Goal: Task Accomplishment & Management: Contribute content

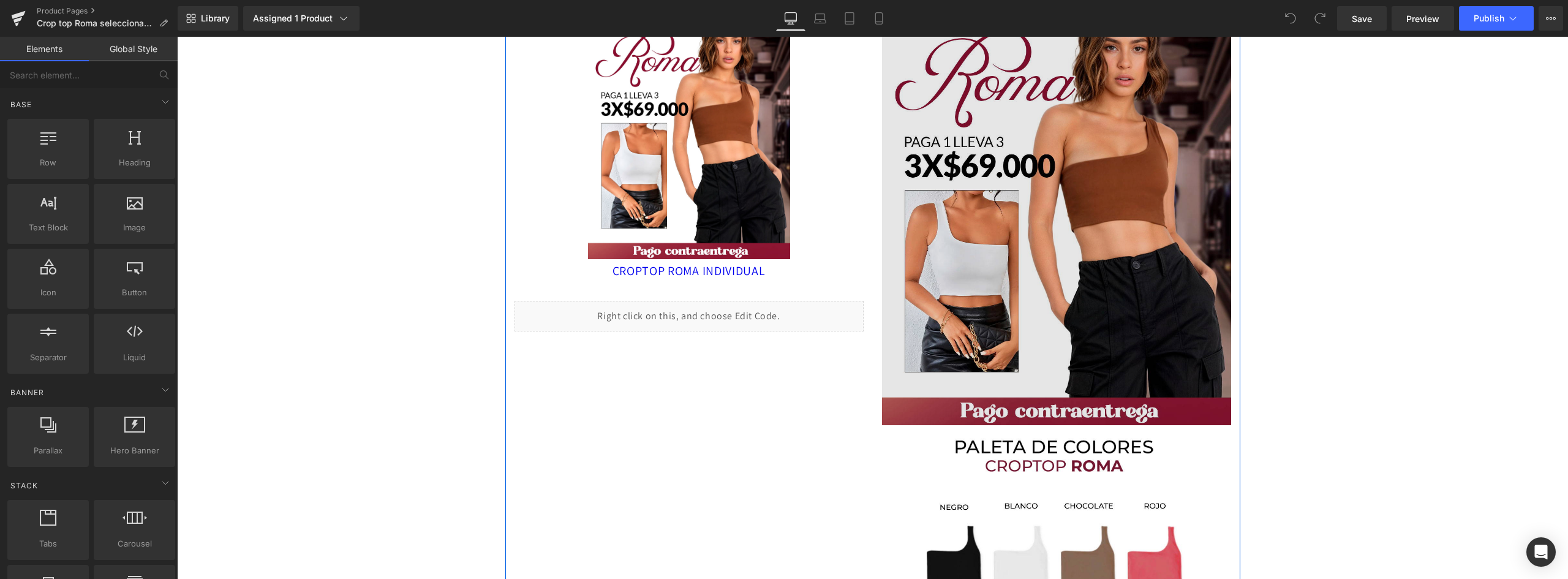
scroll to position [61, 0]
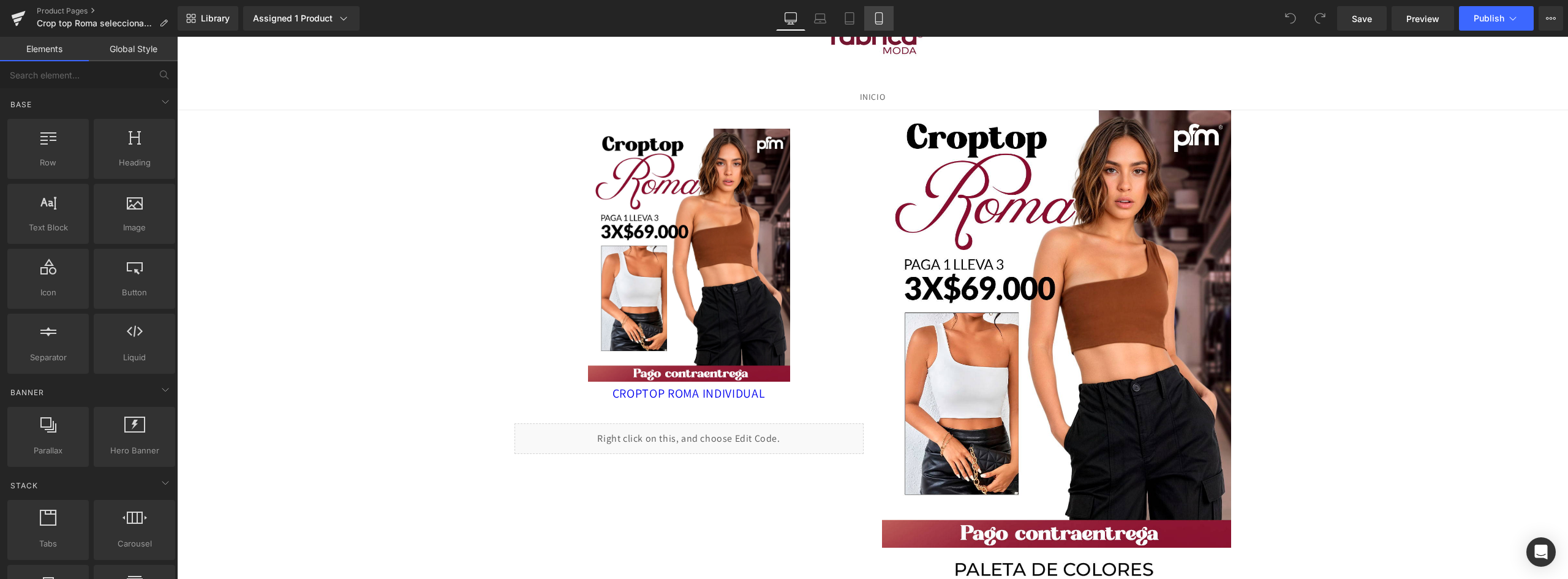
click at [876, 16] on icon at bounding box center [879, 17] width 12 height 12
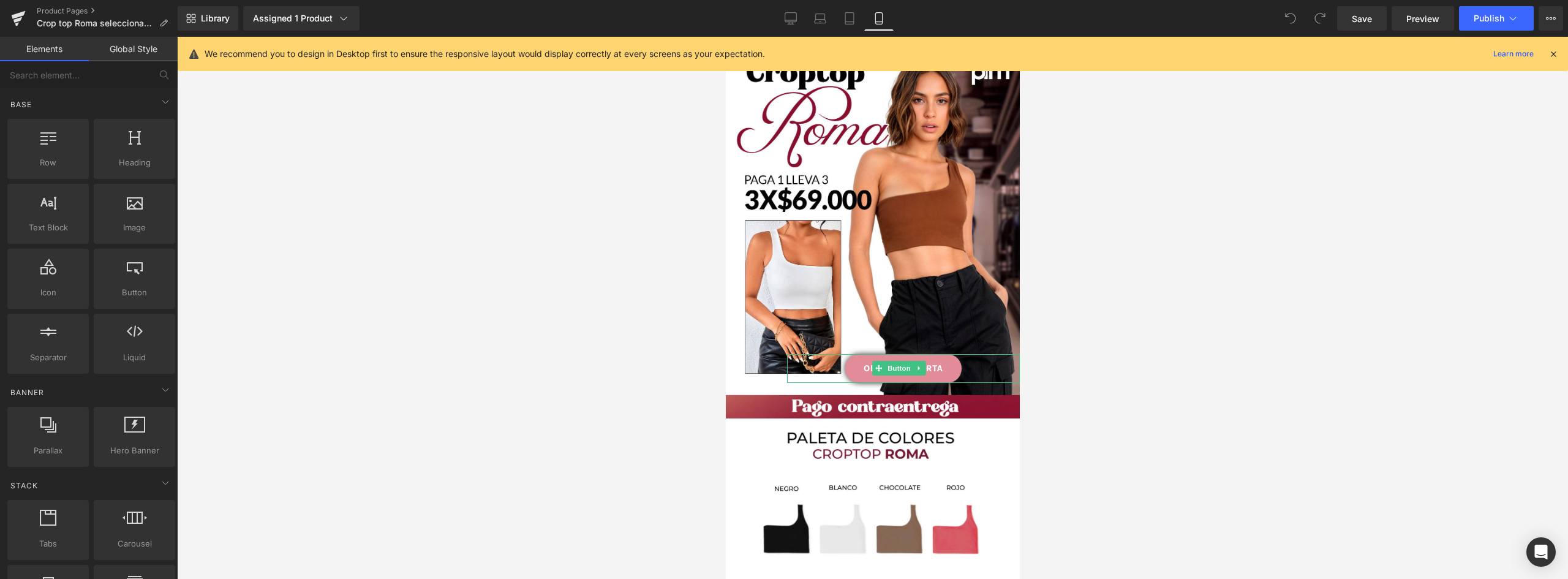
click at [946, 354] on link "OBTENER OFERTA" at bounding box center [903, 368] width 117 height 29
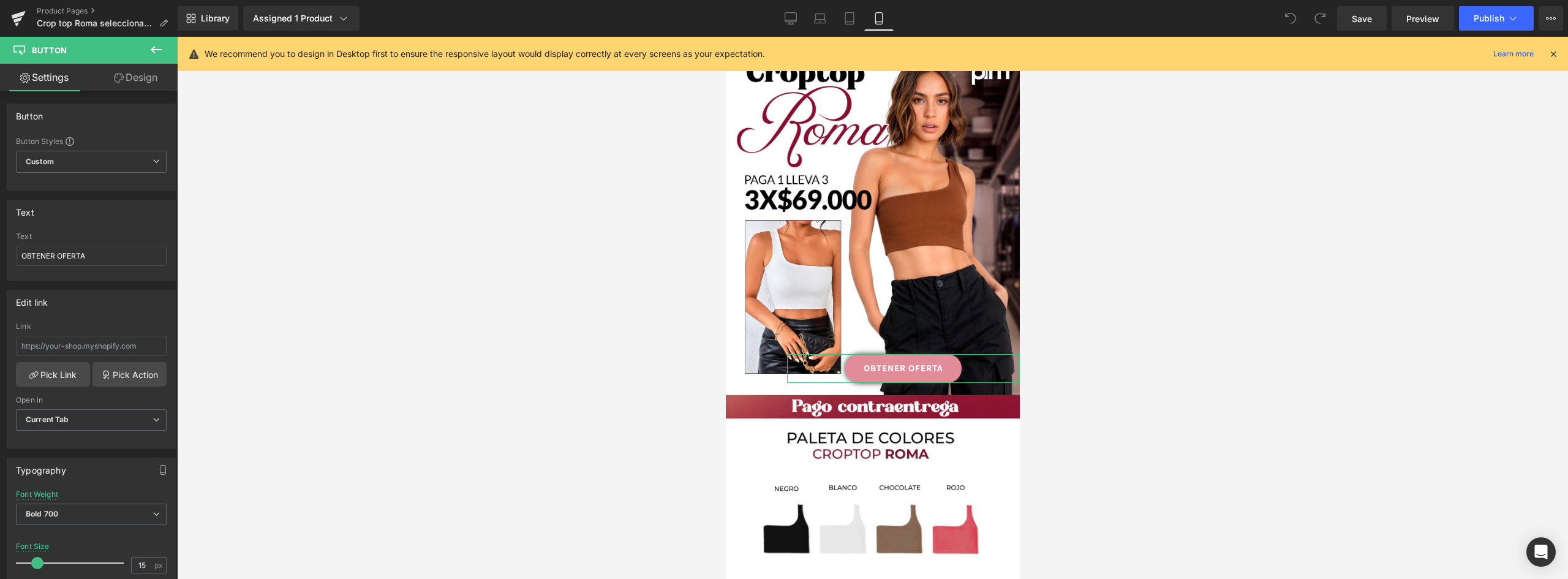
click at [141, 80] on link "Design" at bounding box center [136, 77] width 89 height 28
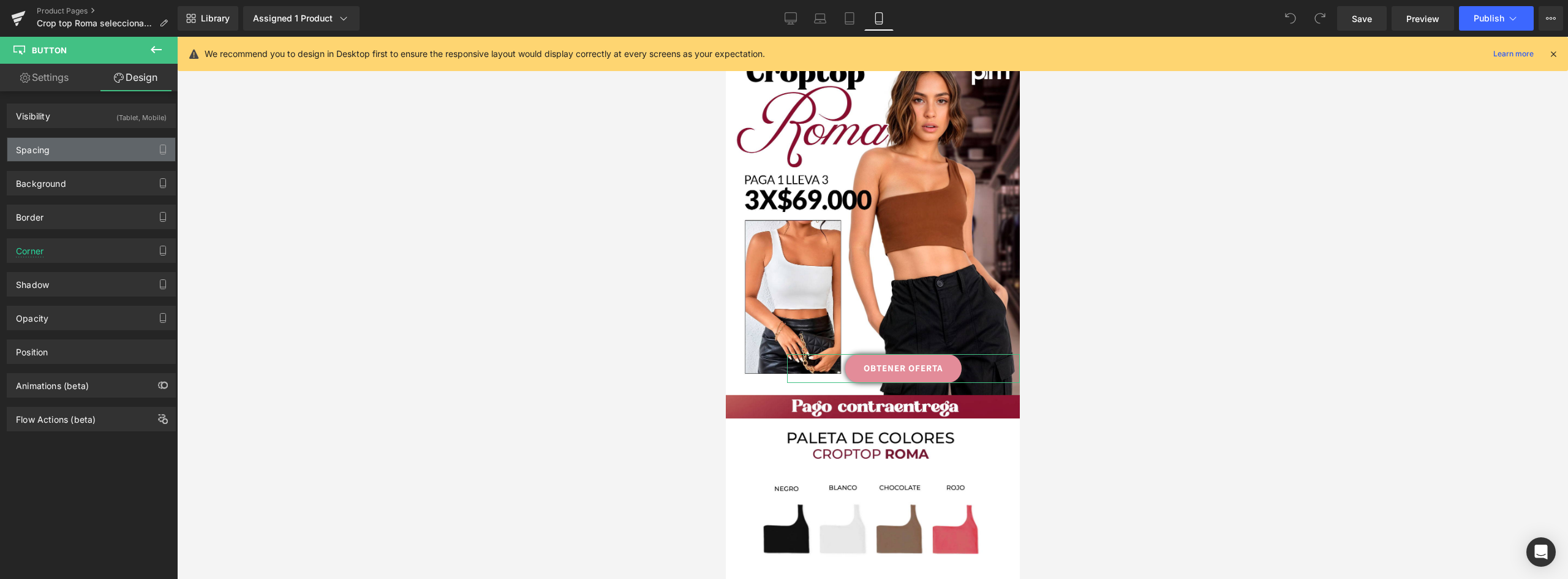
click at [50, 152] on div "Spacing" at bounding box center [91, 149] width 168 height 23
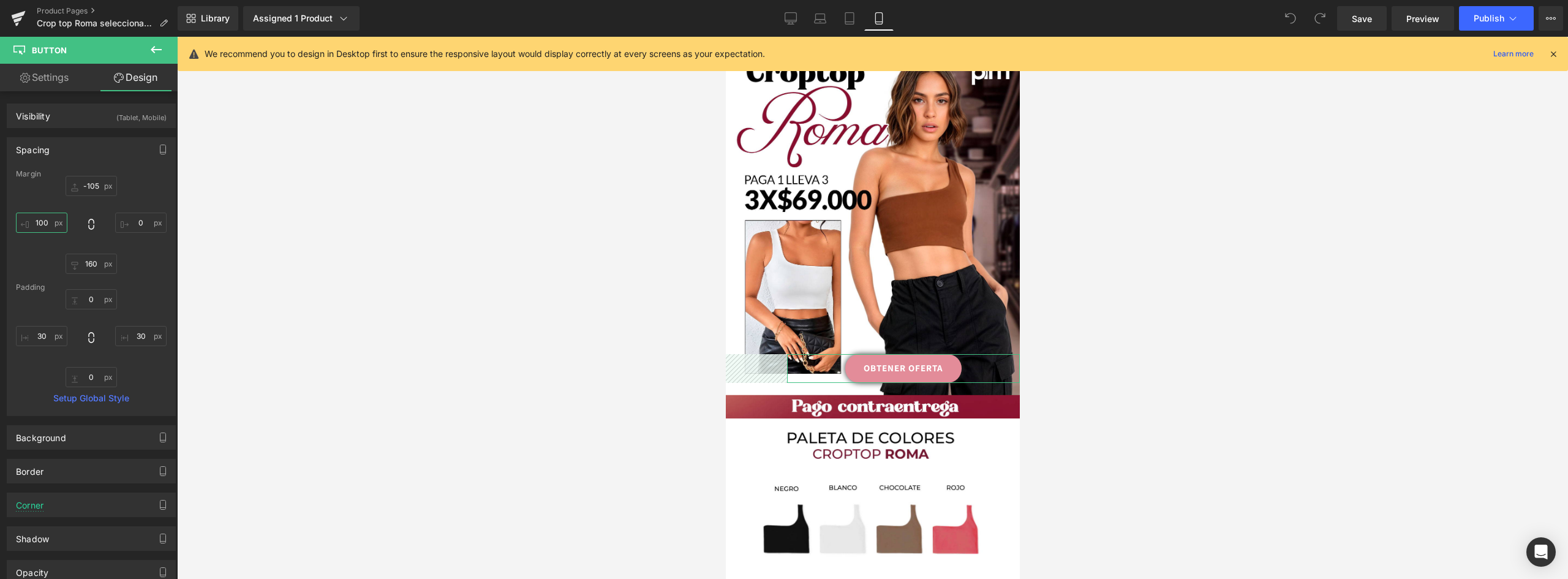
click at [44, 222] on input "100" at bounding box center [41, 222] width 52 height 20
type input "0"
click at [1285, 392] on div at bounding box center [872, 308] width 1391 height 543
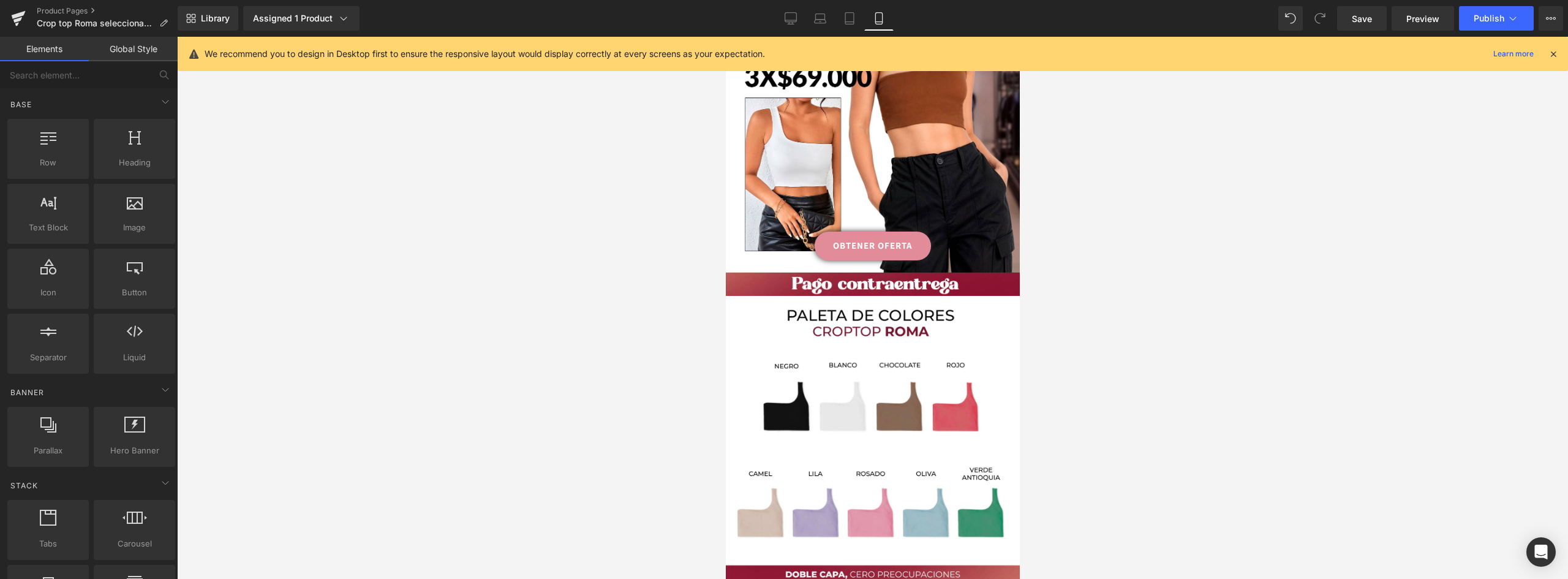
scroll to position [122, 0]
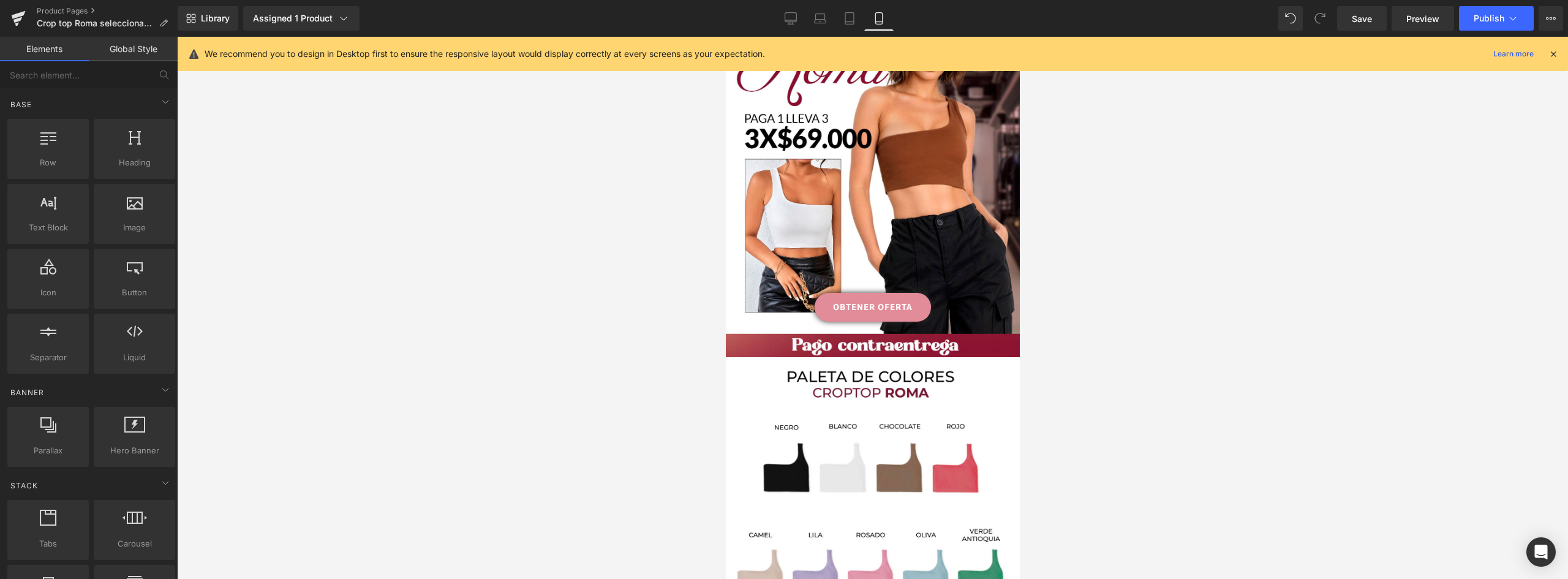
click at [917, 293] on link "OBTENER OFERTA" at bounding box center [872, 307] width 117 height 29
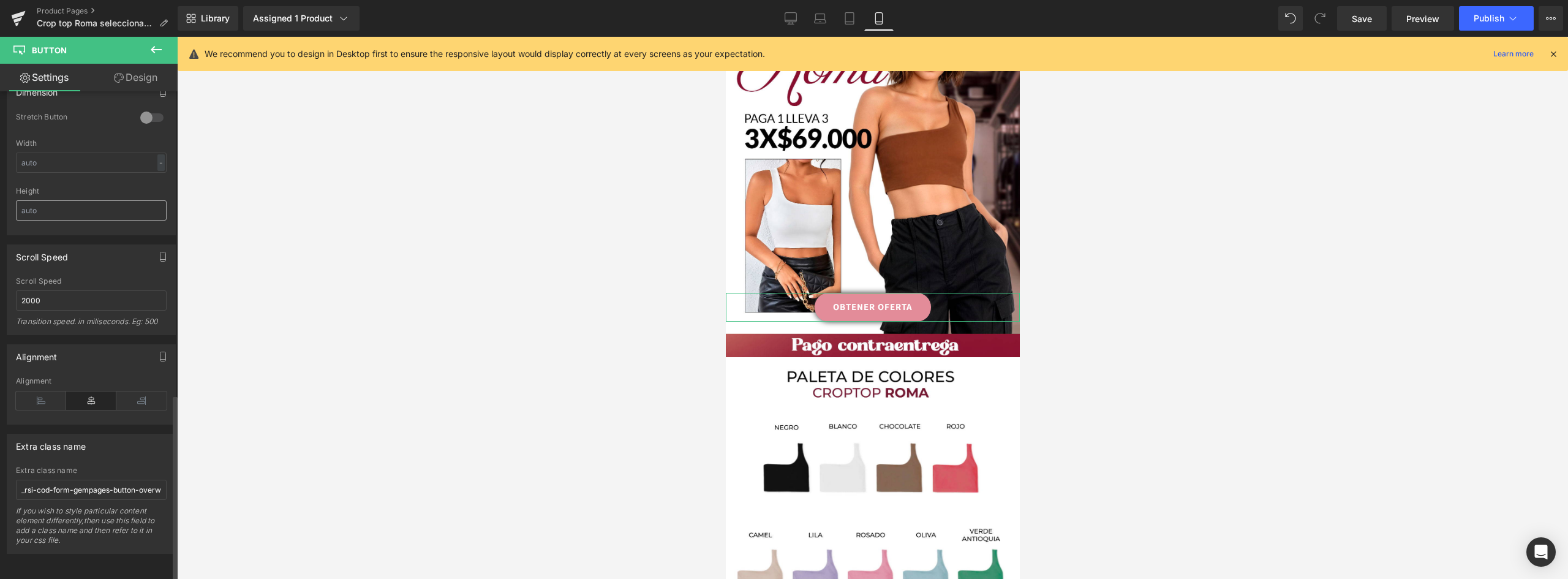
scroll to position [610, 0]
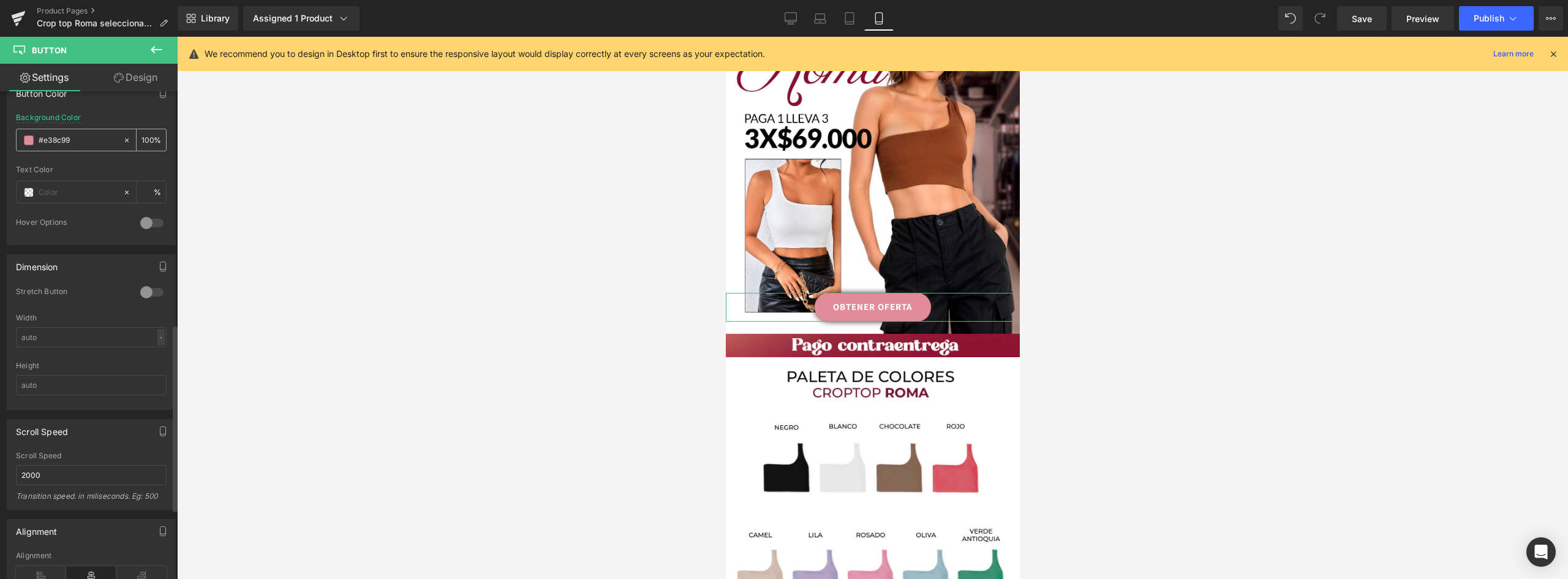
click at [30, 139] on span at bounding box center [29, 140] width 10 height 10
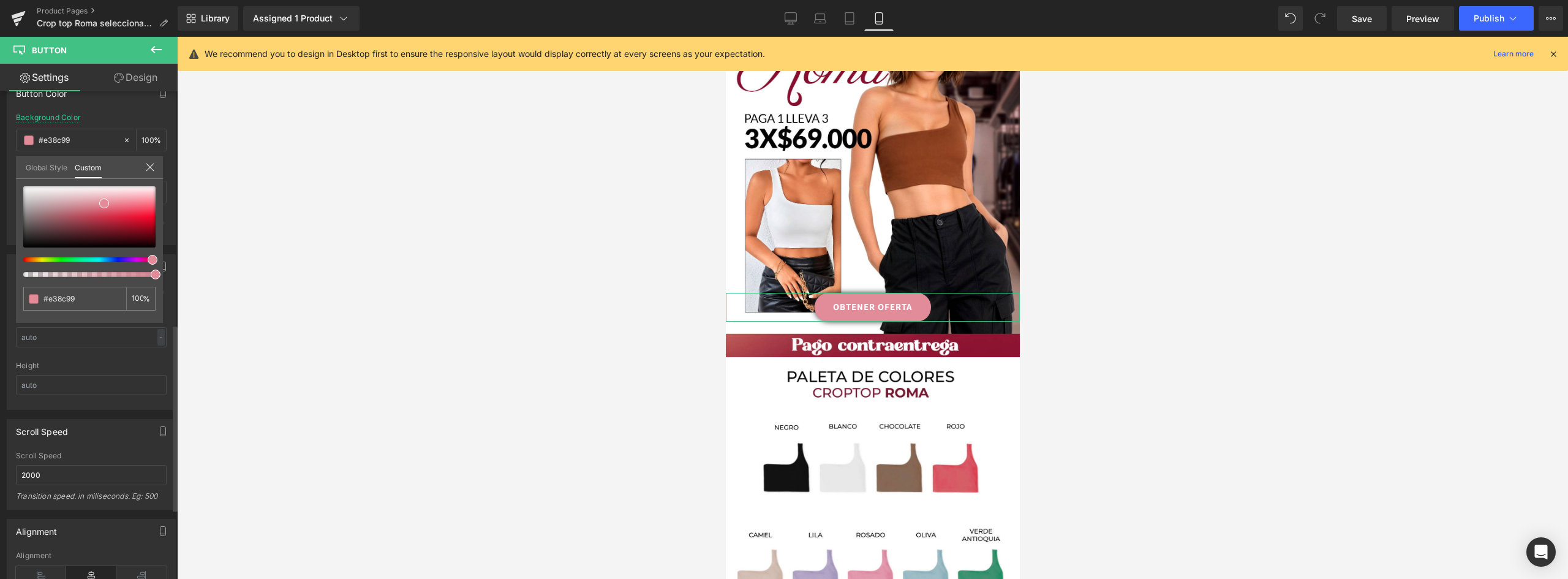
type input "#bae38c"
type input "#bee38c"
type input "#c6e38c"
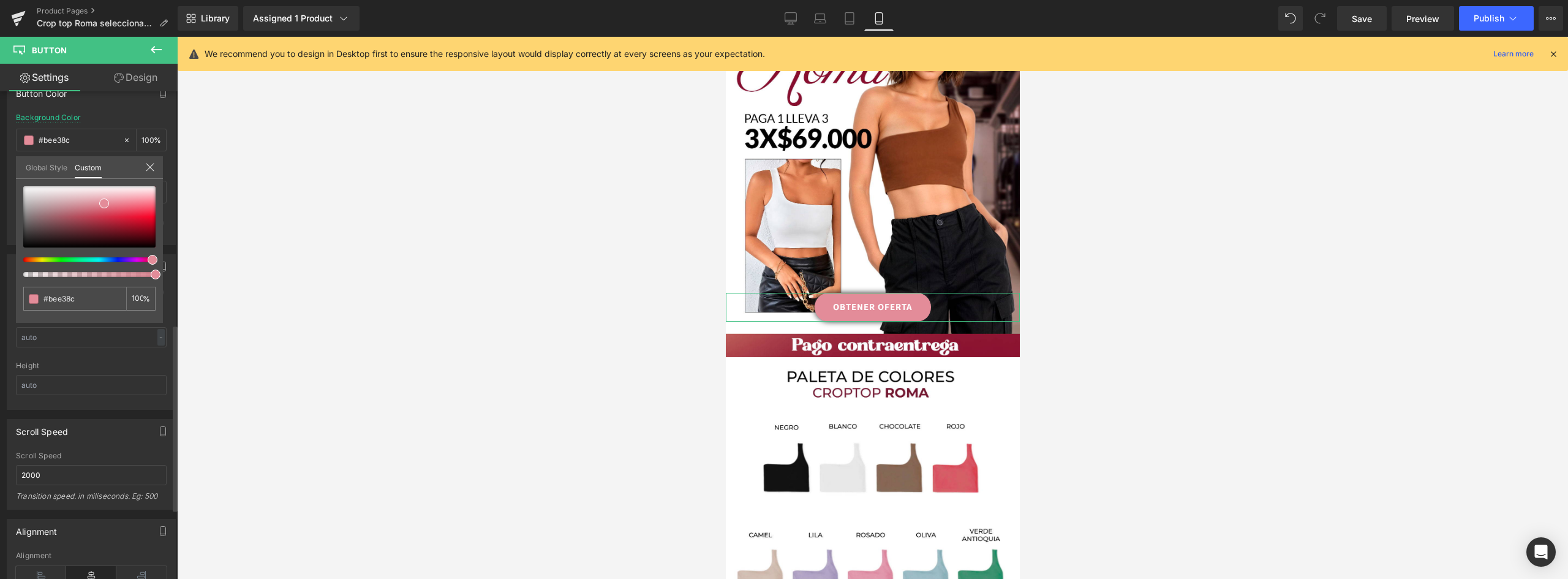
type input "#c6e38c"
type input "#d1e38c"
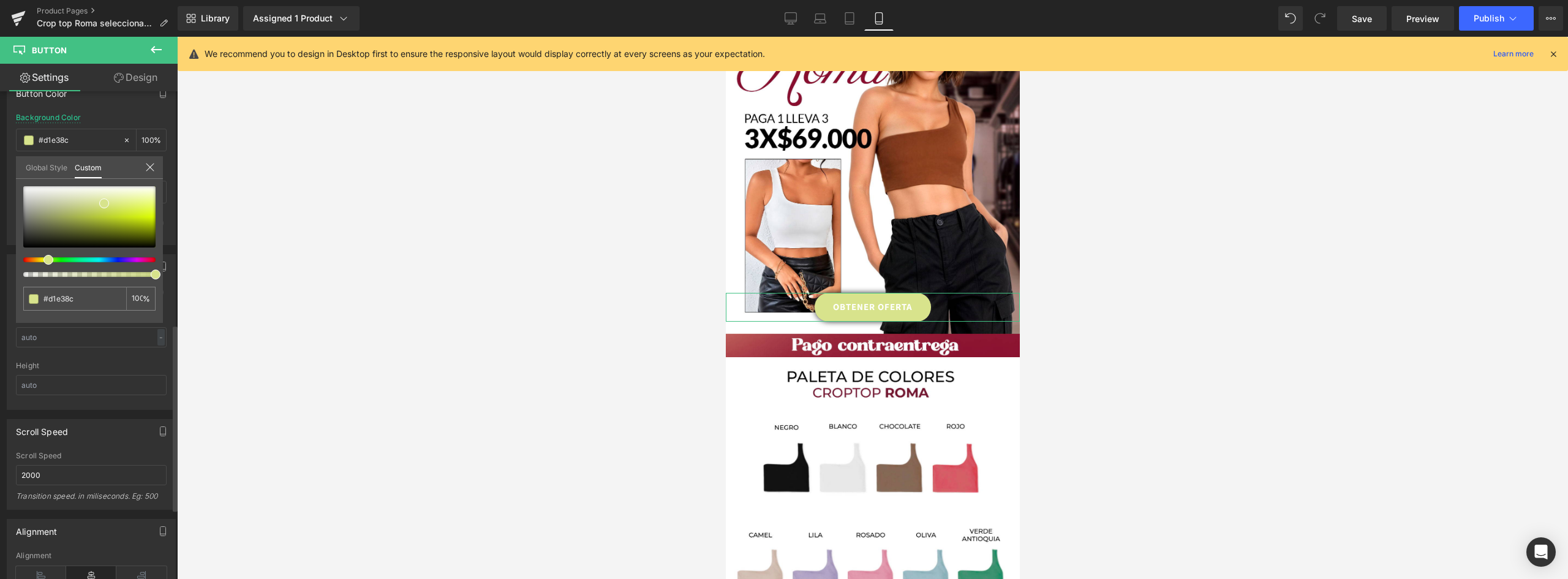
type input "#d8e38c"
type input "#dbe38c"
type input "#e0e38c"
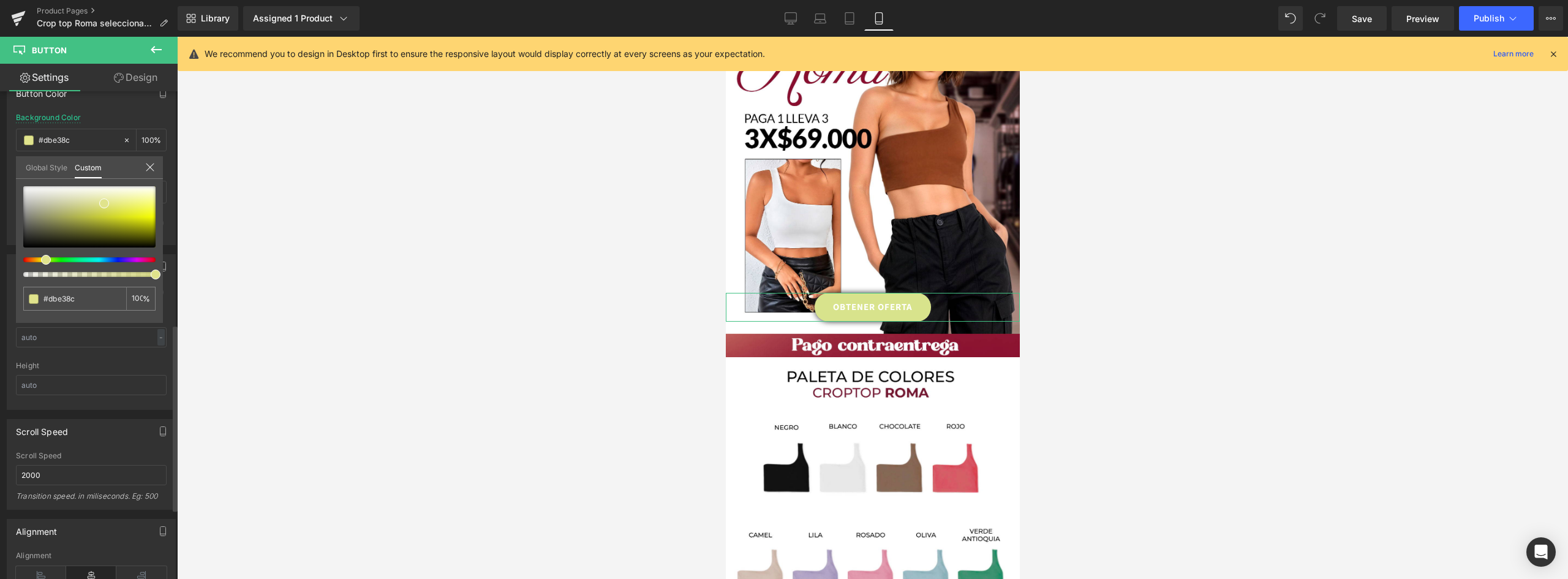
type input "#e0e38c"
type input "#e3e38c"
type input "#e3e08c"
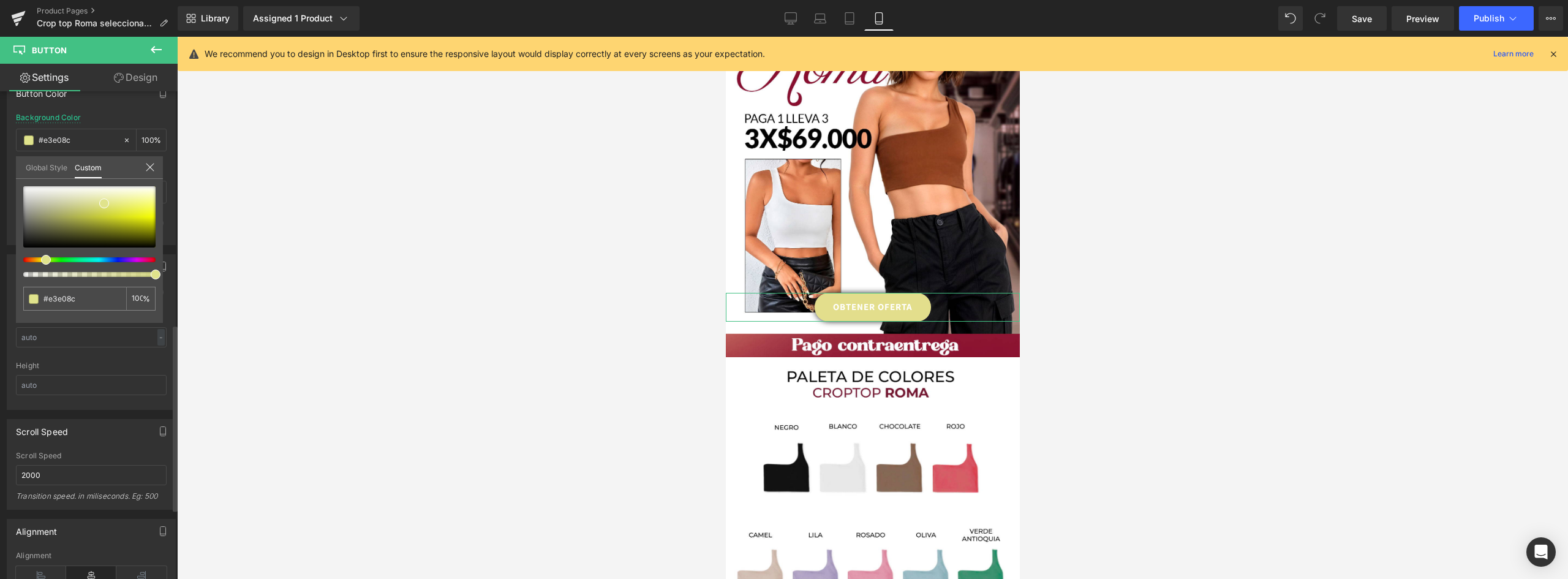
type input "#e3de8c"
type input "#e3db8c"
type input "#e3d78c"
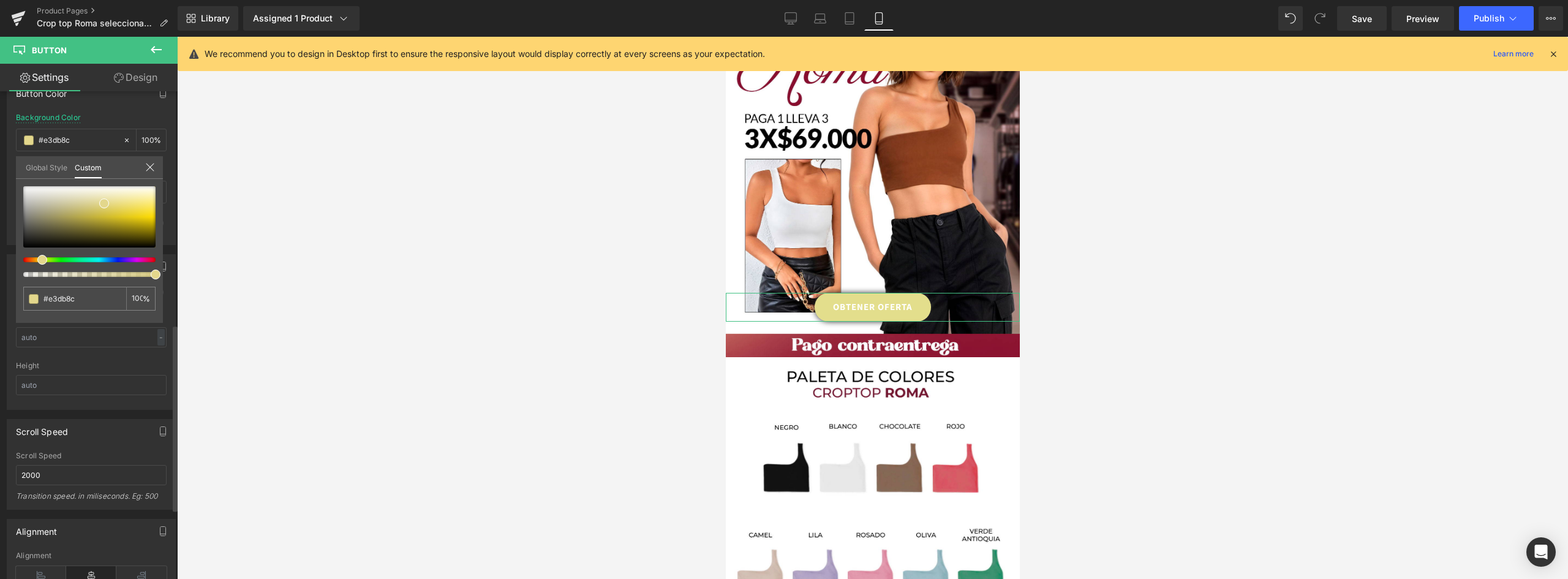
type input "#e3d78c"
type input "#e3d88c"
type input "#dee38c"
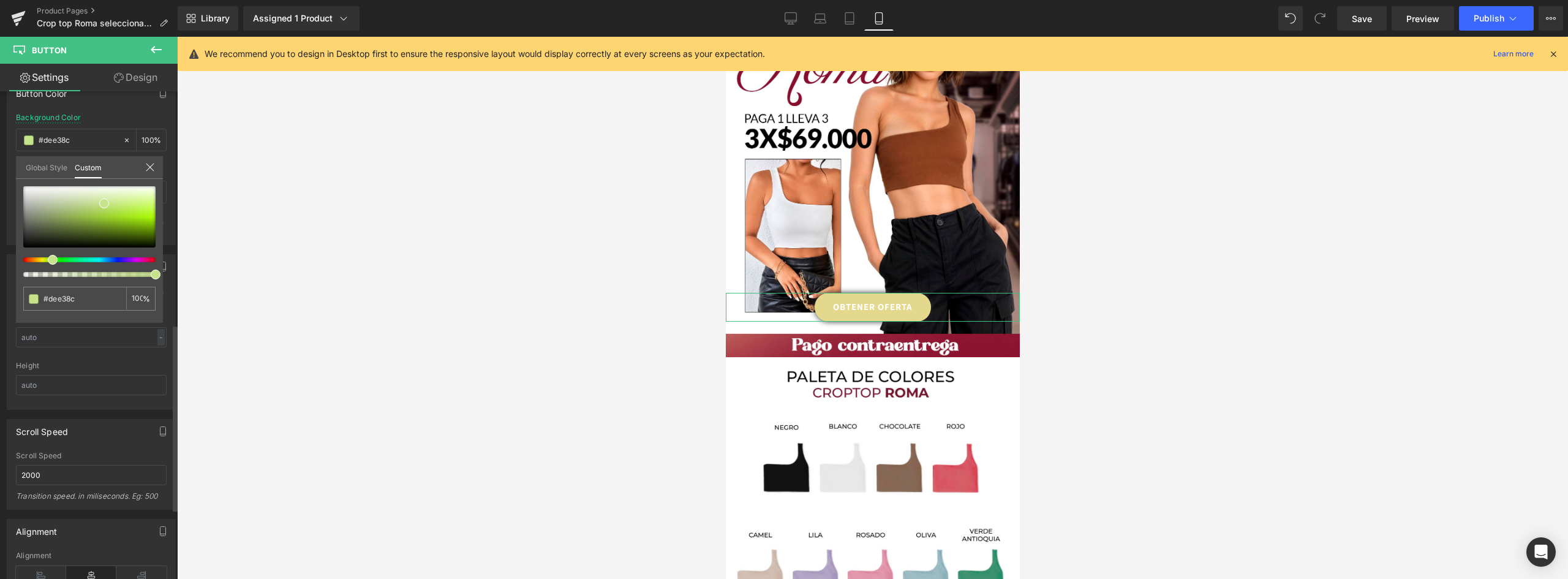
type input "#cde38c"
type input "#c1e38c"
type input "#bbe38c"
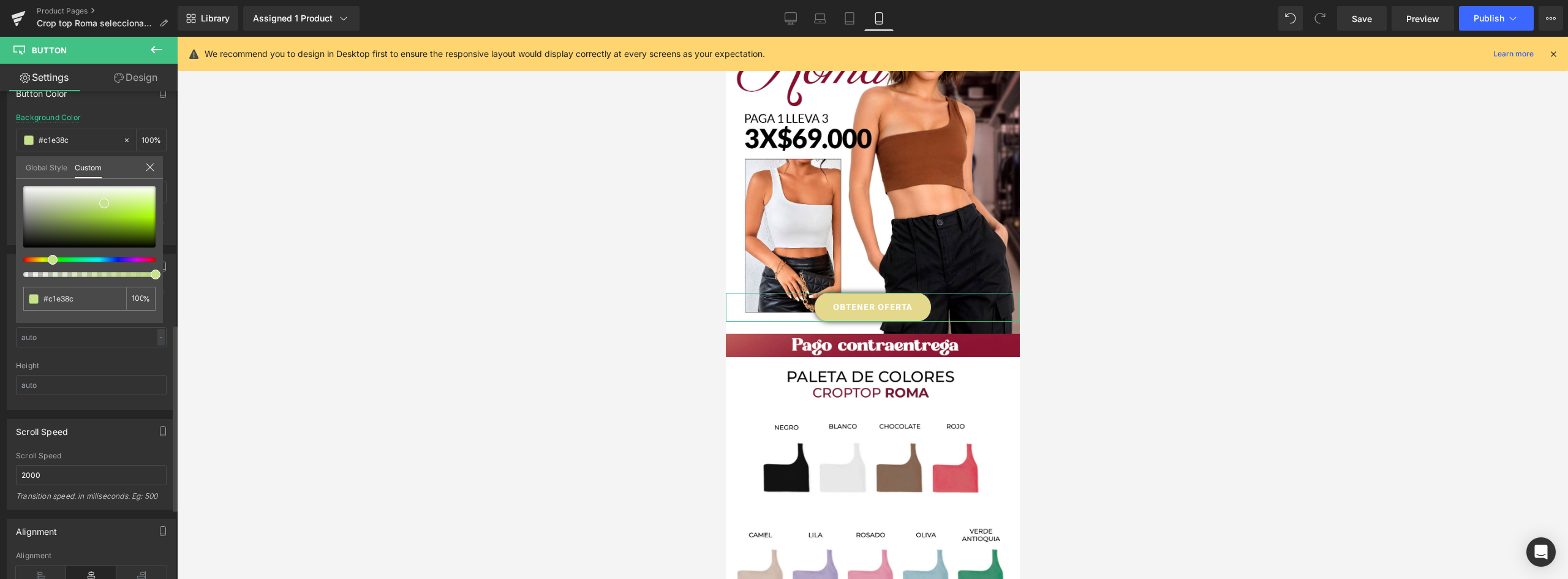
type input "#bbe38c"
type input "#b7e38c"
type input "#b0e38c"
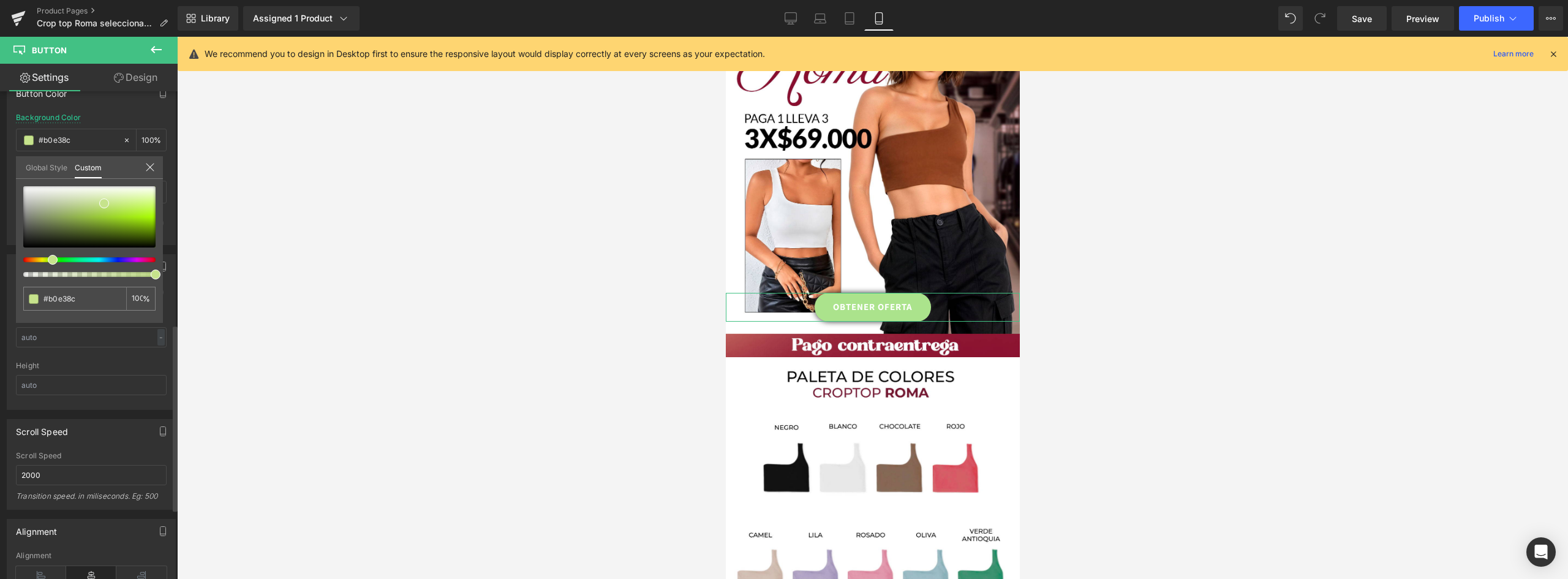
type input "#abe38c"
type input "#a6e38c"
type input "#a1e38c"
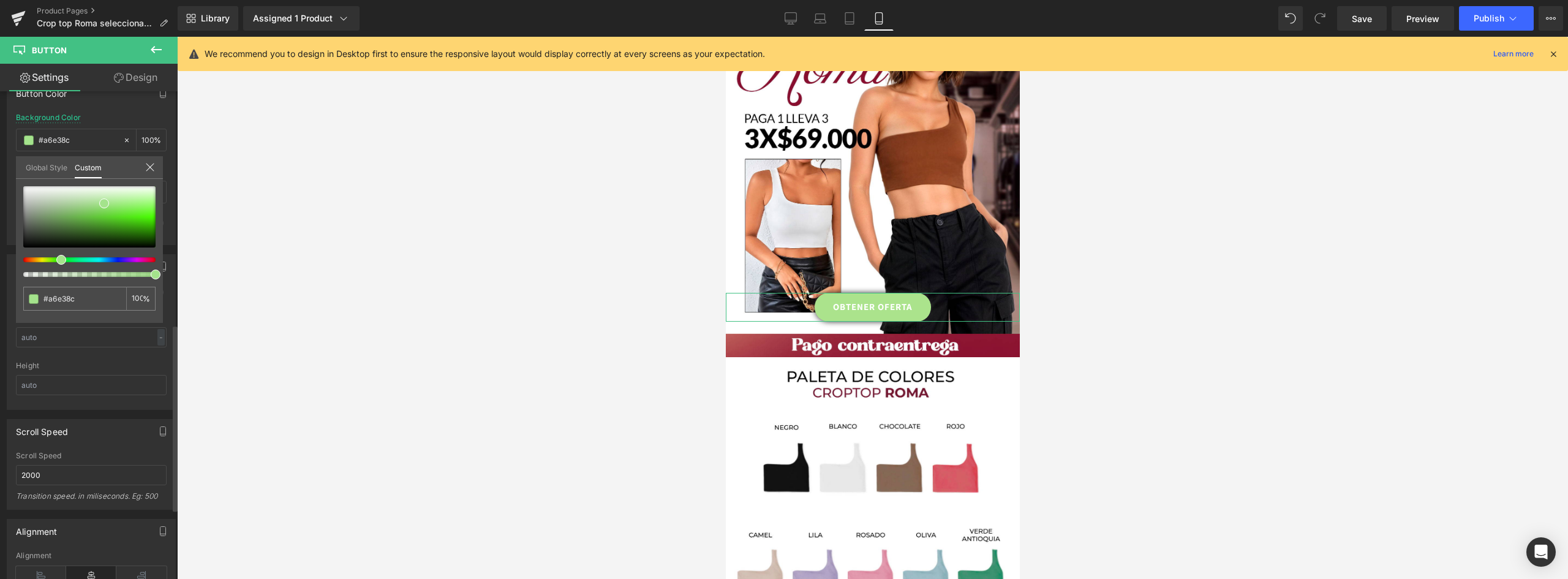
type input "#a1e38c"
type input "#9ae38c"
type input "#97e38c"
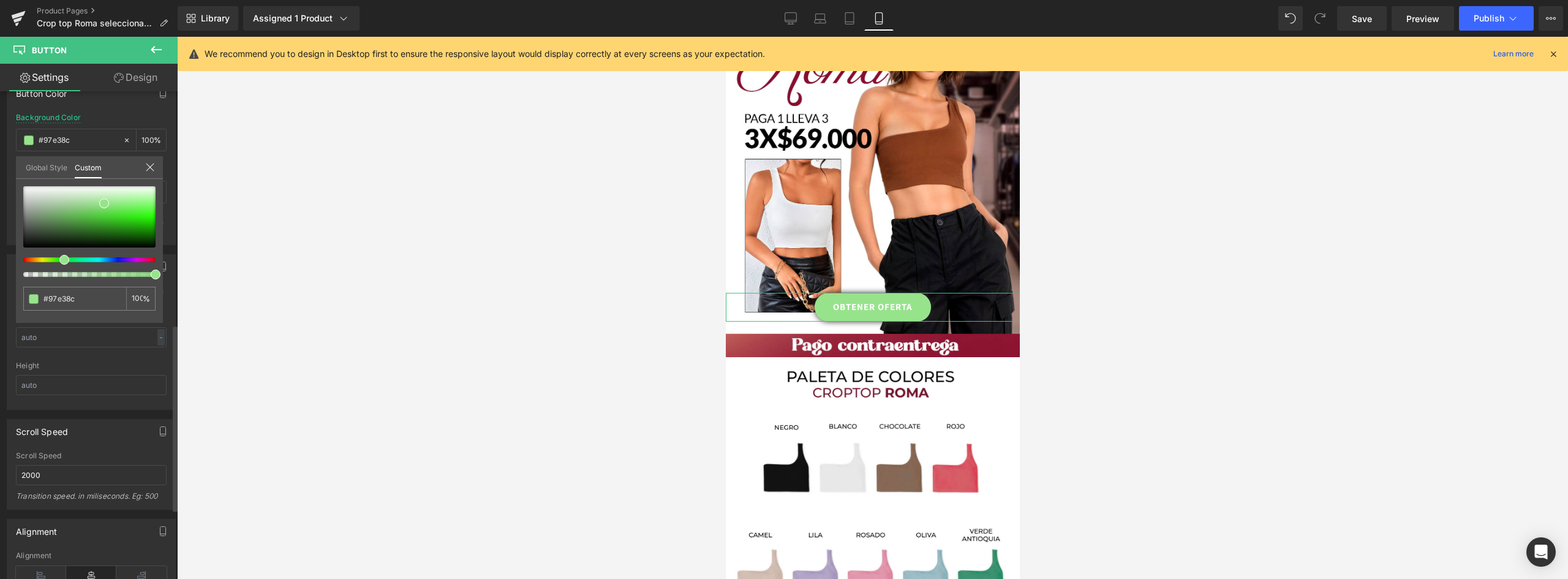
type input "#9de38c"
type input "#a9e38c"
type input "#b7e38c"
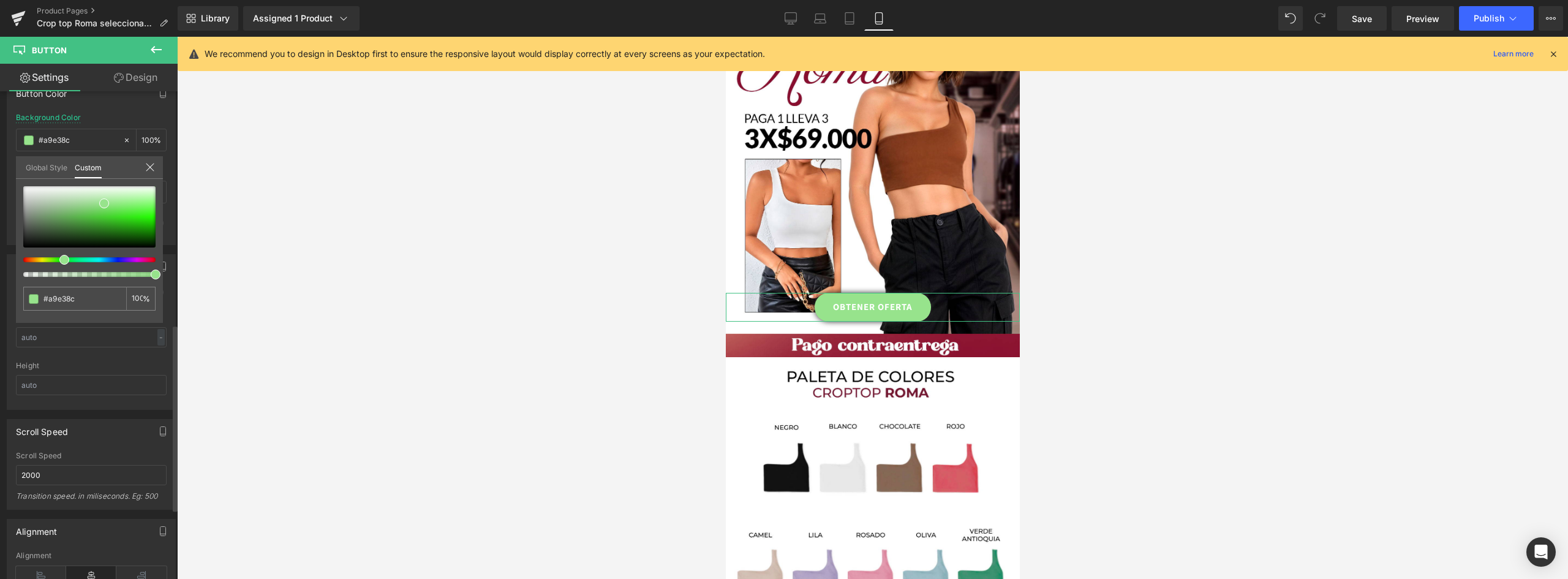
type input "#b7e38c"
type input "#bee38c"
type input "#c6e38c"
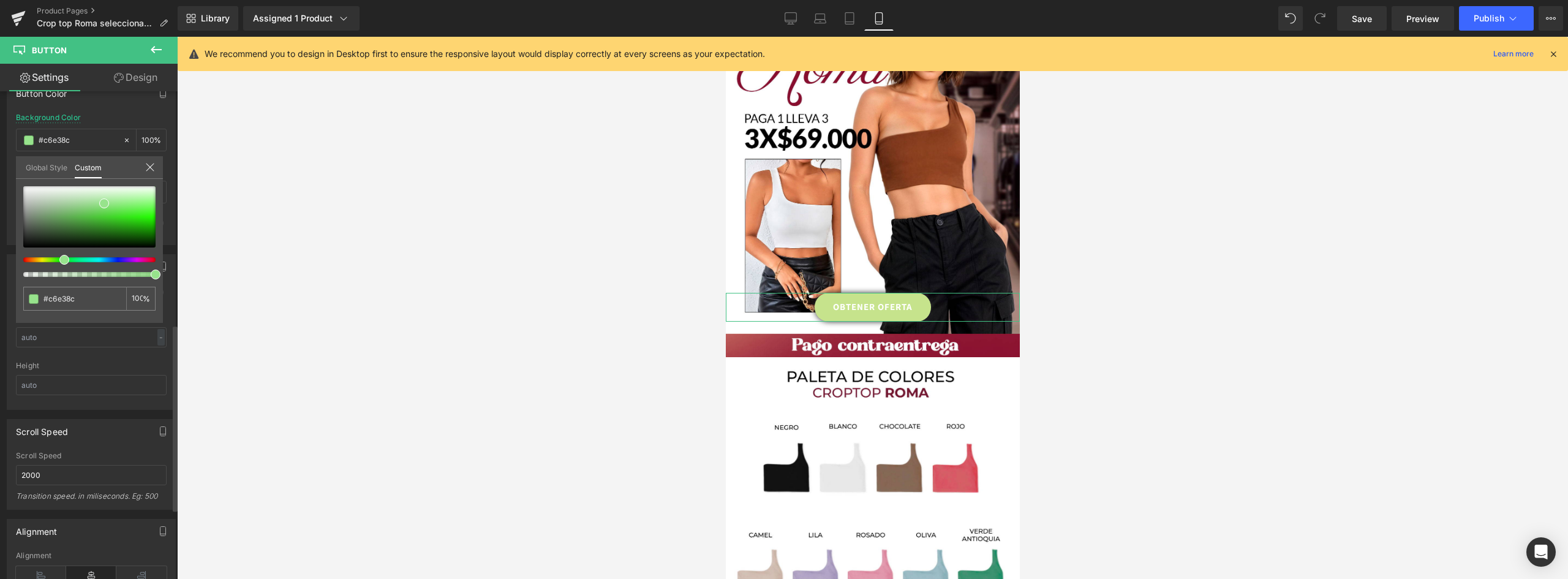
type input "#c9e38c"
type input "#cae38c"
type input "#d4e38c"
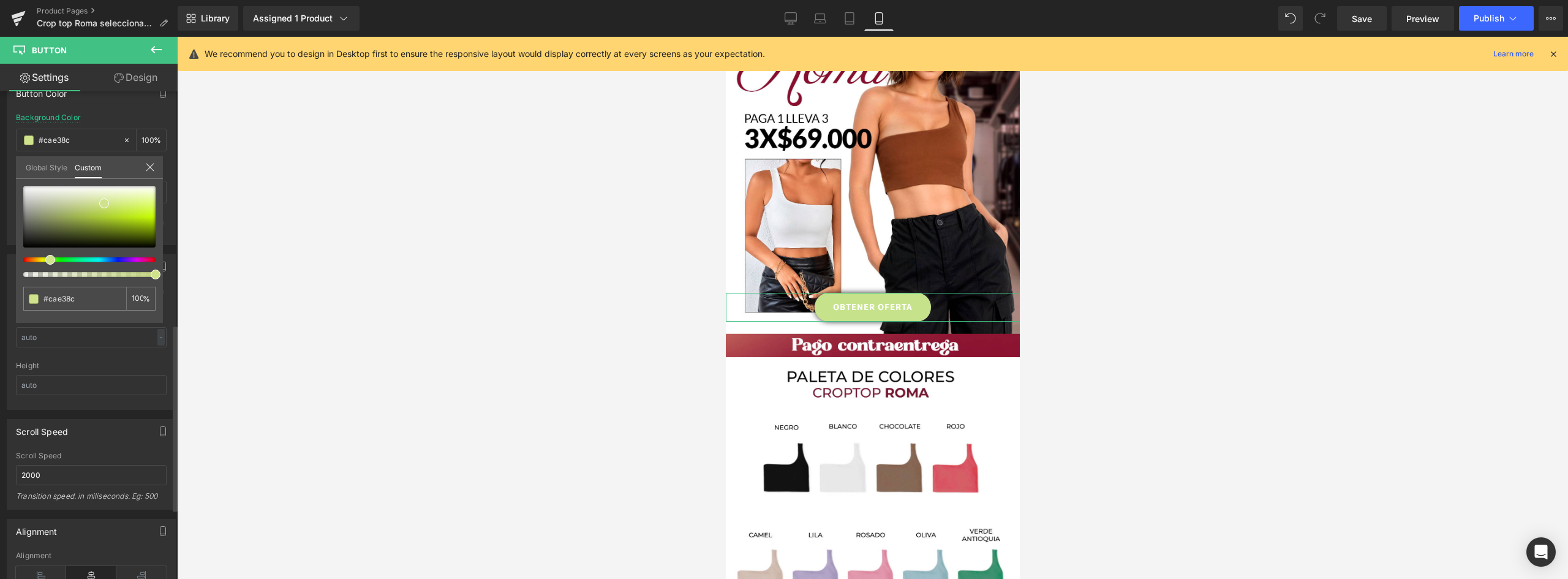
type input "#d4e38c"
type input "#dbe38c"
type input "#e3e38c"
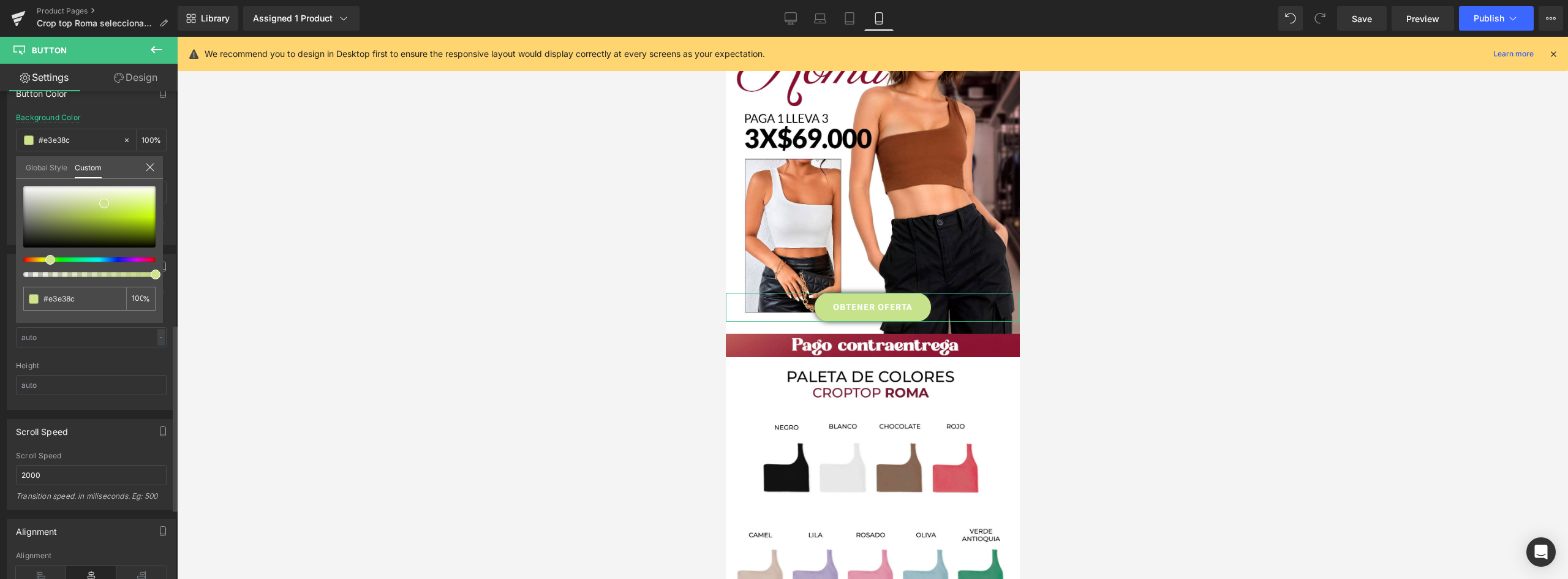
type input "#e3db8c"
type input "#e3d48c"
type input "#e3cd8c"
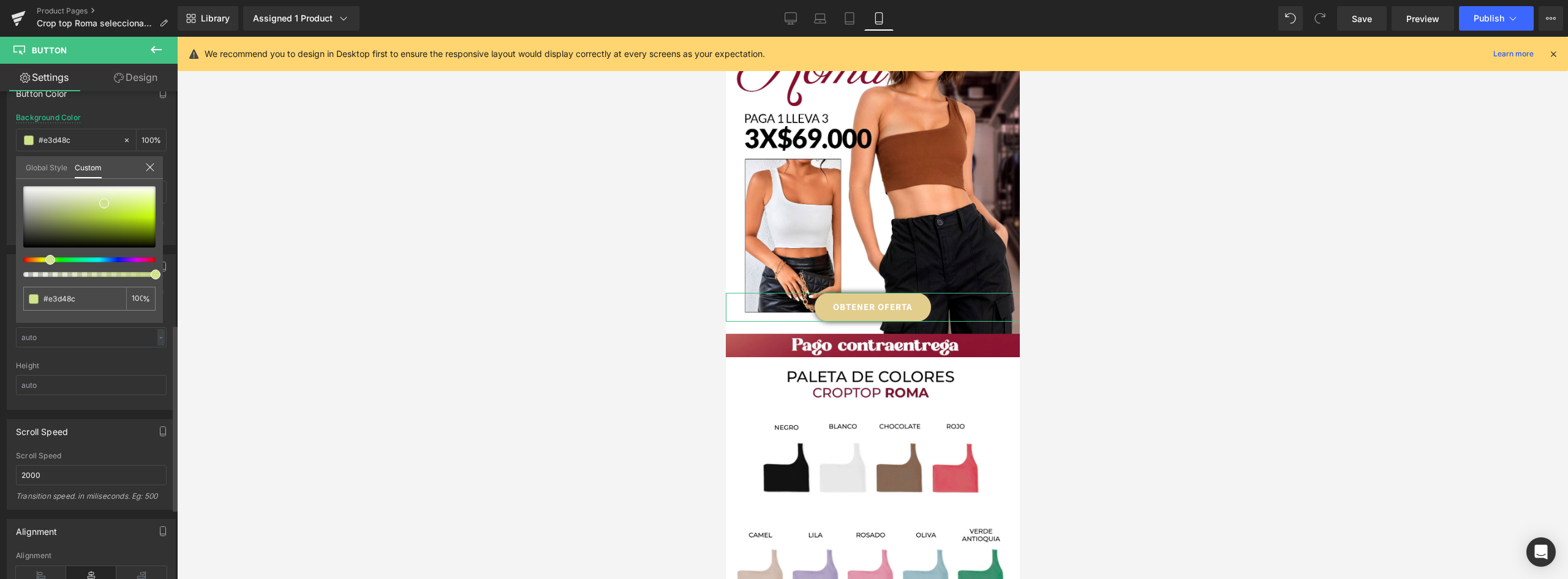
type input "#e3cd8c"
type input "#e3c98c"
type input "#e3c18c"
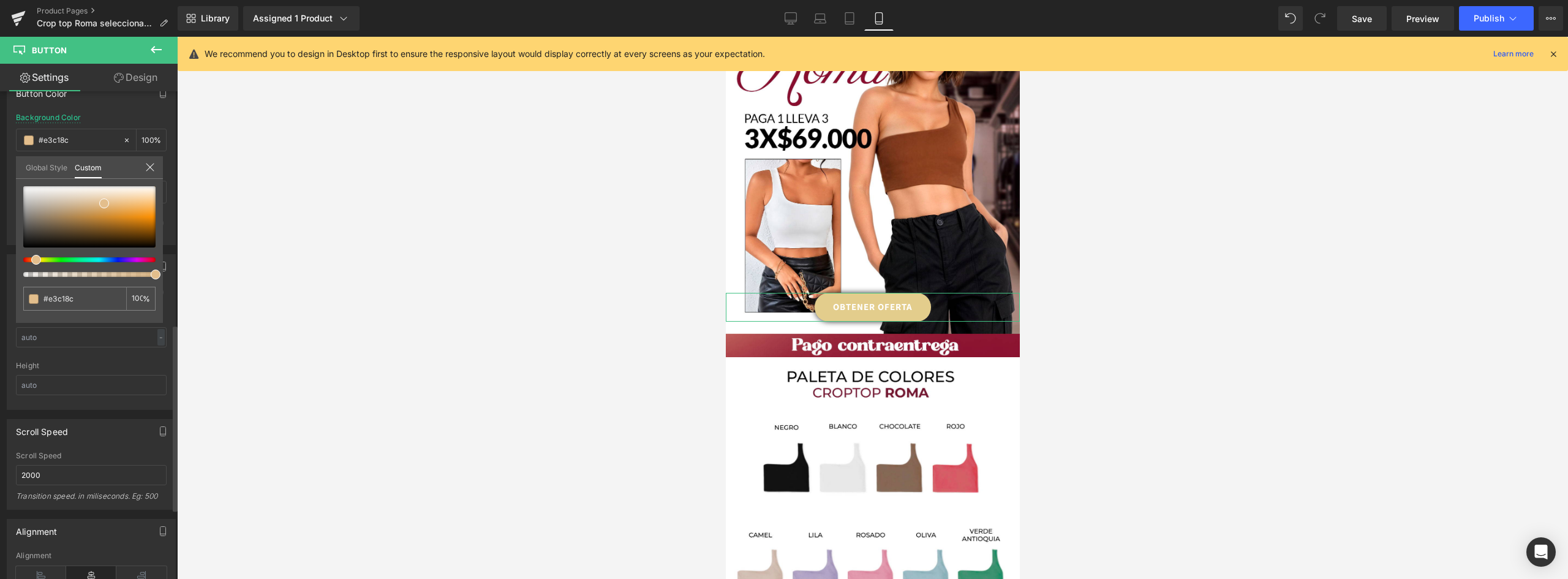
type input "#e3ba8c"
type input "#e3b78c"
type input "#e3b48c"
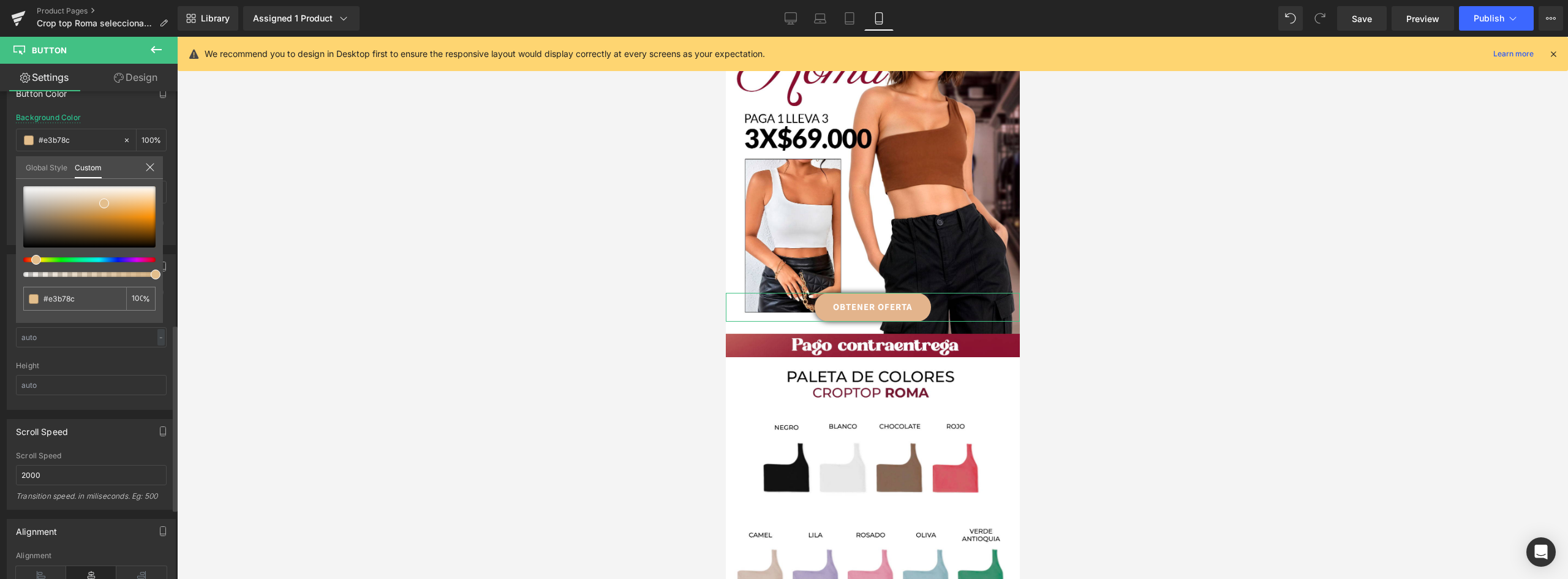
type input "#e3b48c"
type input "#e3b38c"
type input "#e3b48c"
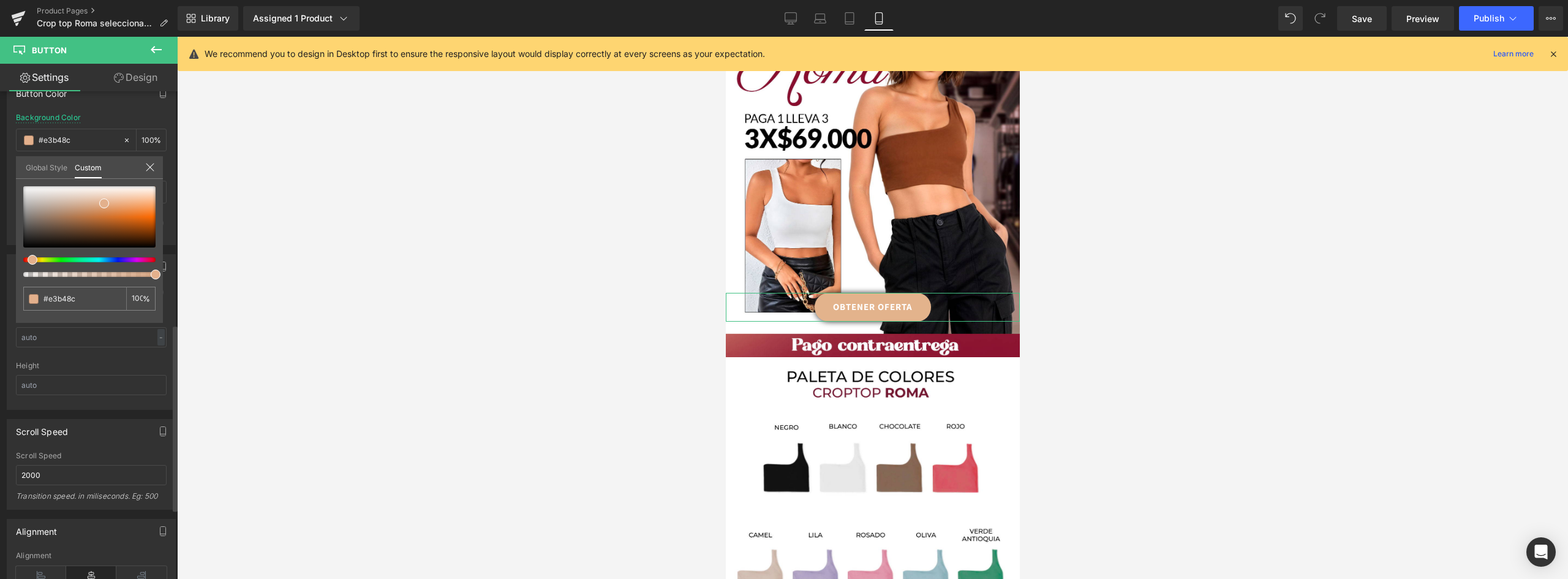
type input "#e3b78c"
type input "#e3bb8c"
type input "#e3c18c"
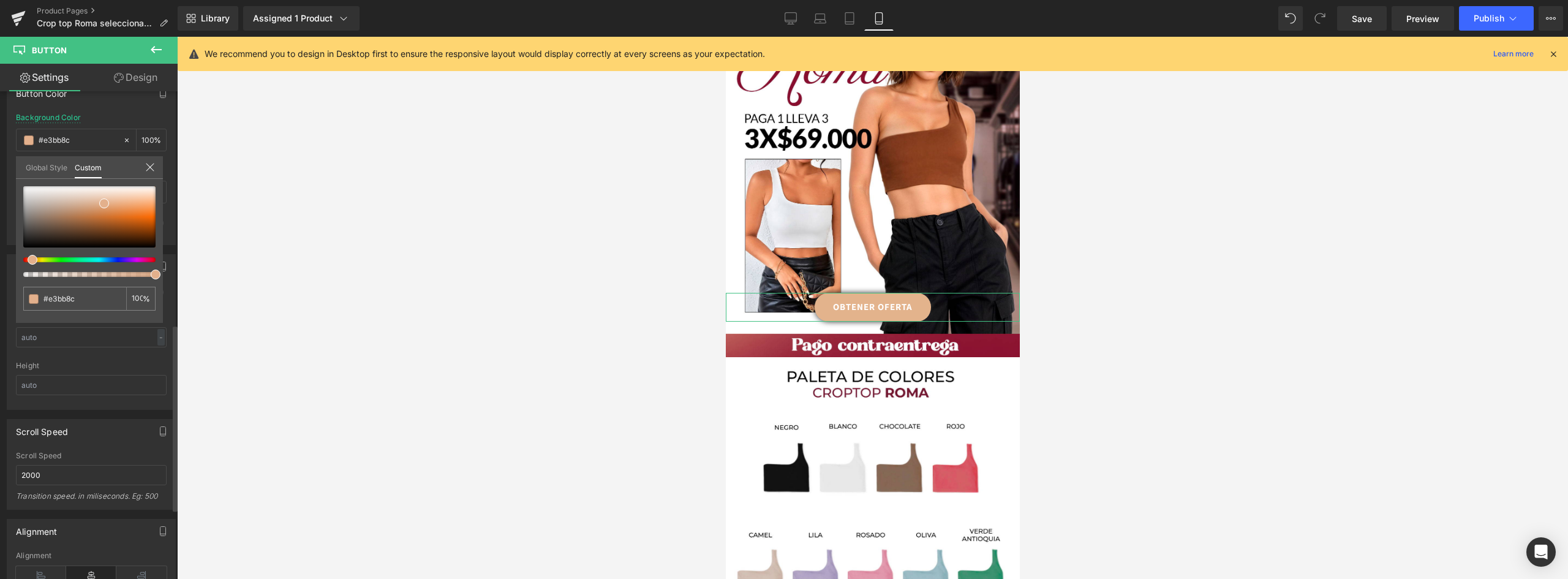
type input "#e3c18c"
drag, startPoint x: 51, startPoint y: 258, endPoint x: 32, endPoint y: 260, distance: 19.1
click at [32, 260] on div at bounding box center [84, 259] width 132 height 5
type input "#e2bf87"
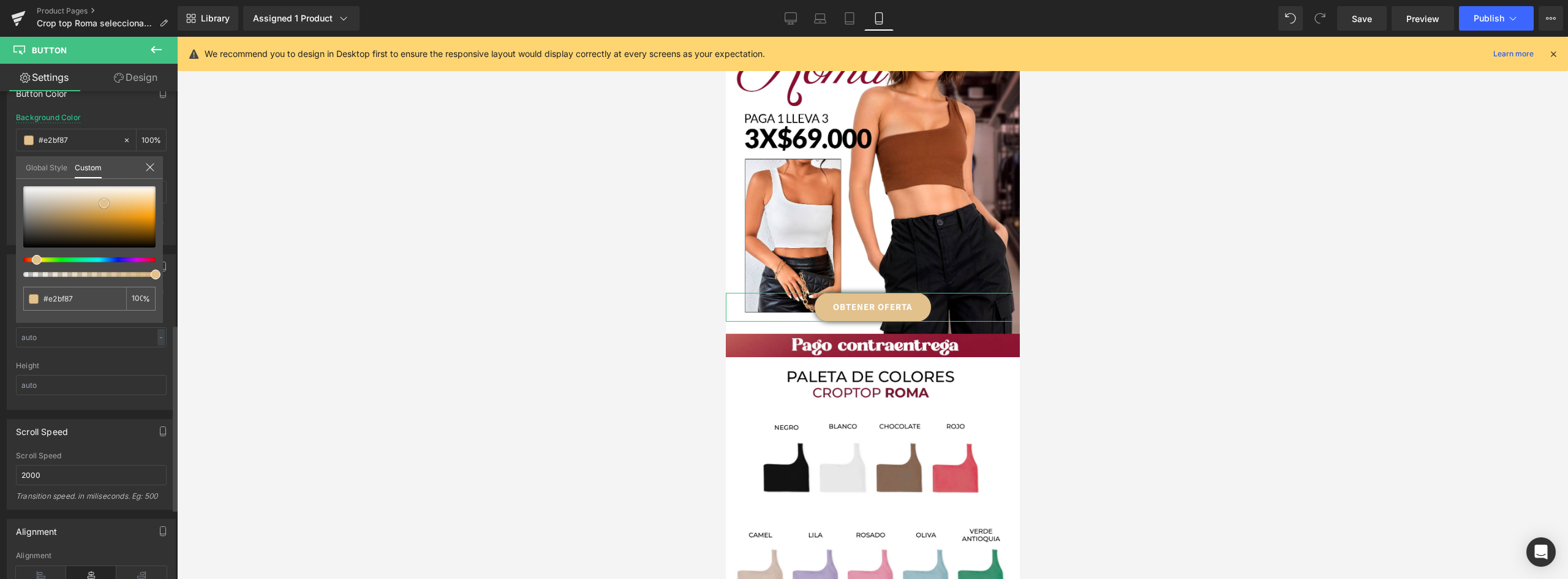
type input "#e2bb7d"
type input "#e2b56e"
type input "#e2b163"
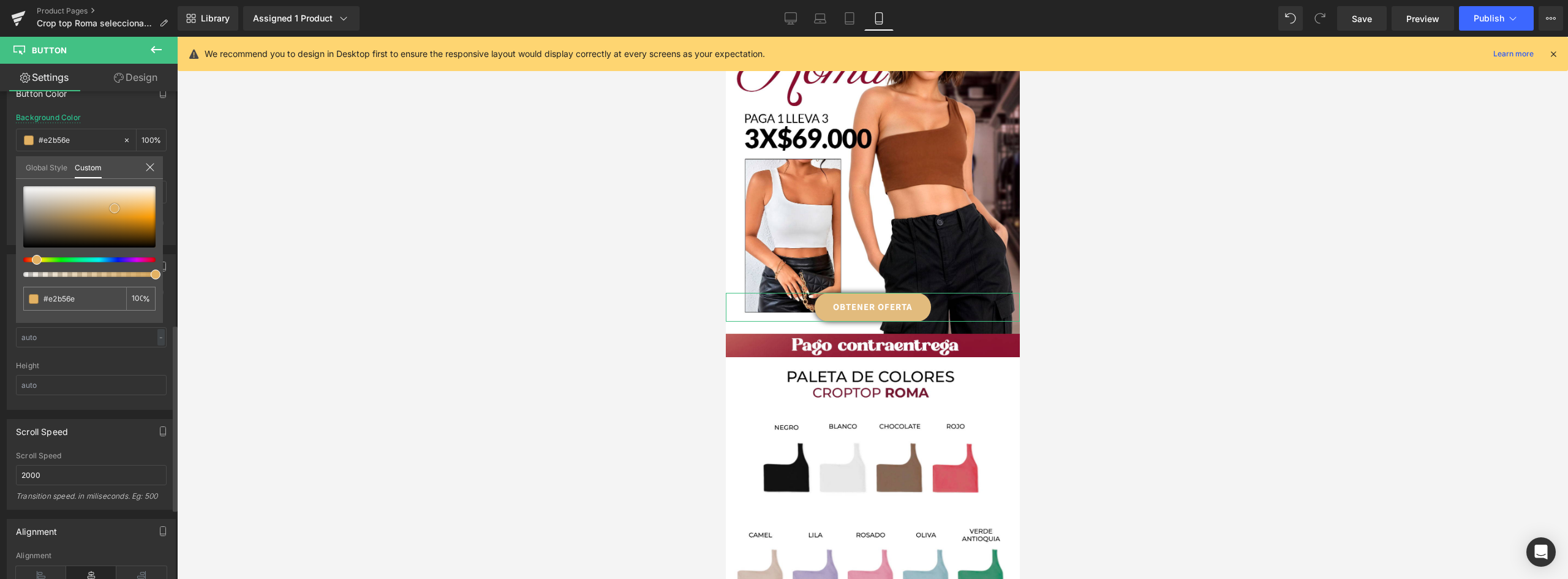
type input "#e2b163"
type input "#e3b262"
type input "#e4b262"
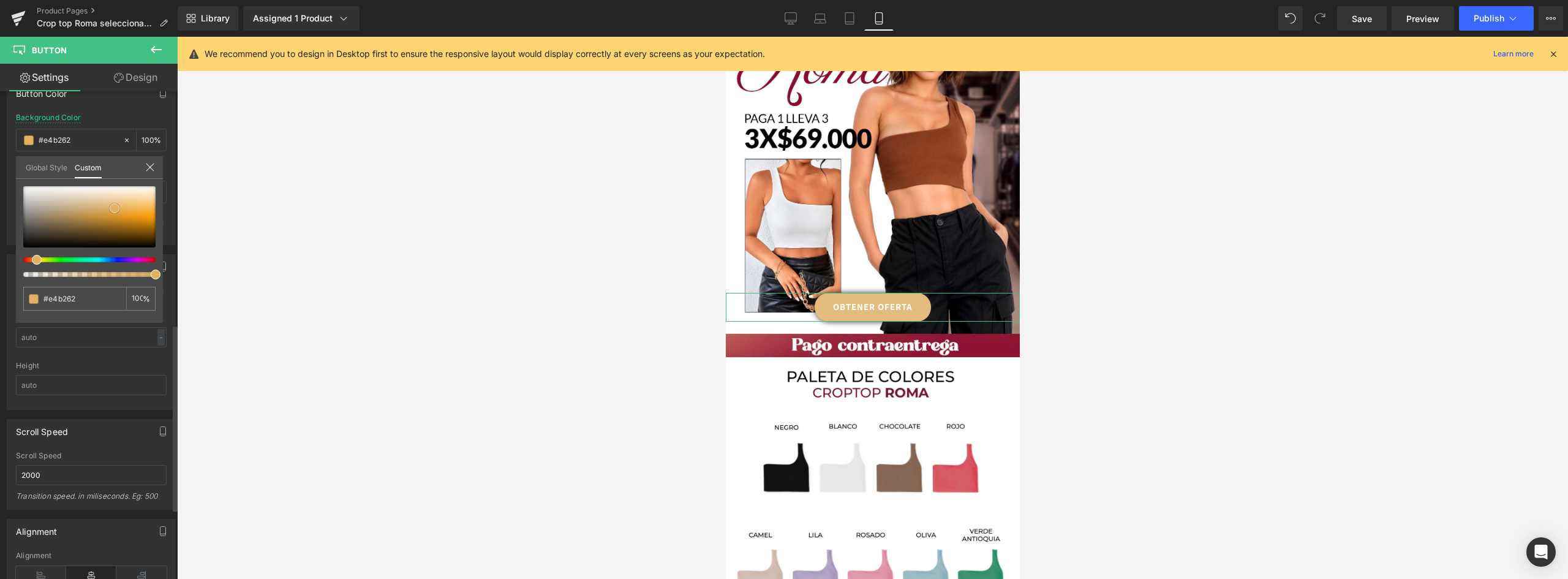
type input "#e6b260"
type input "#e7b35f"
type input "#e9b561"
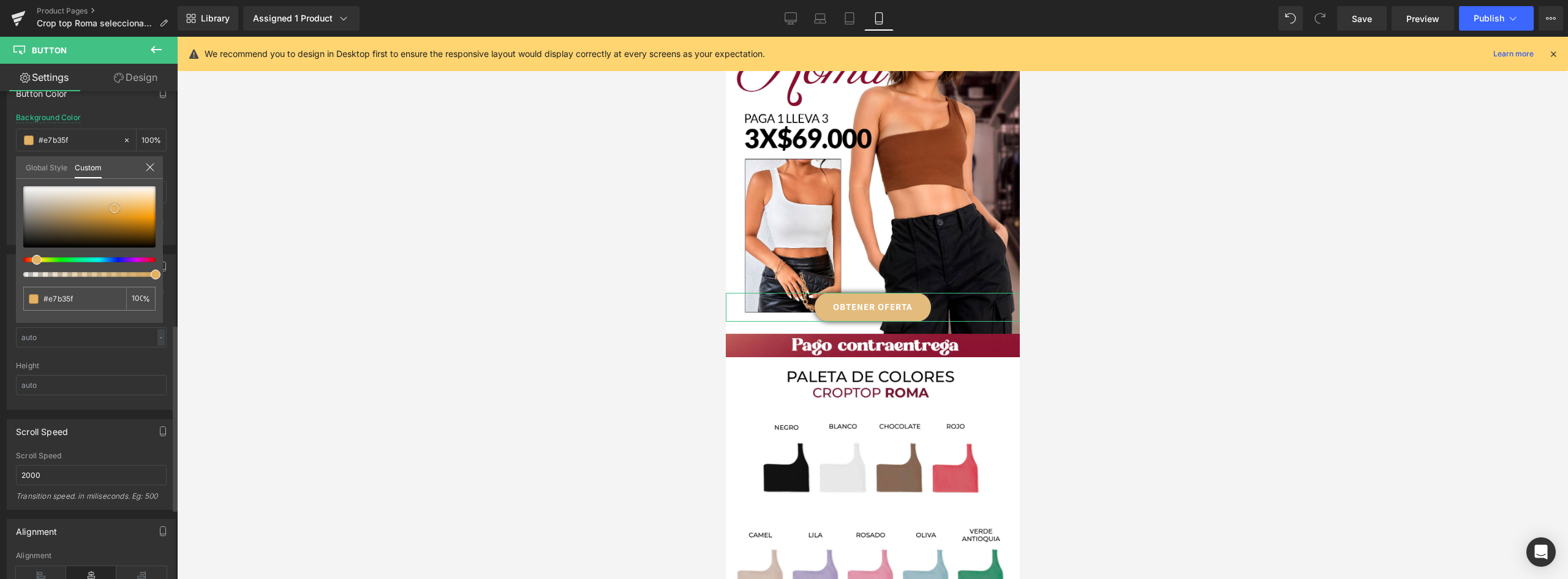
type input "#e9b561"
type input "#ebb765"
type input "#ecba69"
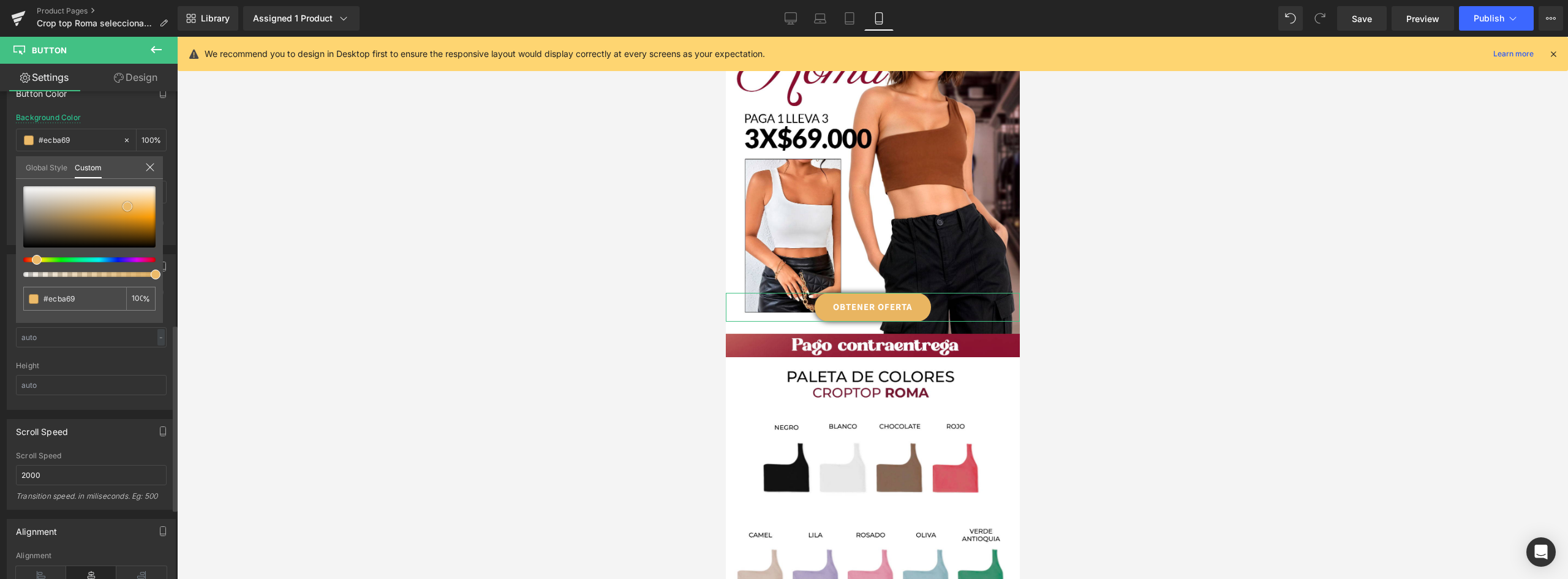
type input "#edba68"
type input "#eebe71"
type input "#efbe70"
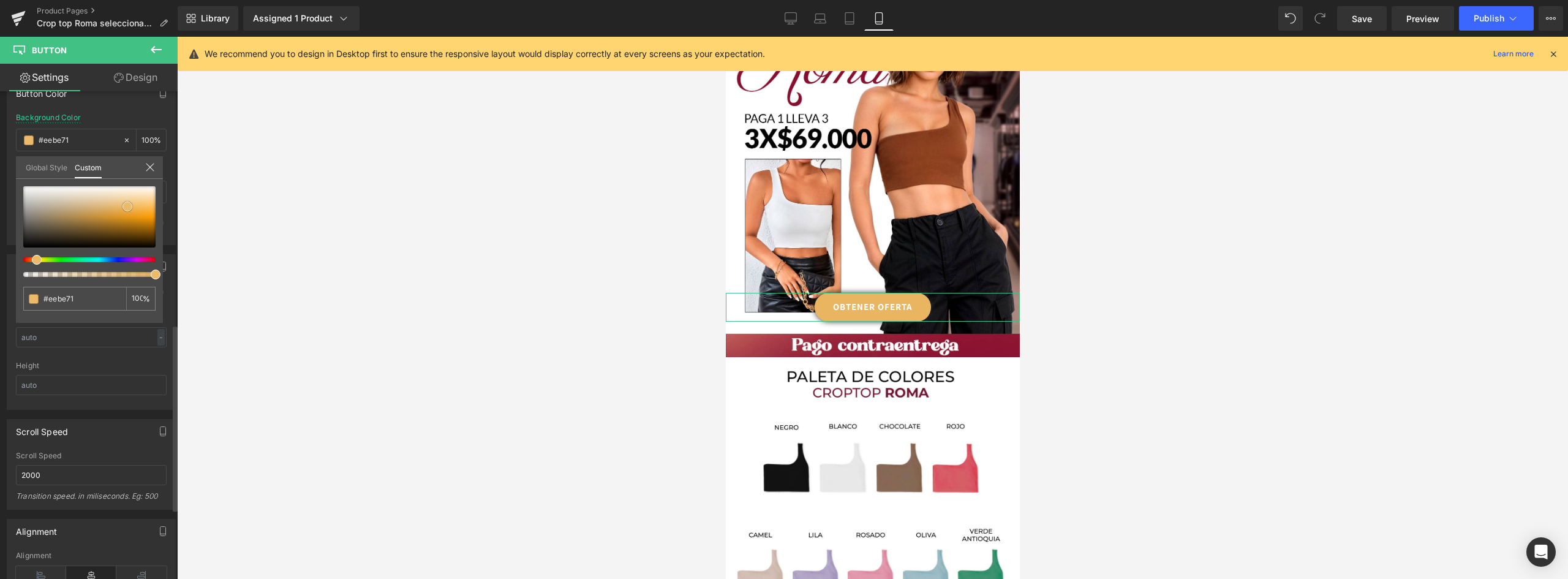
type input "#efbe70"
type input "#efbe6f"
type input "#f2c172"
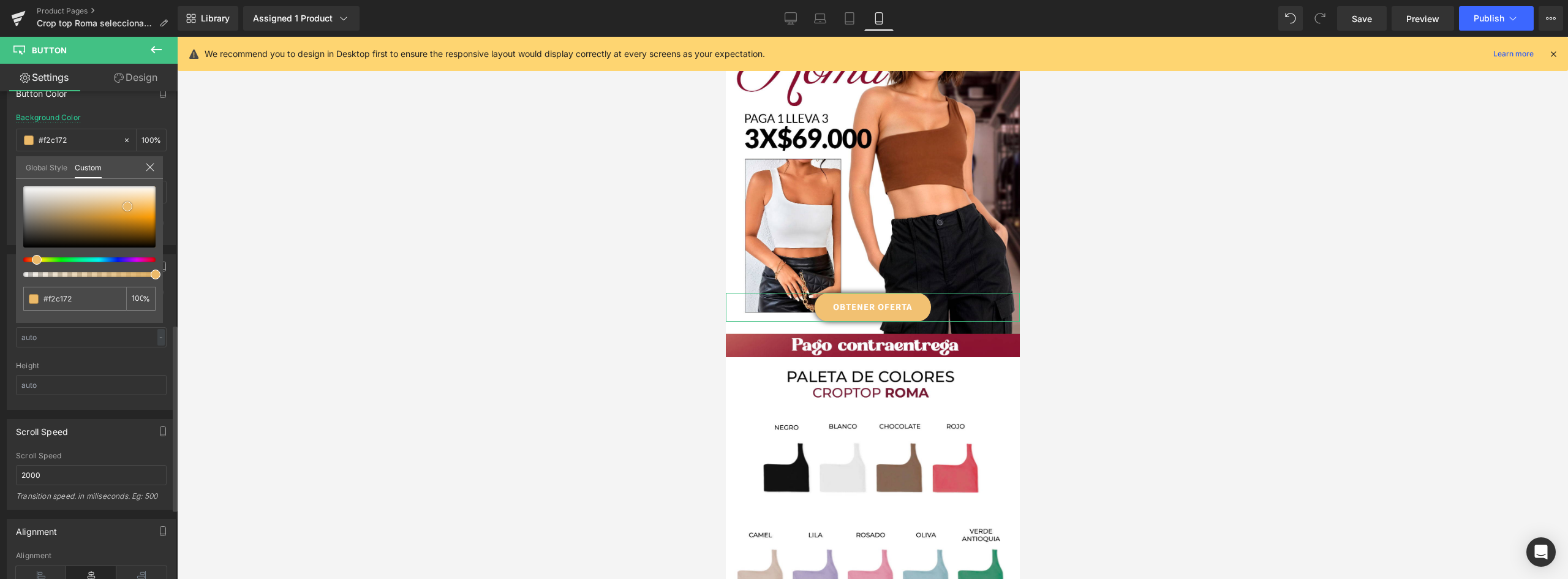
type input "#f1c173"
type input "#f3c376"
type input "#f5c474"
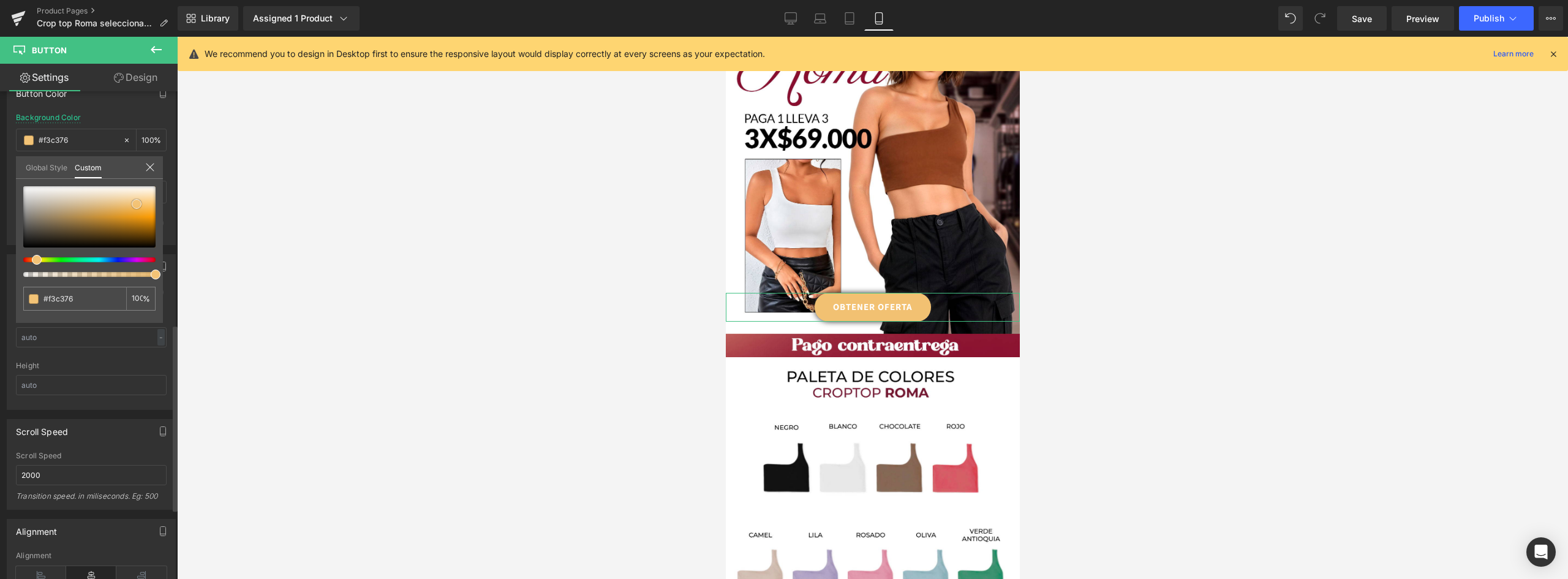
type input "#f5c474"
type input "#f6c473"
type input "#f5c26f"
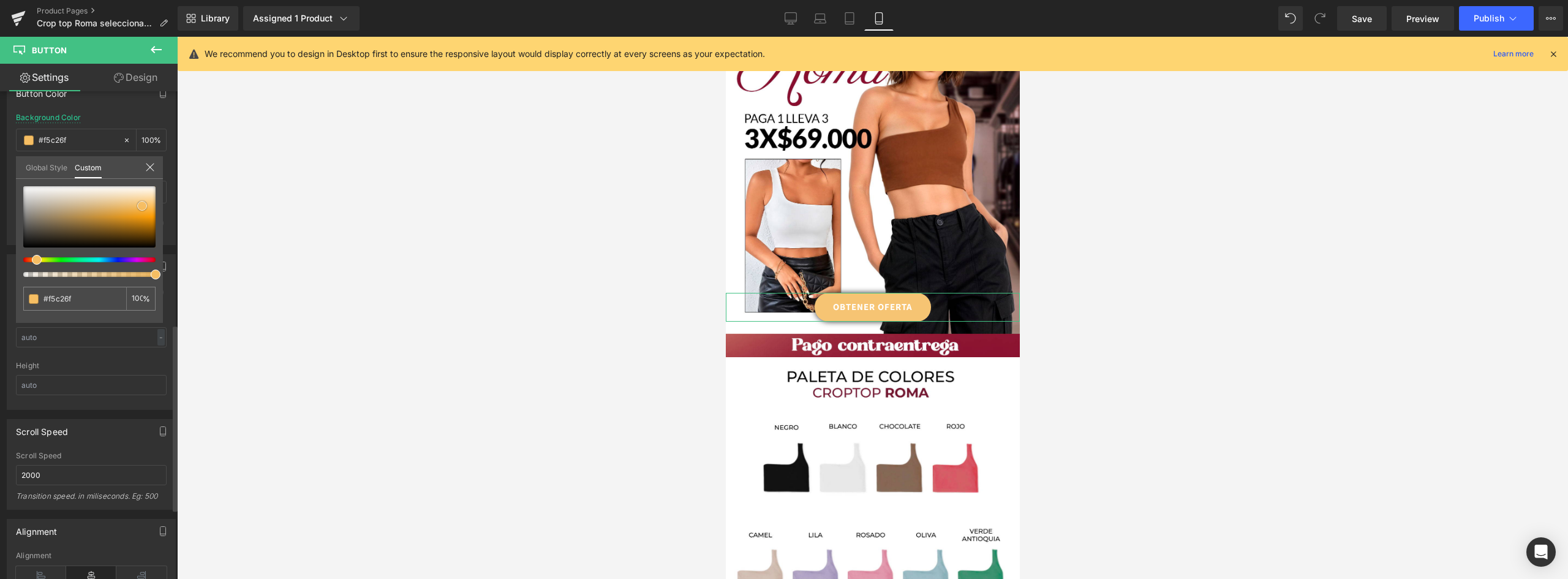
type input "#f5c06a"
type input "#f5ba5b"
type input "#f6b855"
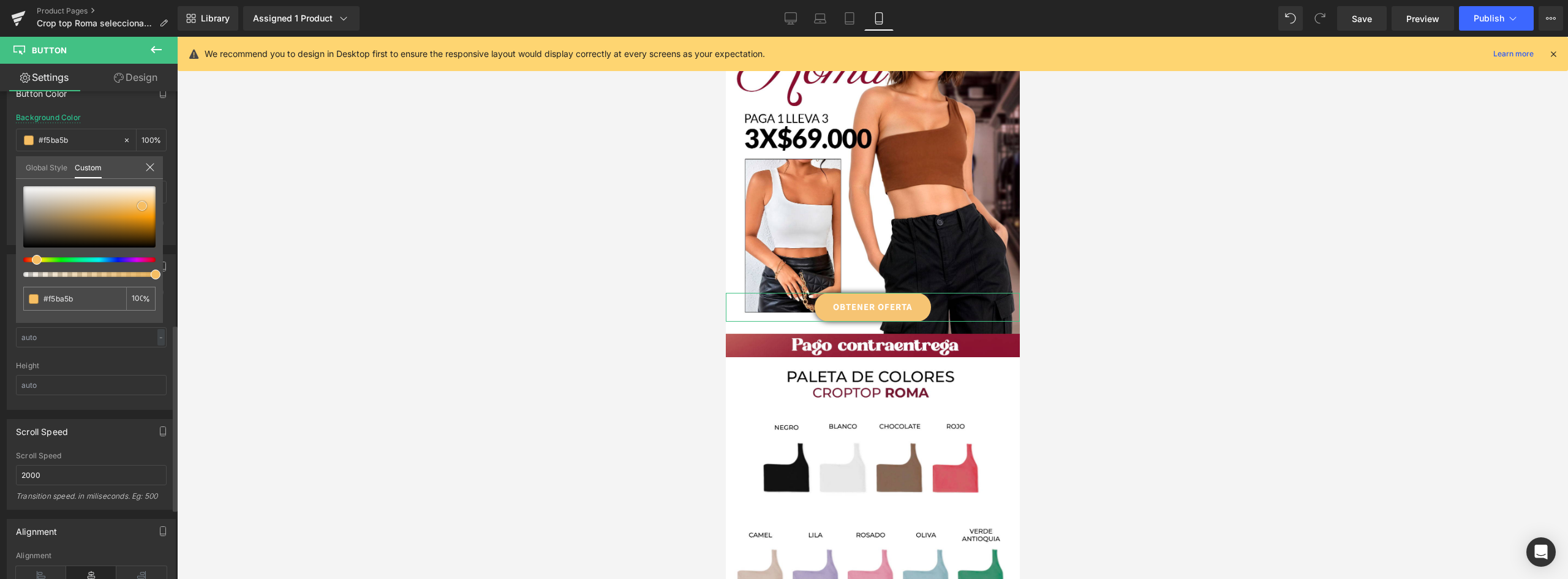
type input "#f6b855"
type input "#f5b650"
type input "#f6b041"
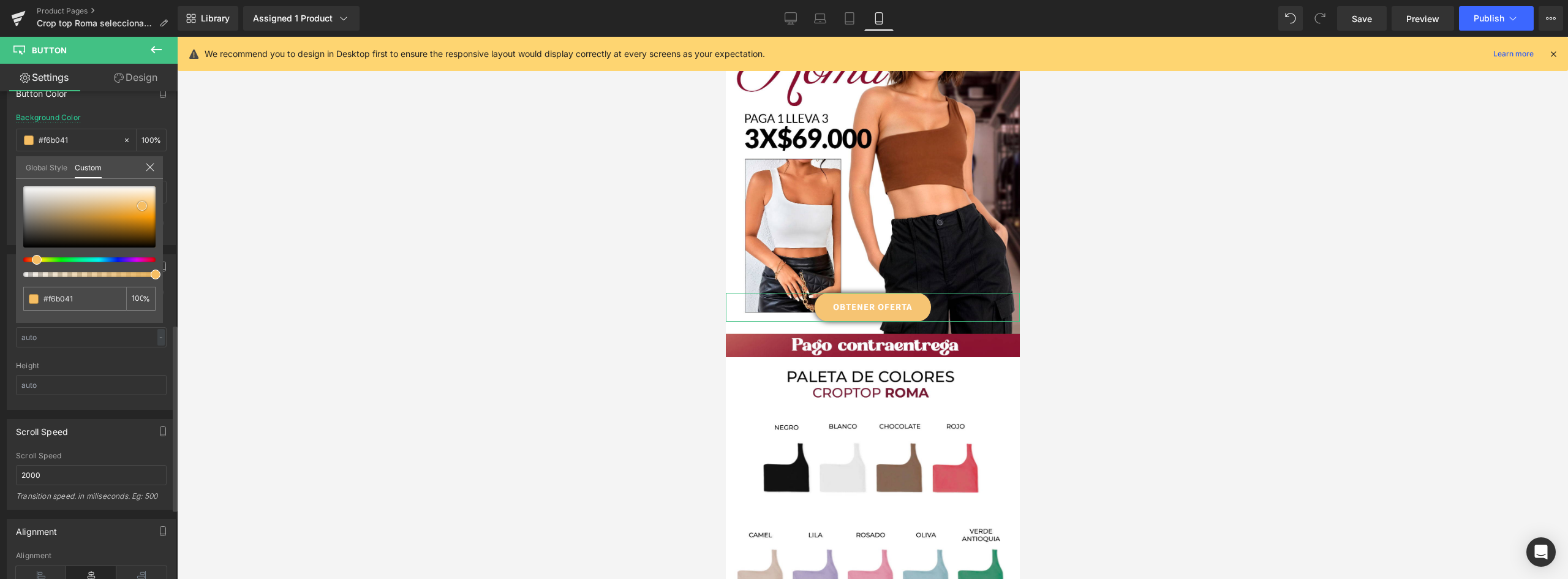
type input "#f5ac37"
type input "#f6a82c"
type input "#f6a627"
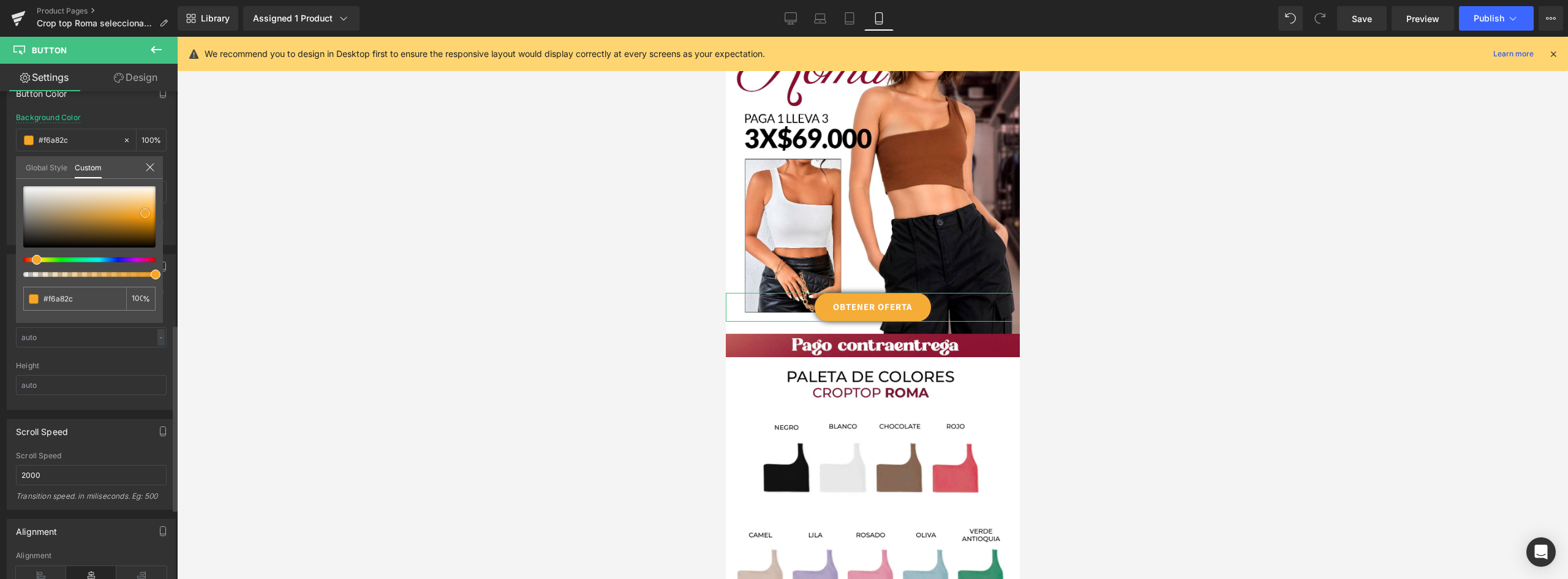
type input "#f6a627"
type input "#f5a422"
type input "#f8a520"
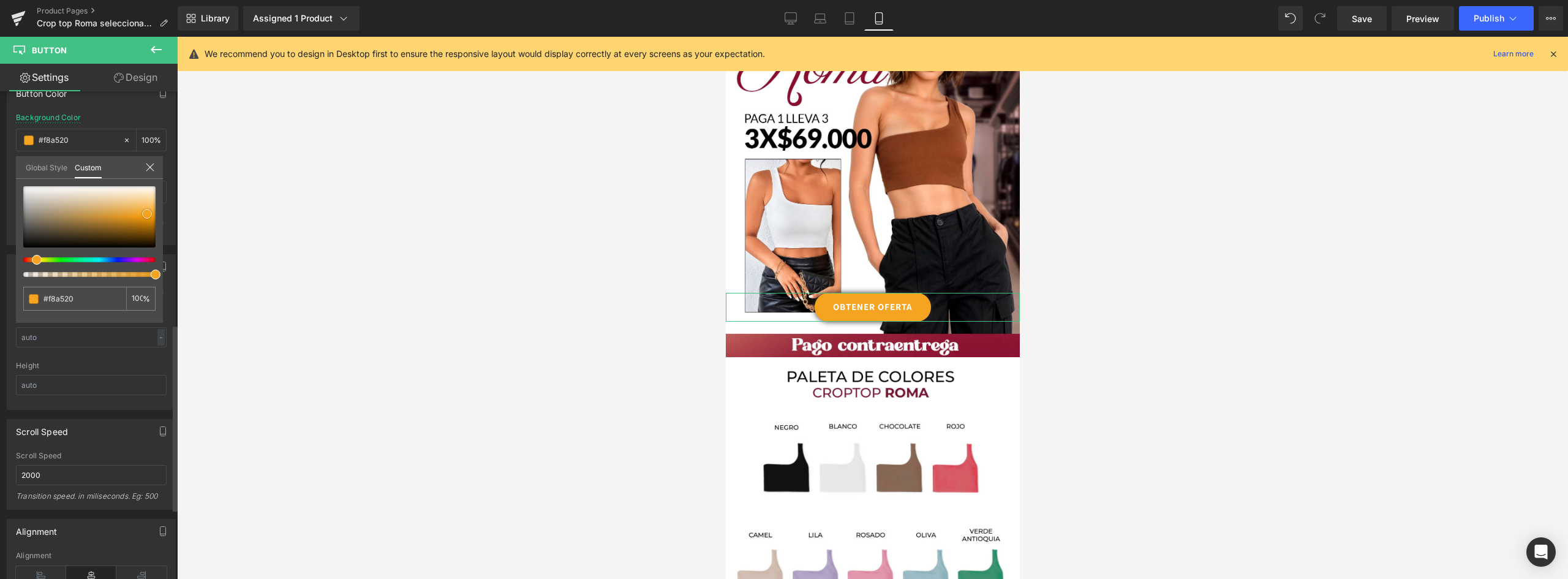
type input "#f9a724"
type input "#f9a929"
type input "#f9ad33"
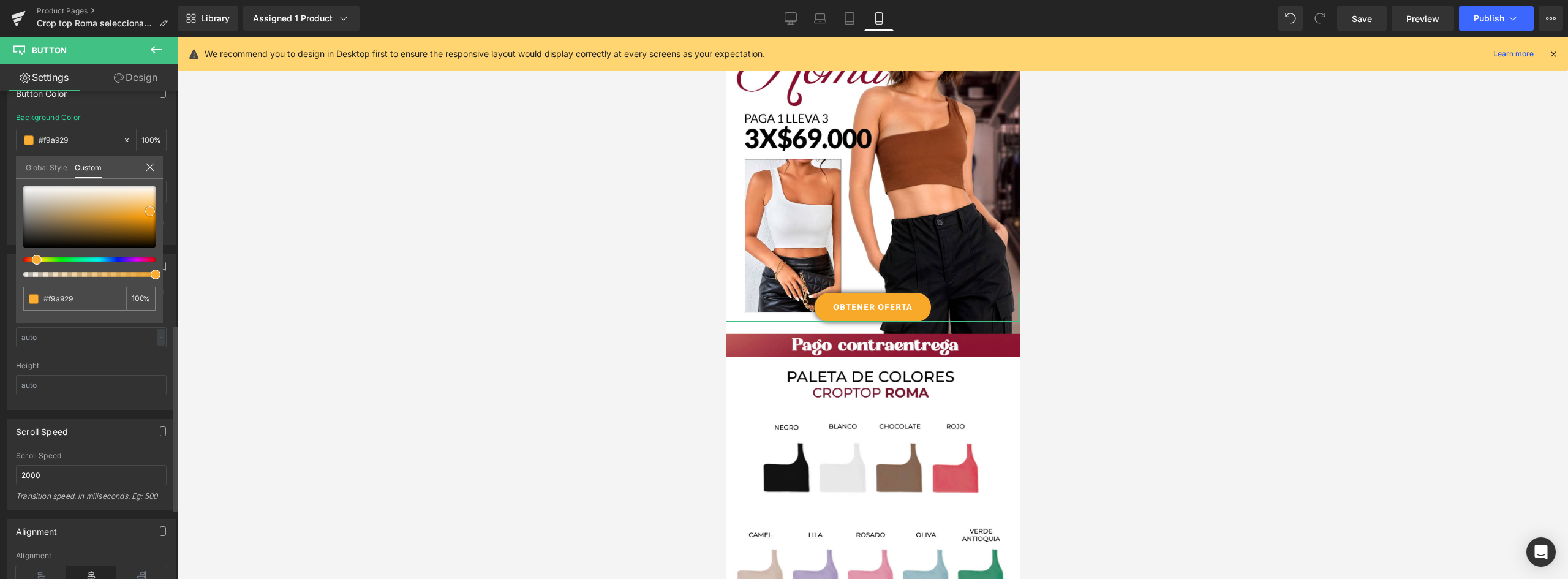
type input "#f9ad33"
type input "#f9af38"
type input "#fbb546"
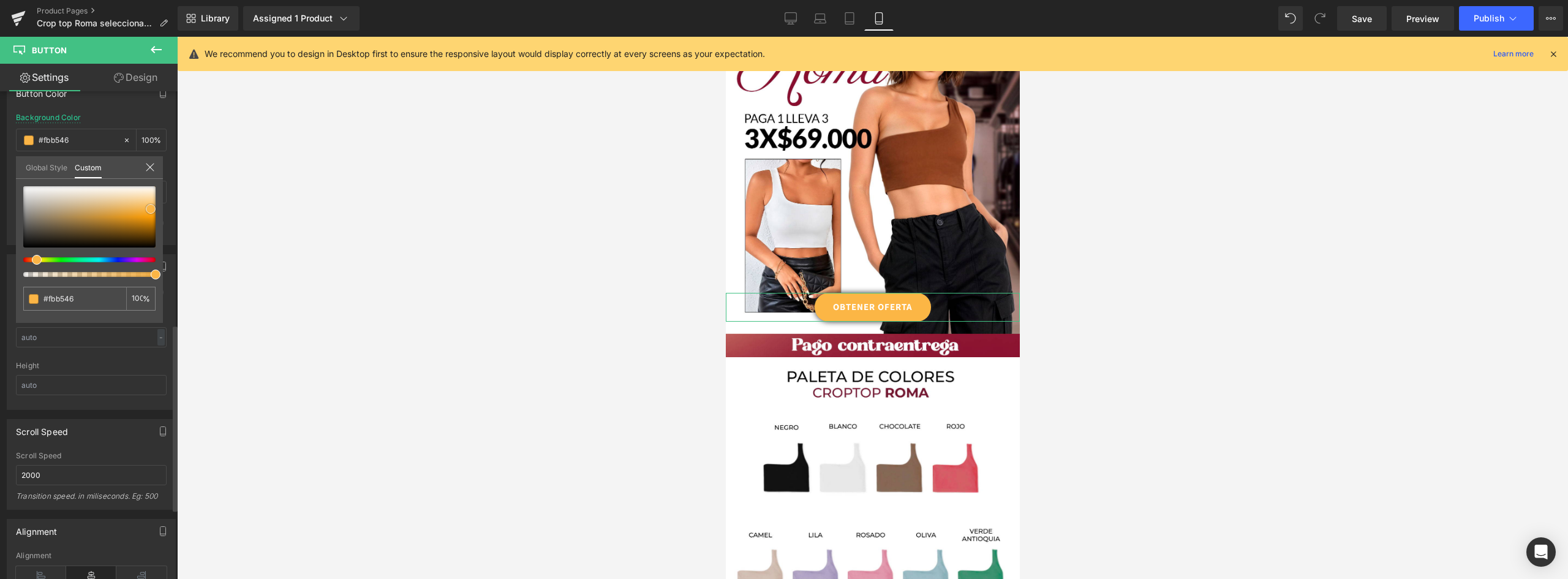
type input "#fcb645"
type input "#fcb74a"
type input "#fcbb54"
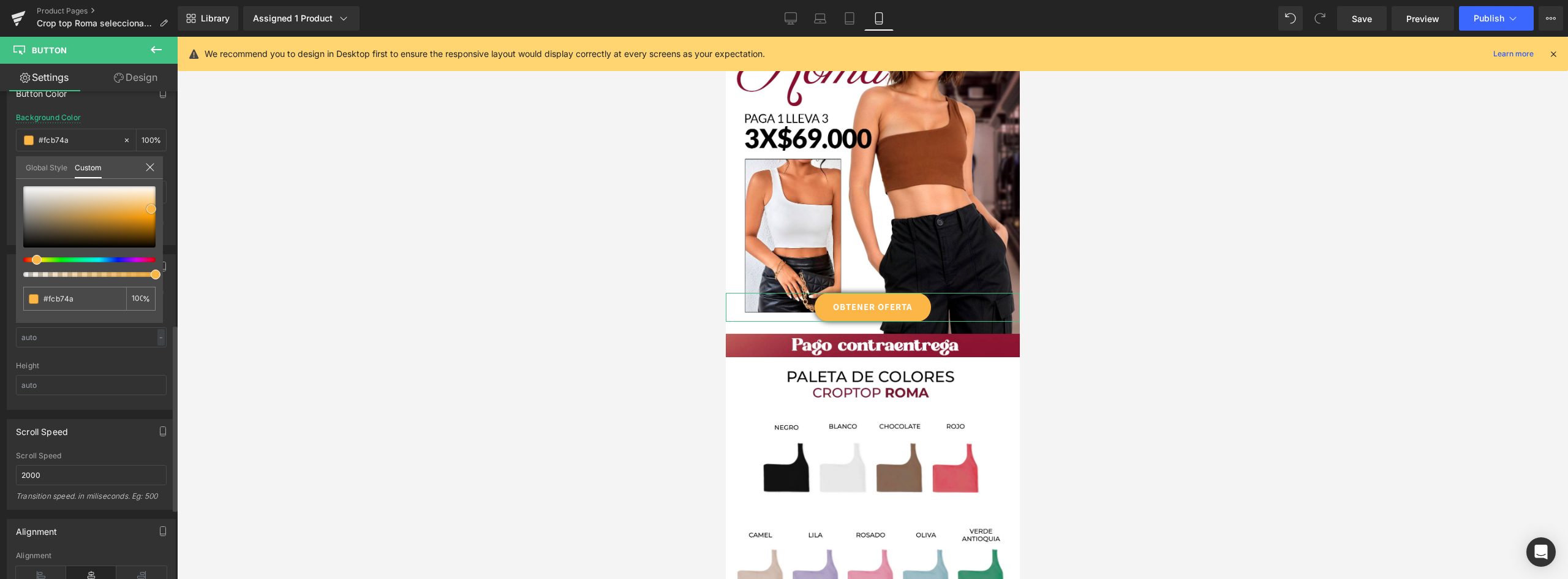
type input "#fcbb54"
type input "#fbc164"
type input "#fbc369"
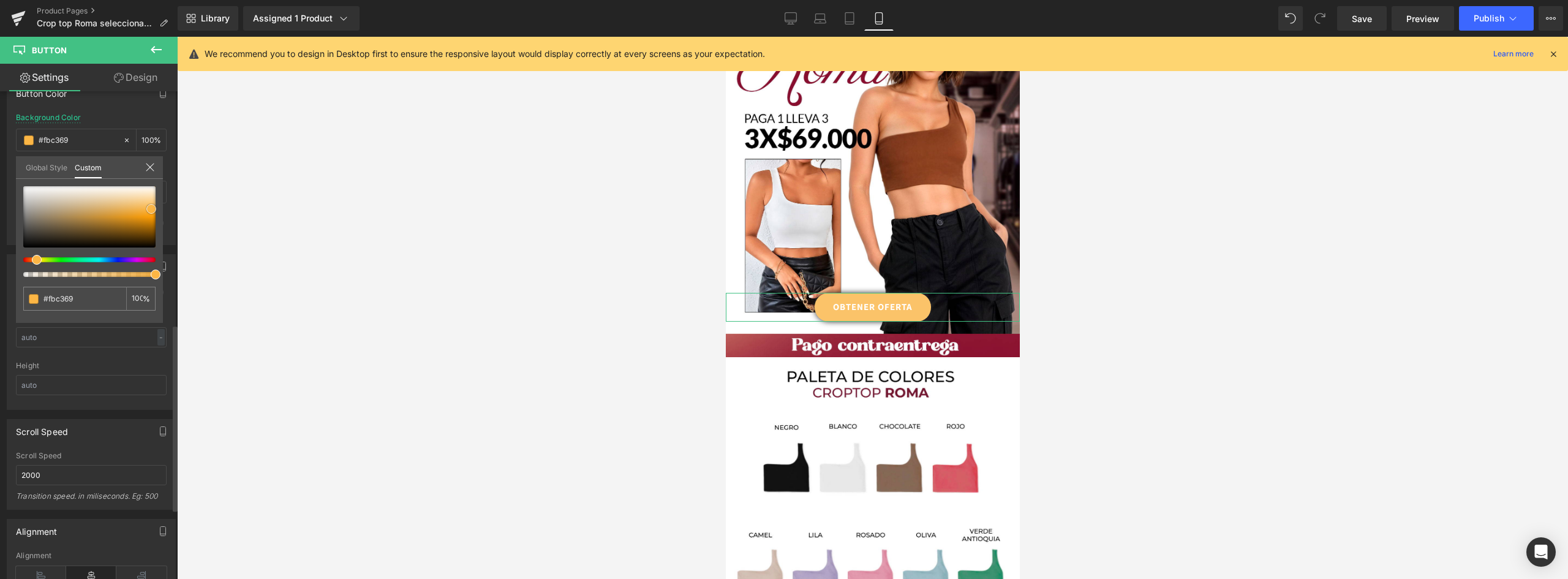
type input "#fbc773"
type input "#fcc56e"
type input "#fbc164"
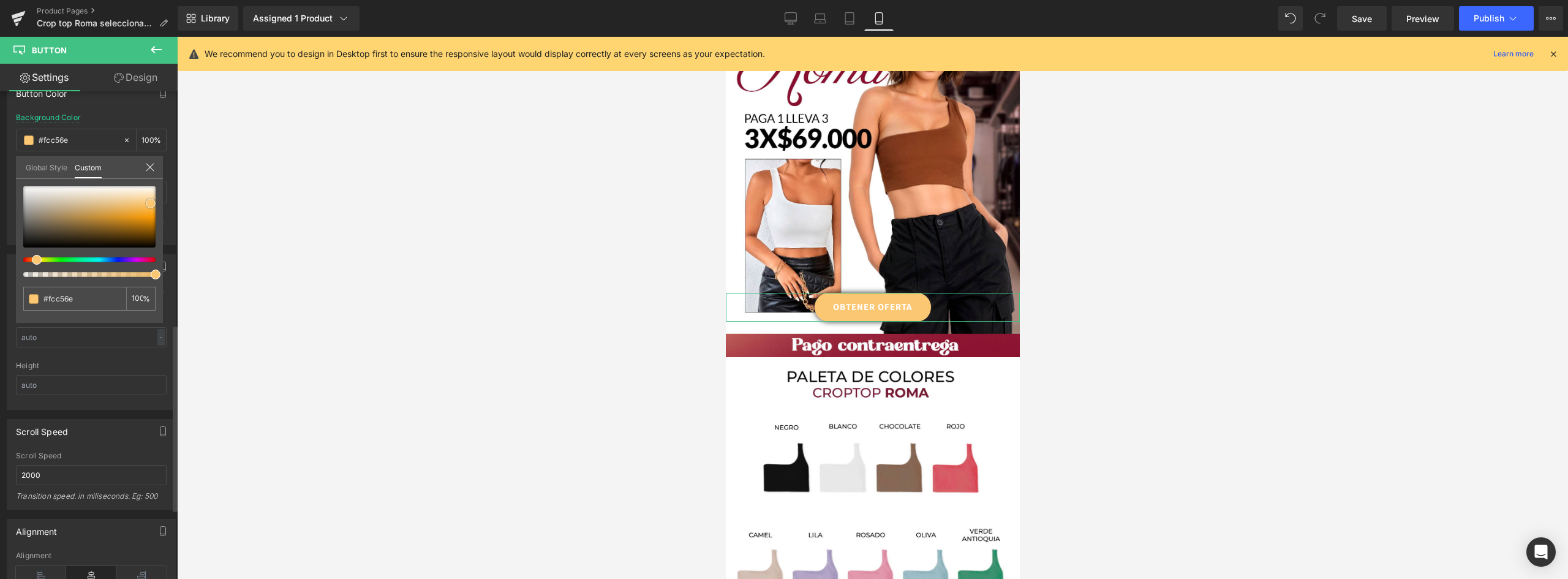
type input "#fbc164"
type input "#fbbb55"
type input "#fdbc53"
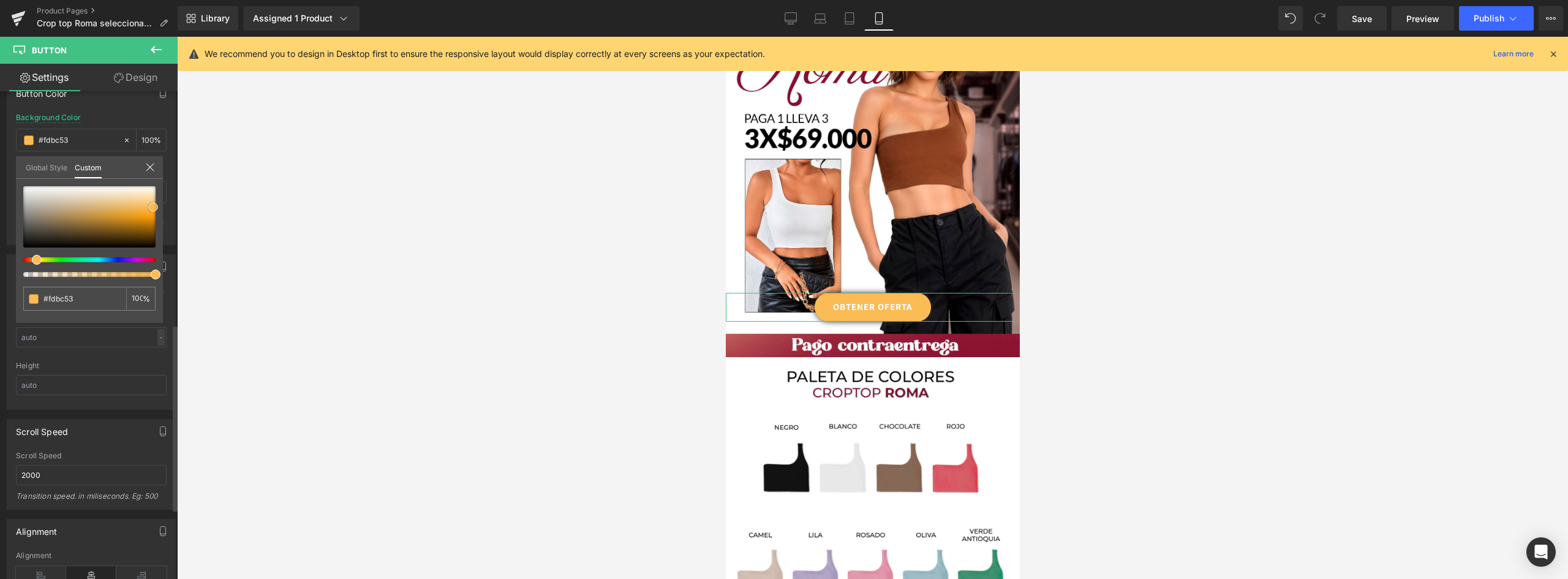
type input "#fdba4e"
type input "#feb848"
type input "#ffb847"
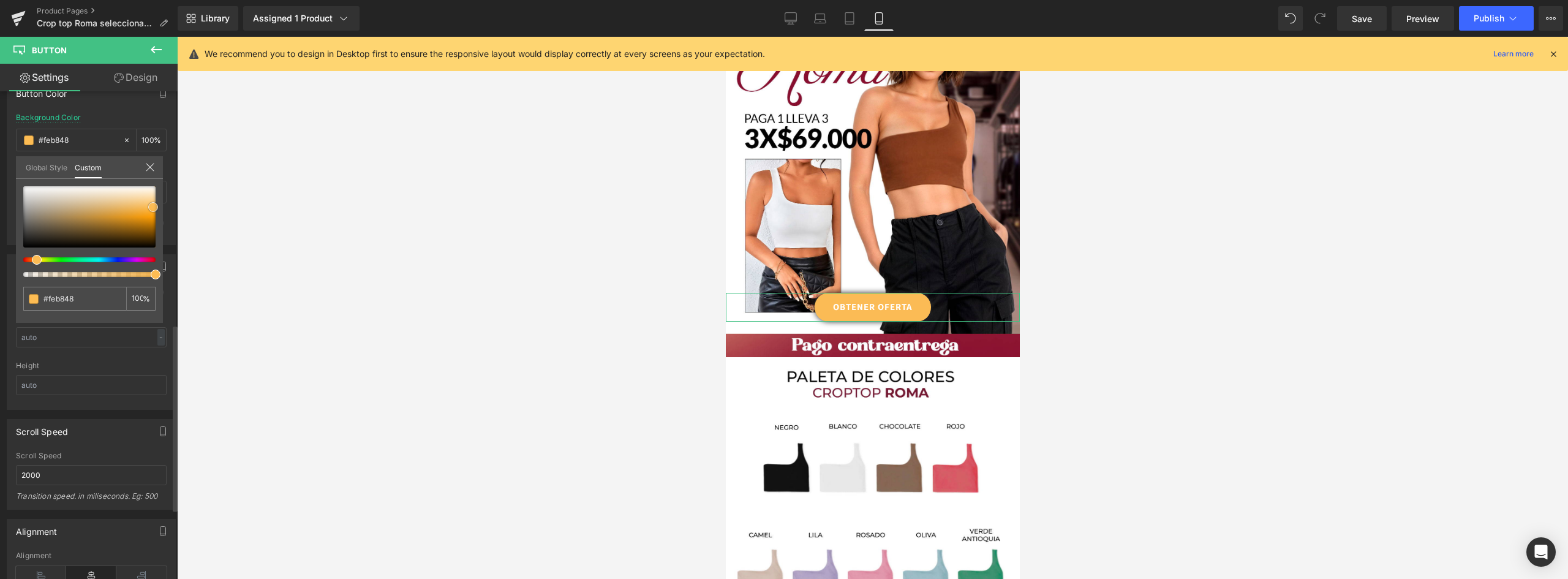
type input "#ffb847"
type input "#feb642"
type input "#feb643"
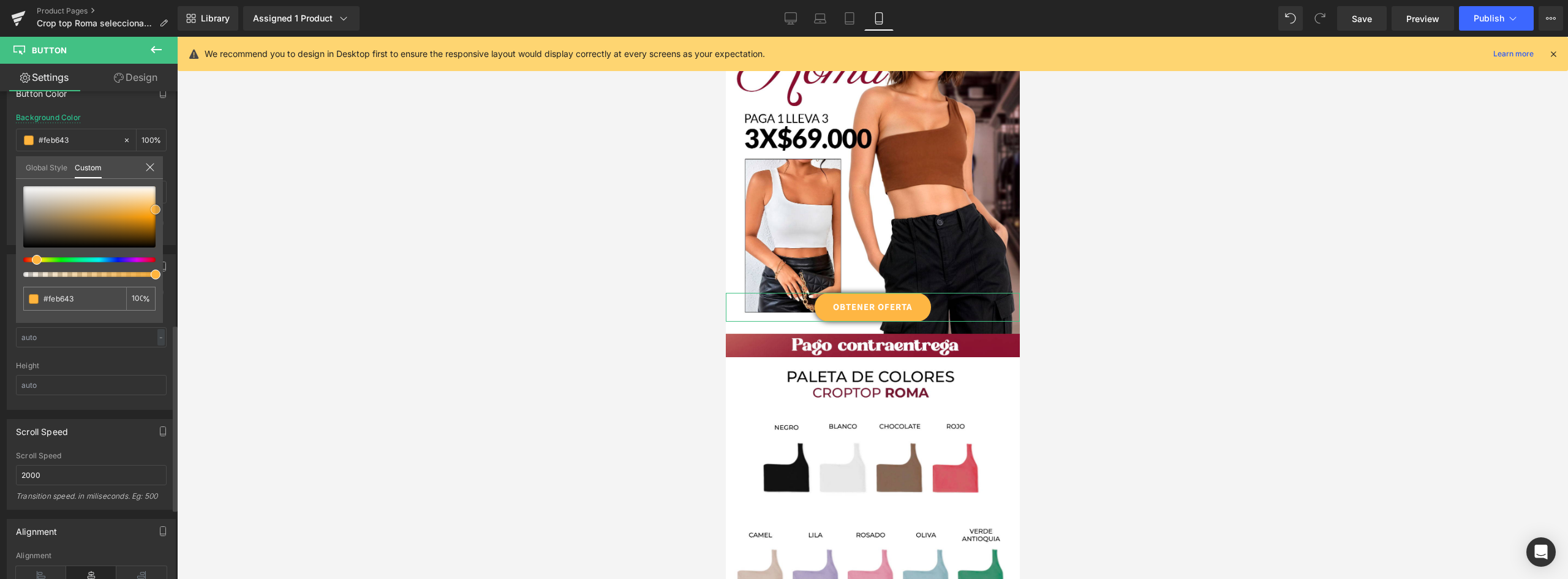
type input "#ffb43d"
drag, startPoint x: 107, startPoint y: 203, endPoint x: 168, endPoint y: 209, distance: 61.3
click at [168, 209] on div "Button Color rgba(255, 180, 61, 1) Background Color #ffb43d 100 % Text Color % …" at bounding box center [91, 158] width 183 height 174
type input "#ffdb3d"
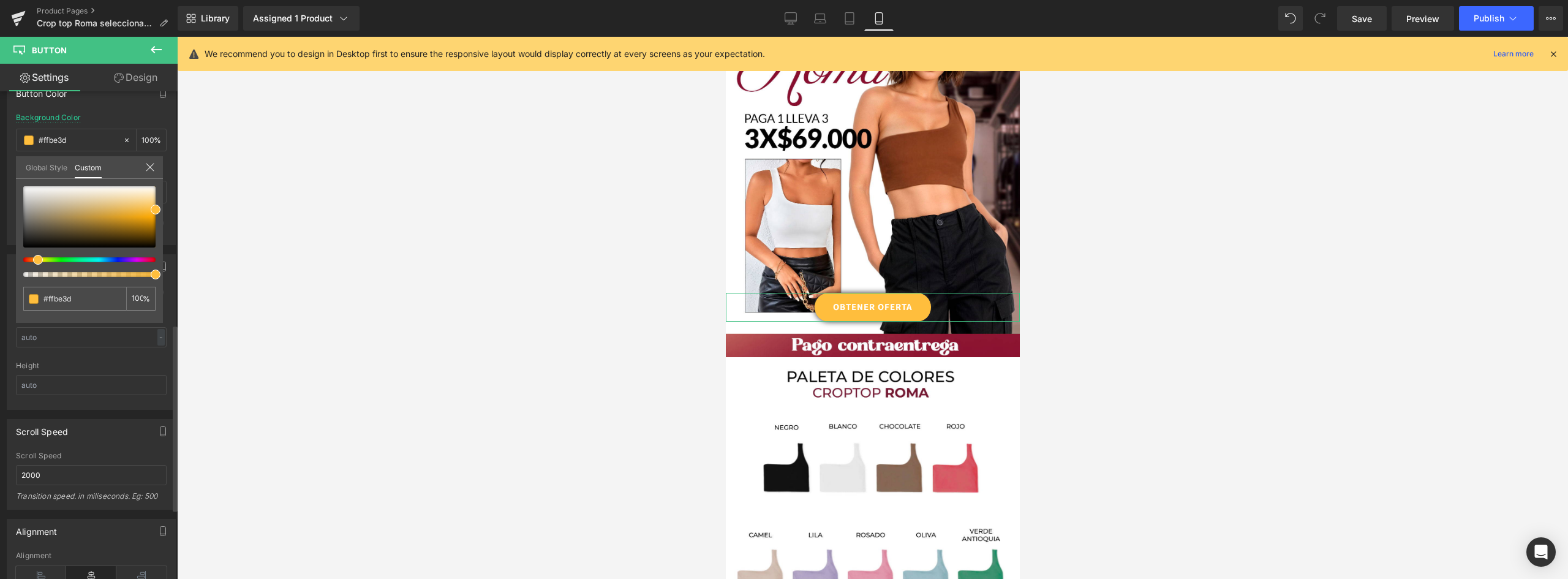
click at [36, 258] on span at bounding box center [38, 259] width 10 height 10
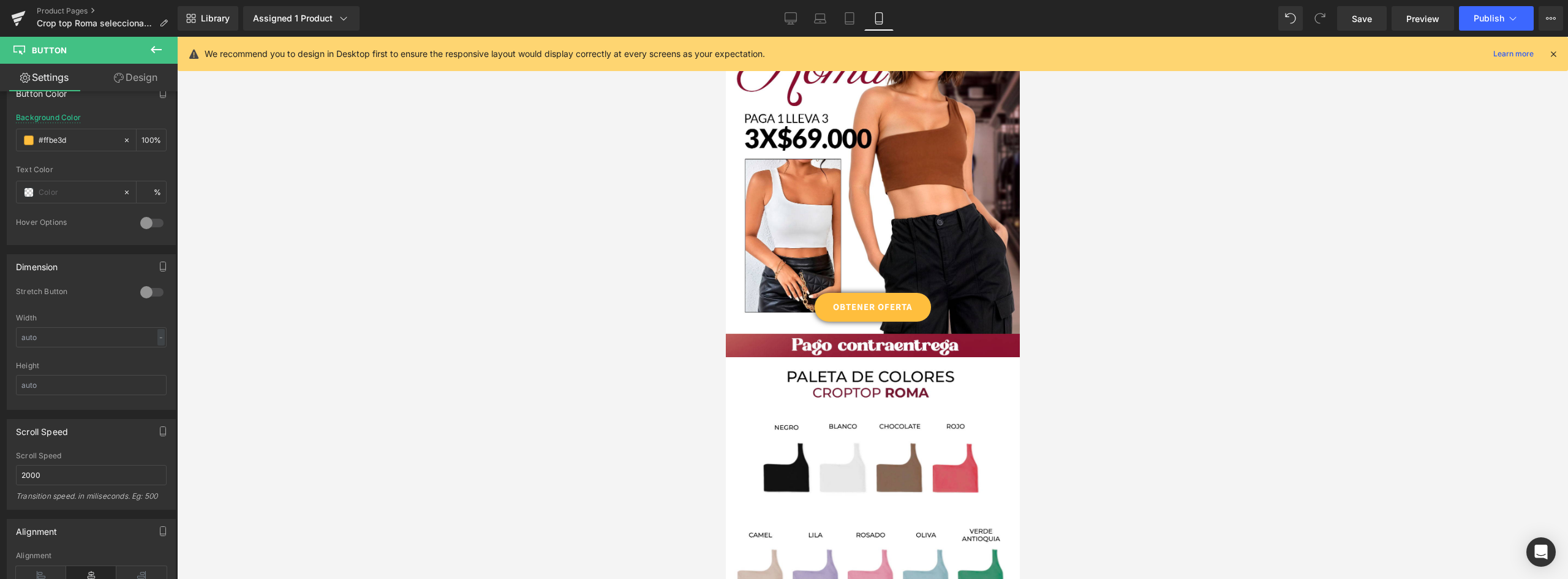
click at [899, 295] on link "OBTENER OFERTA" at bounding box center [872, 307] width 117 height 29
click at [40, 196] on input "text" at bounding box center [78, 192] width 79 height 13
click at [29, 191] on span at bounding box center [29, 192] width 10 height 10
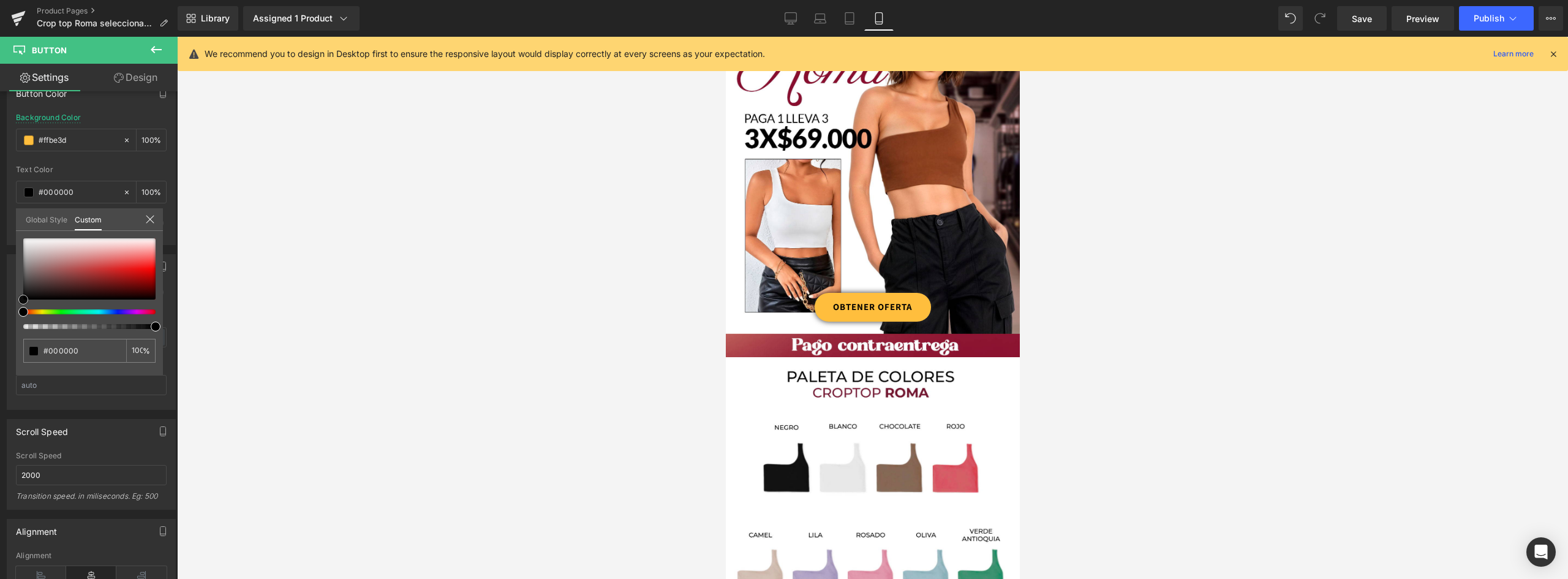
drag, startPoint x: 61, startPoint y: 274, endPoint x: -25, endPoint y: 307, distance: 92.1
click at [0, 307] on html "You are previewing how the will restyle your page. You can not edit Elements in…" at bounding box center [784, 290] width 1568 height 579
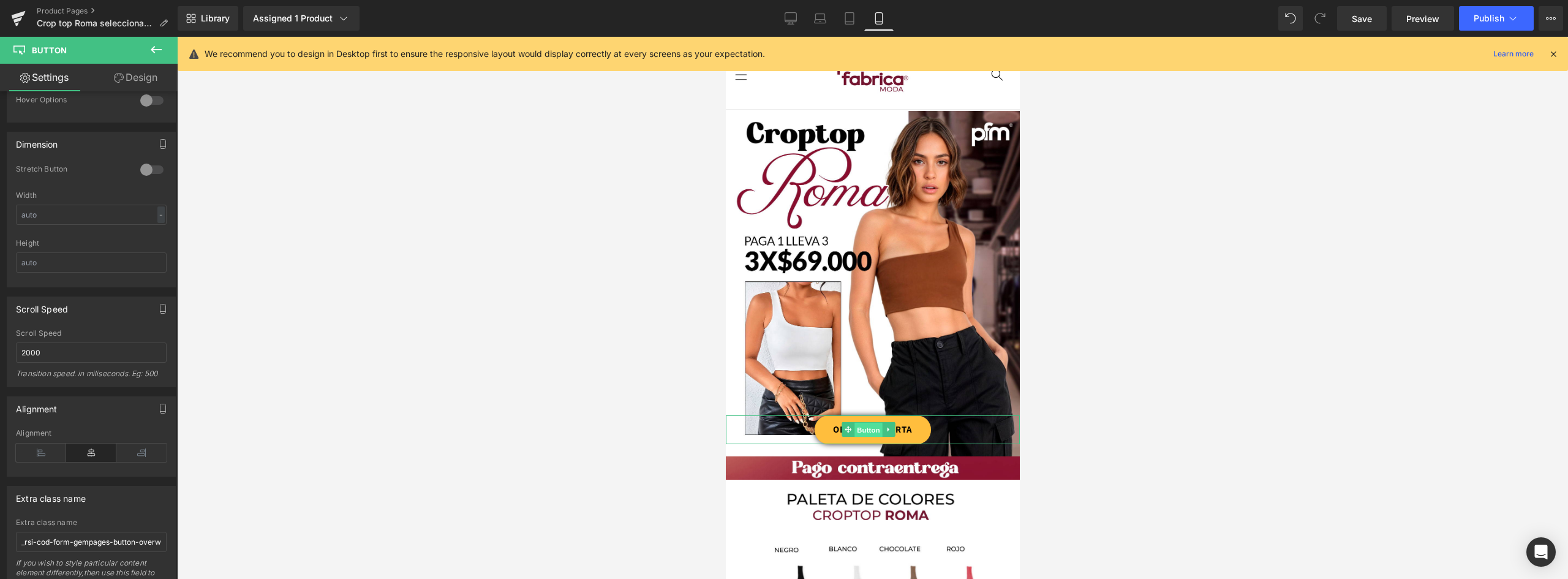
click at [877, 423] on span "Button" at bounding box center [868, 430] width 29 height 15
click at [906, 416] on link "OBTENER OFERTA" at bounding box center [872, 430] width 117 height 29
click at [134, 74] on link "Design" at bounding box center [136, 77] width 89 height 28
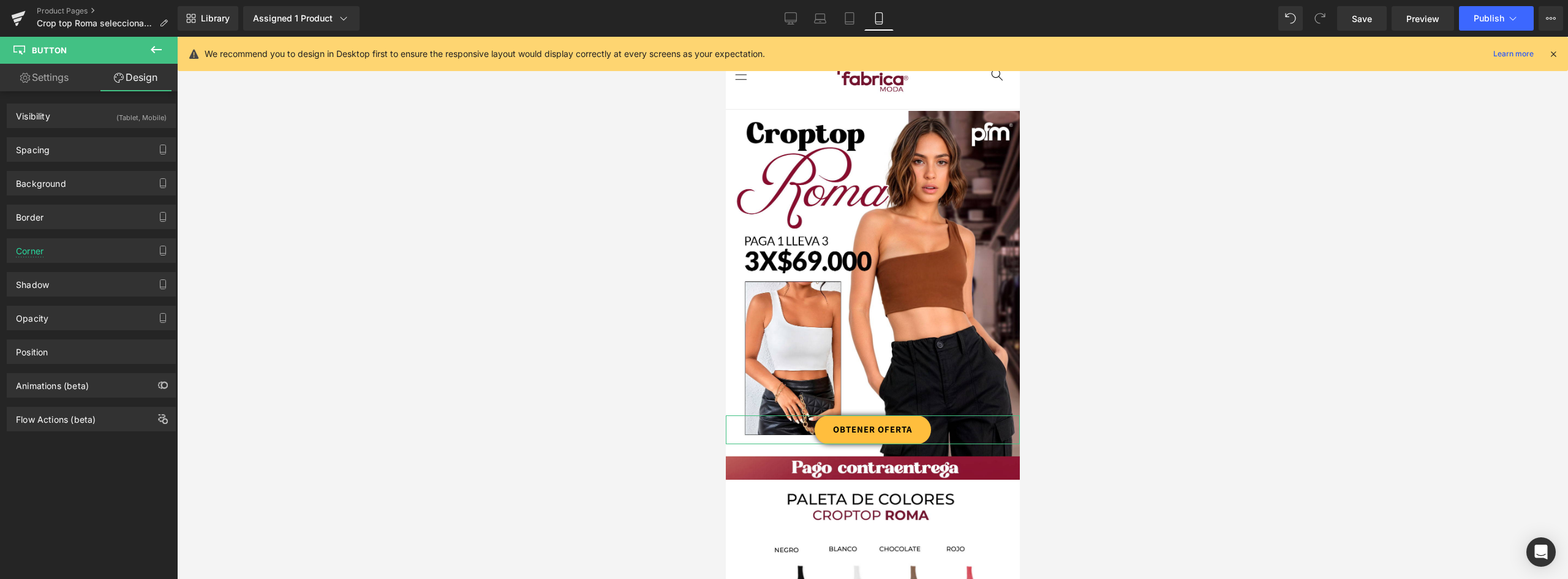
click at [48, 74] on link "Settings" at bounding box center [44, 77] width 89 height 28
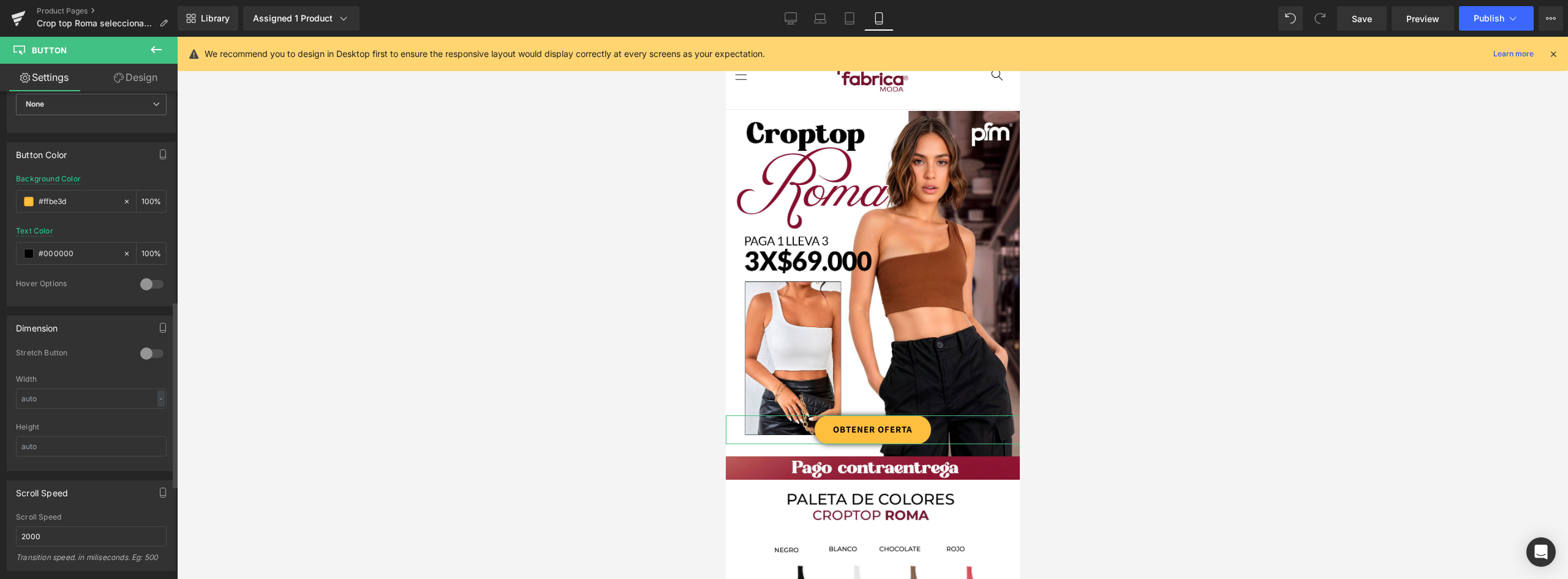
scroll to position [365, 0]
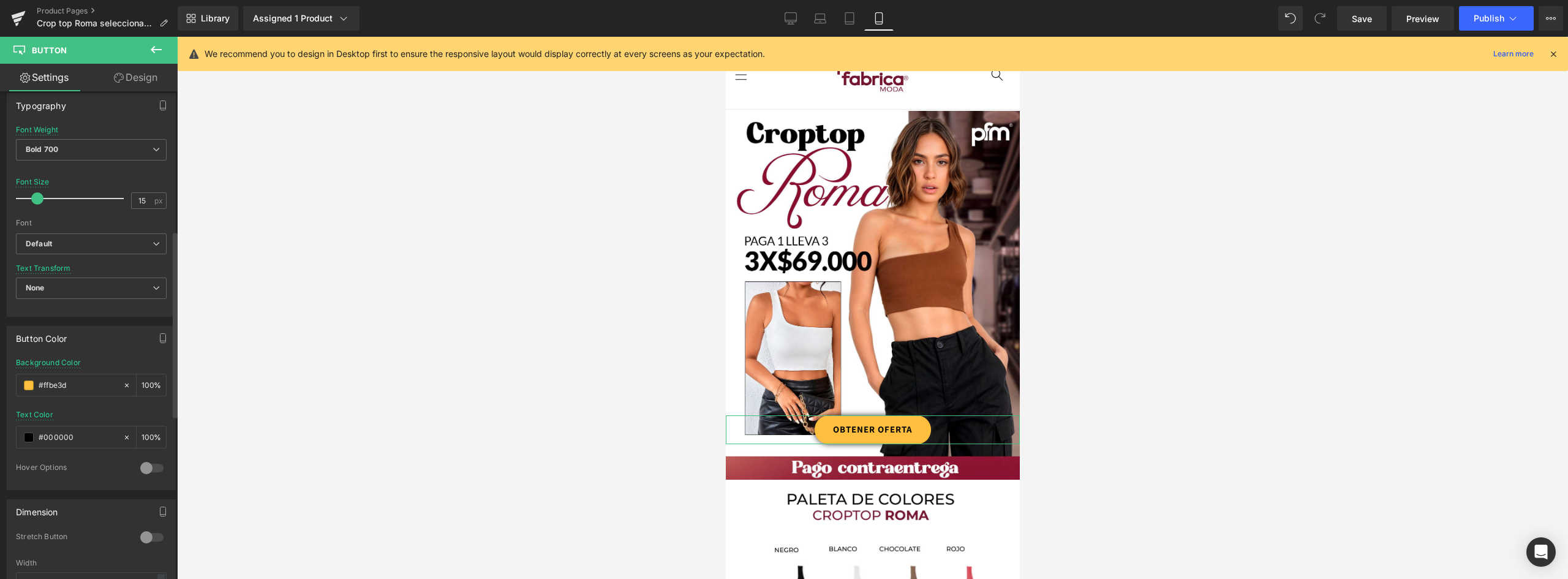
drag, startPoint x: 36, startPoint y: 197, endPoint x: 44, endPoint y: 197, distance: 8.0
click at [42, 194] on span at bounding box center [41, 198] width 12 height 12
click at [89, 148] on span "Bold 700" at bounding box center [91, 149] width 151 height 21
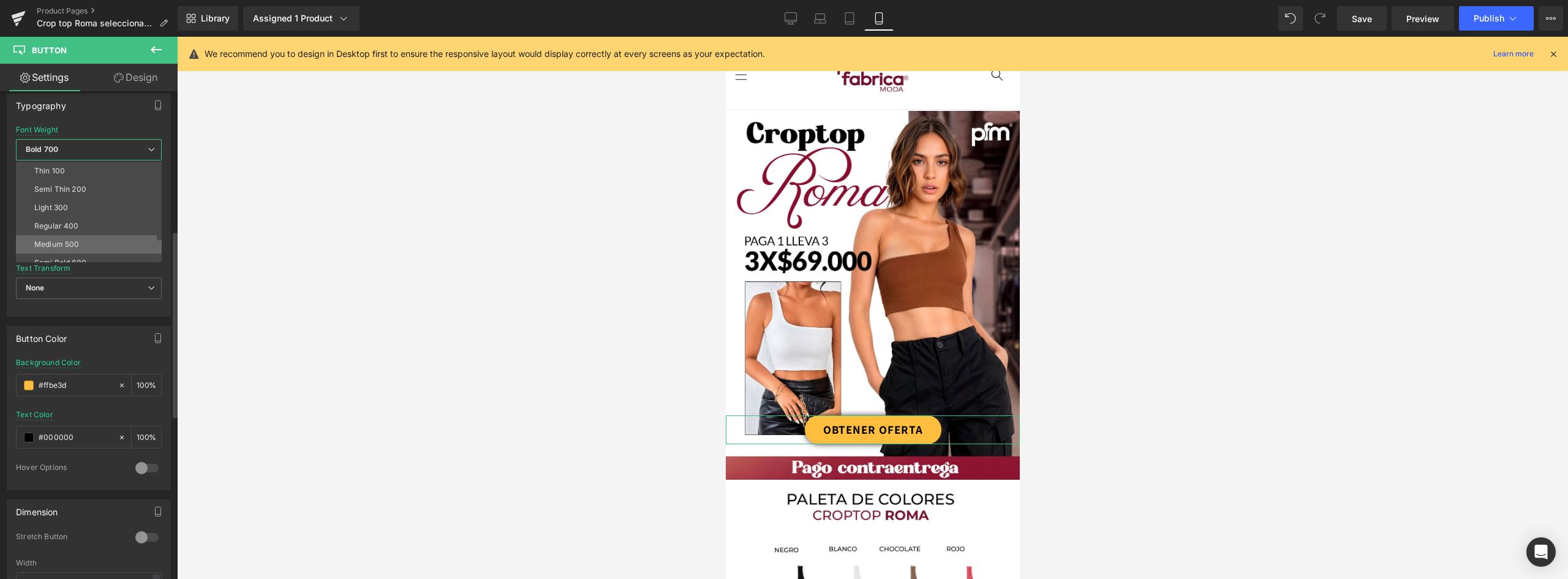
scroll to position [61, 0]
click at [74, 232] on li "Boldest 900" at bounding box center [91, 238] width 151 height 18
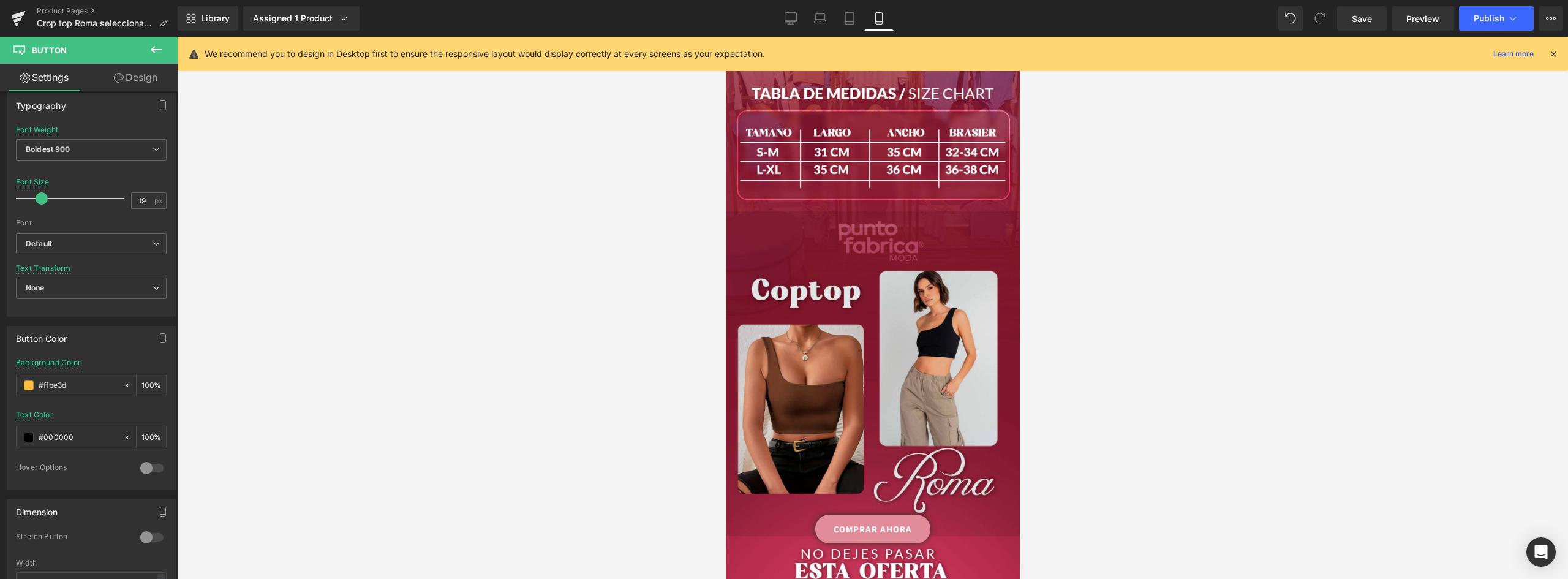
scroll to position [1041, 0]
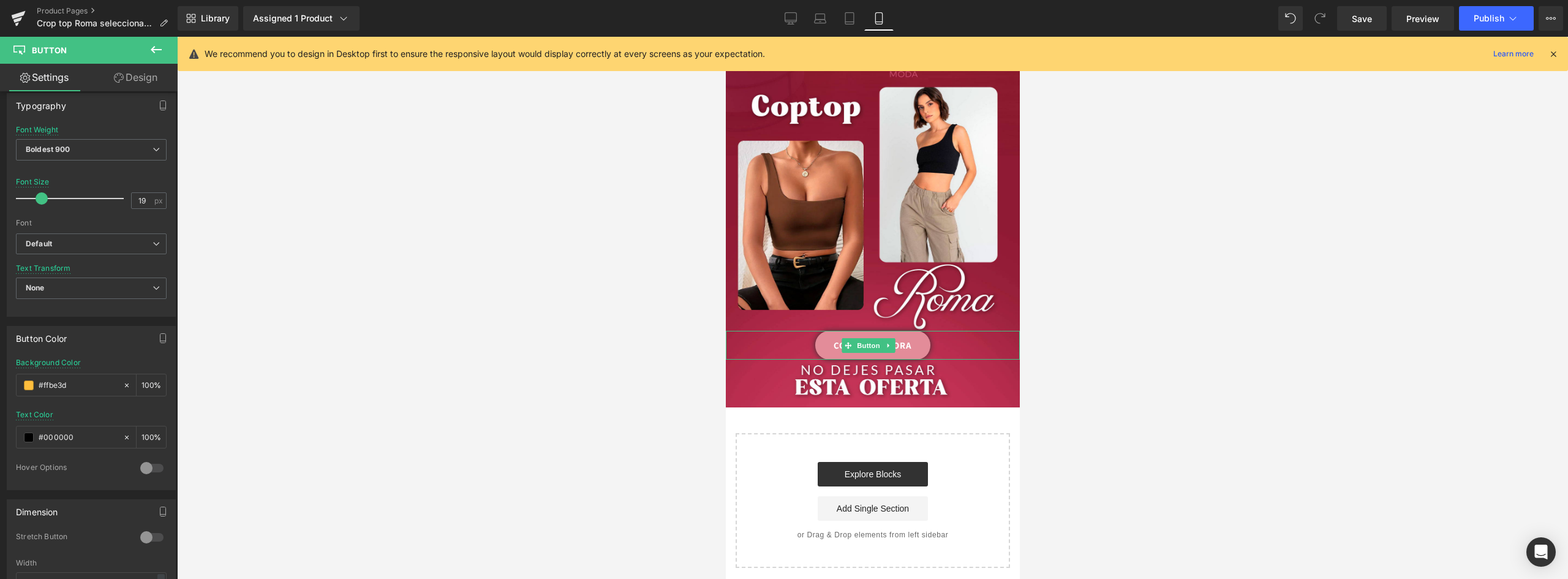
click at [913, 331] on link "COMPRAR AHORA" at bounding box center [872, 345] width 115 height 29
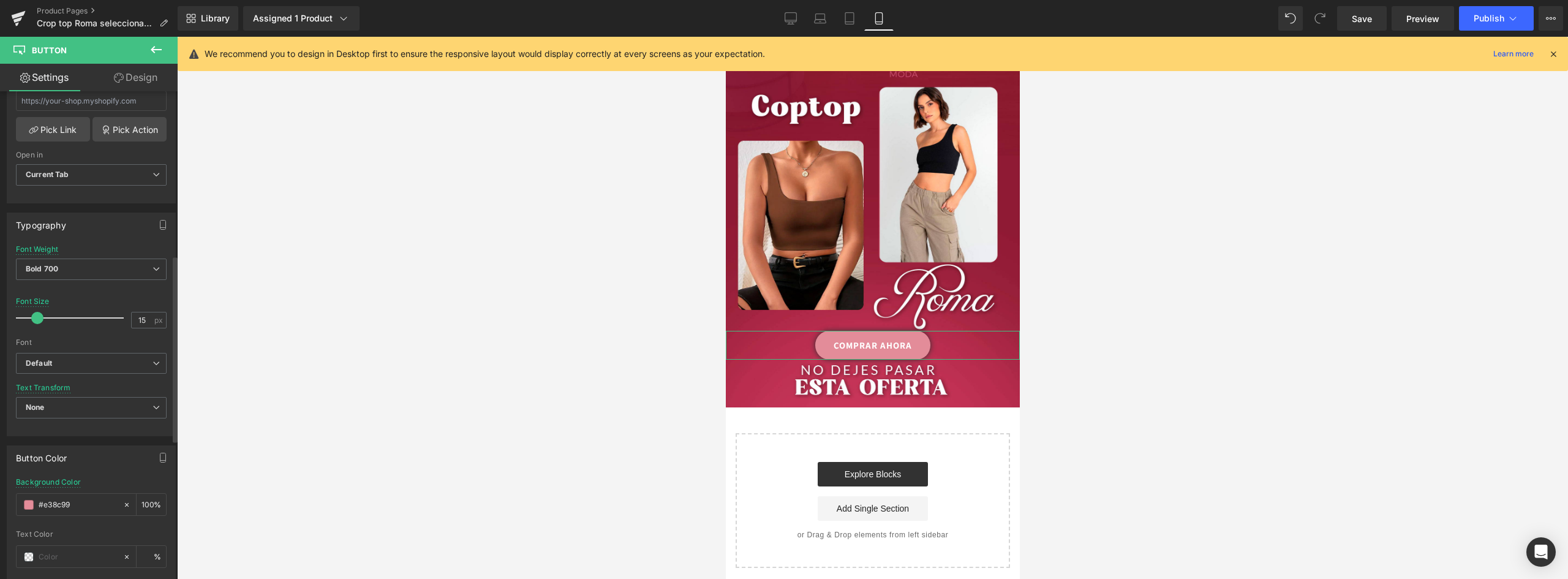
scroll to position [429, 0]
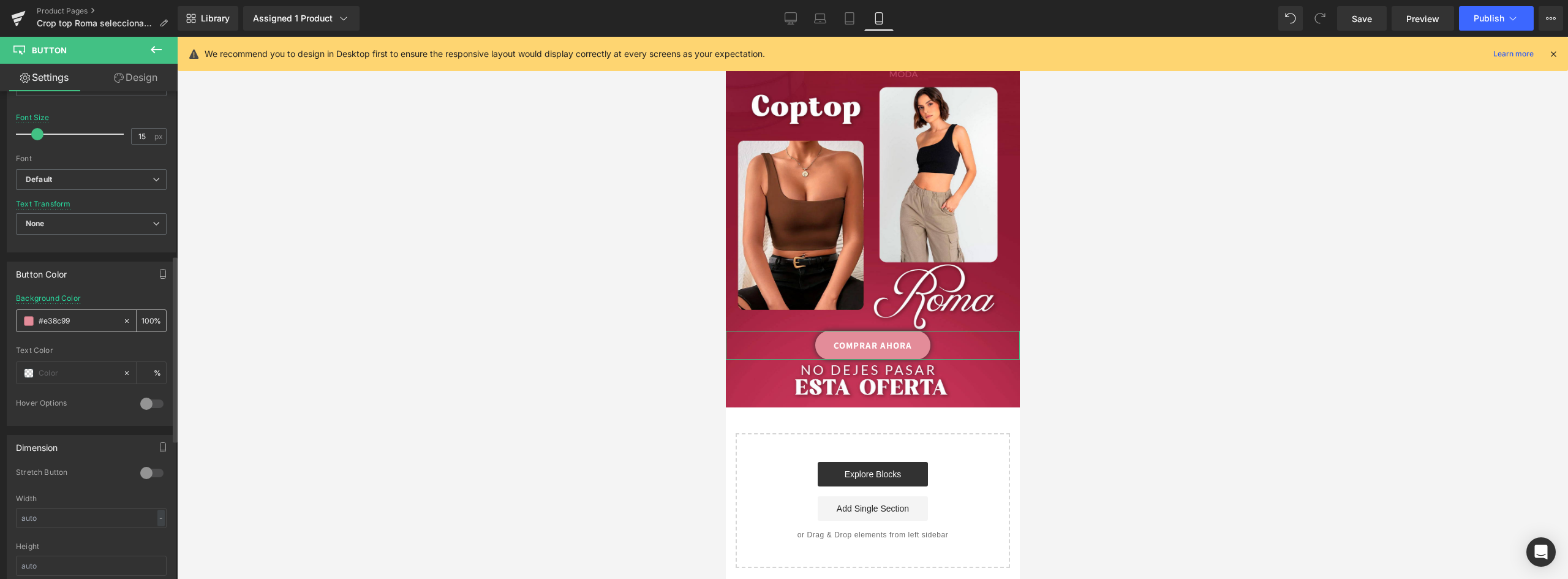
click at [31, 319] on span at bounding box center [29, 321] width 10 height 10
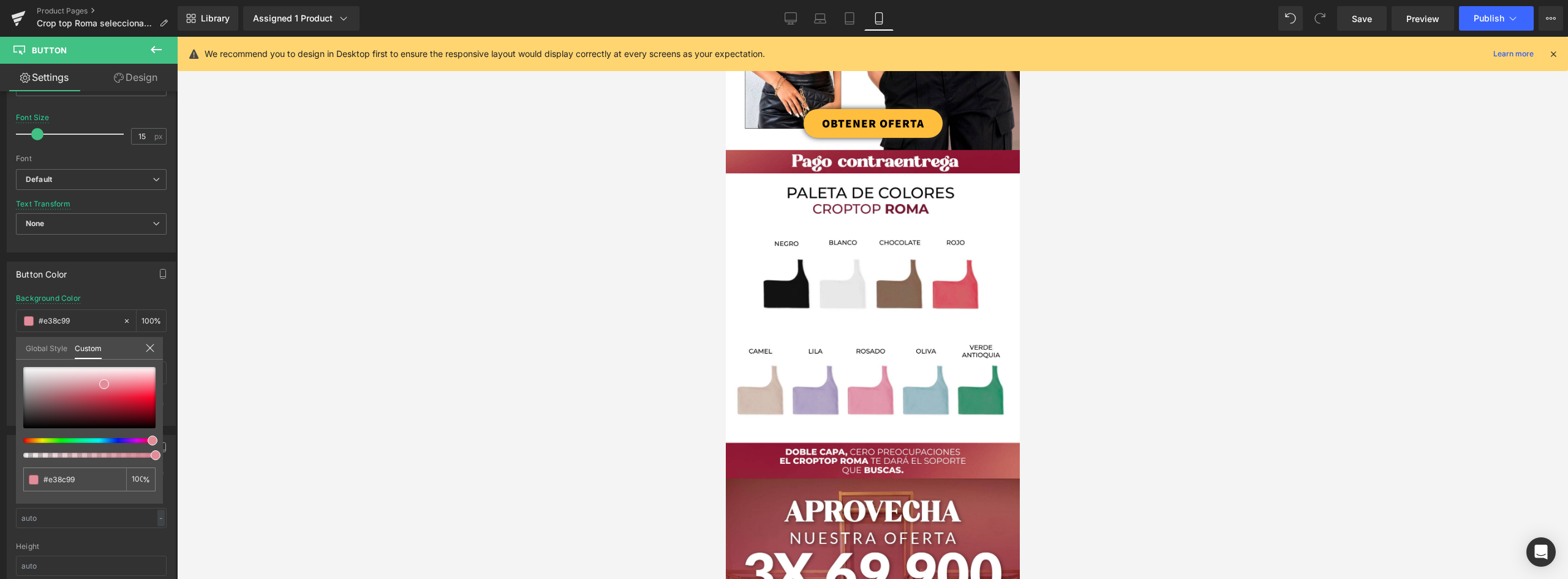
scroll to position [61, 0]
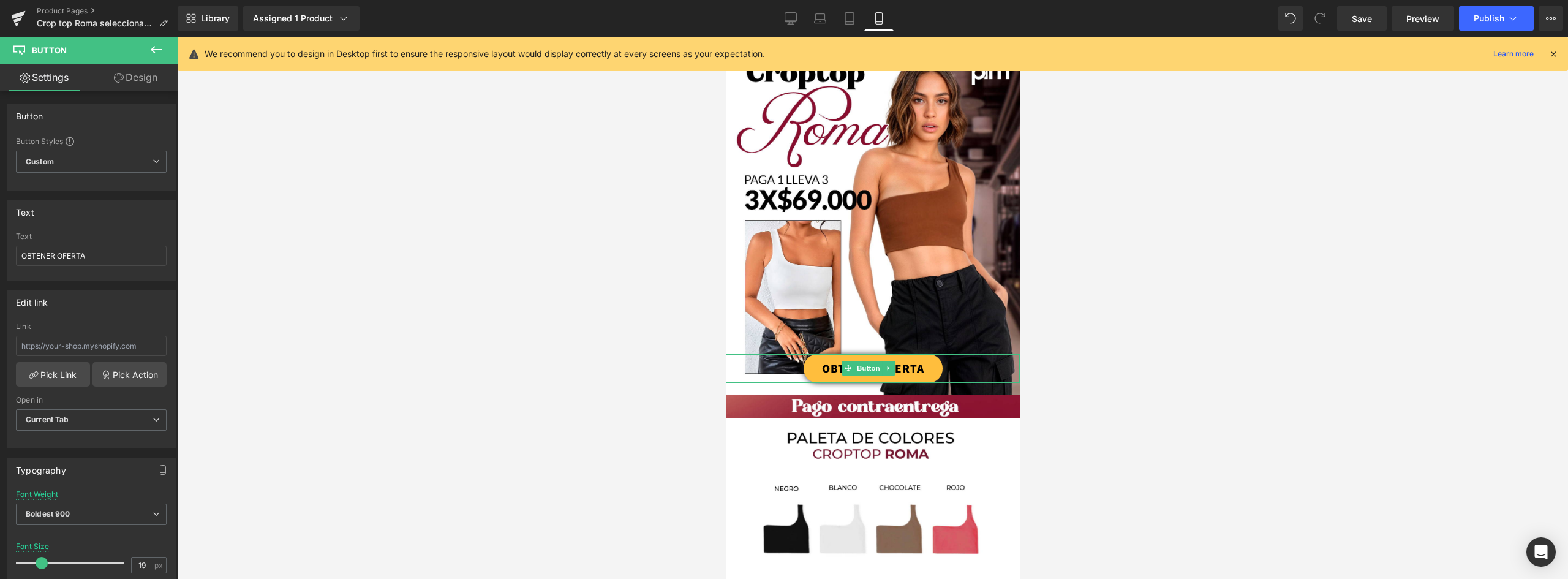
click at [922, 354] on link "OBTENER OFERTA" at bounding box center [872, 368] width 139 height 29
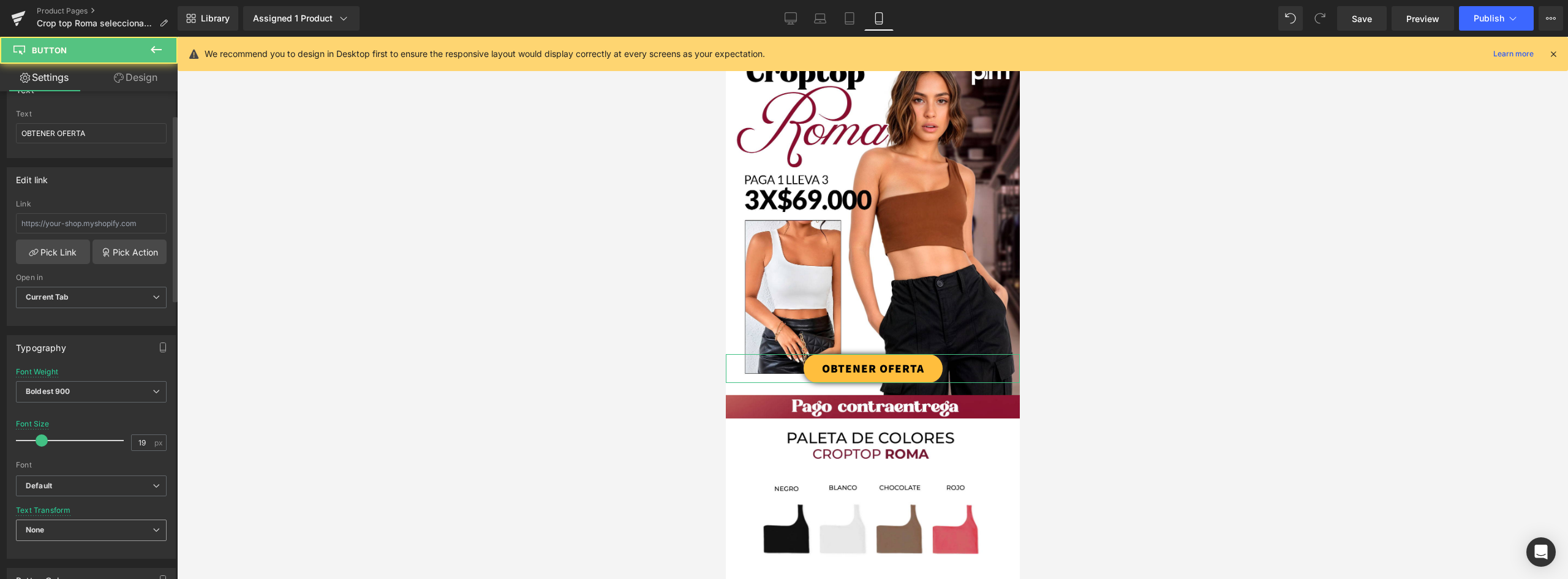
scroll to position [245, 0]
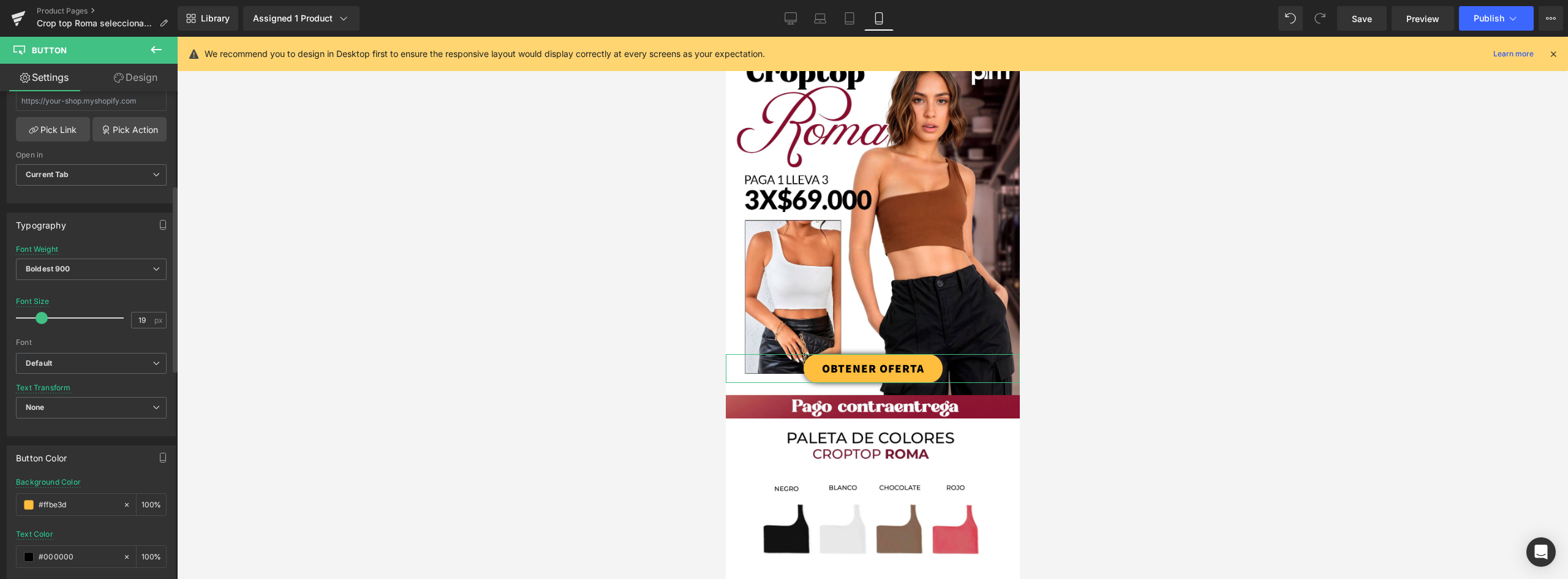
drag, startPoint x: 75, startPoint y: 506, endPoint x: 0, endPoint y: 500, distance: 75.2
click at [2, 500] on div "Button Color rgba(255, 190, 61, 1) Background Color #ffbe3d 100 % rgba(0, 0, 0,…" at bounding box center [91, 523] width 183 height 174
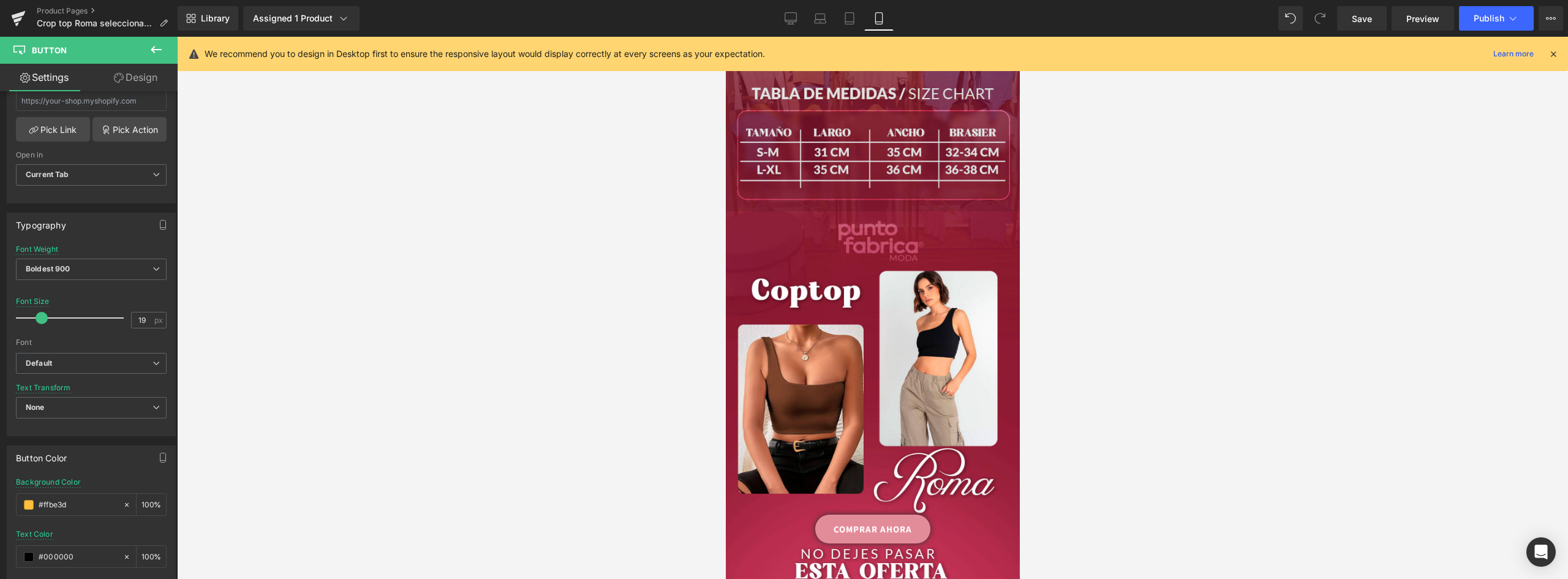
scroll to position [1102, 0]
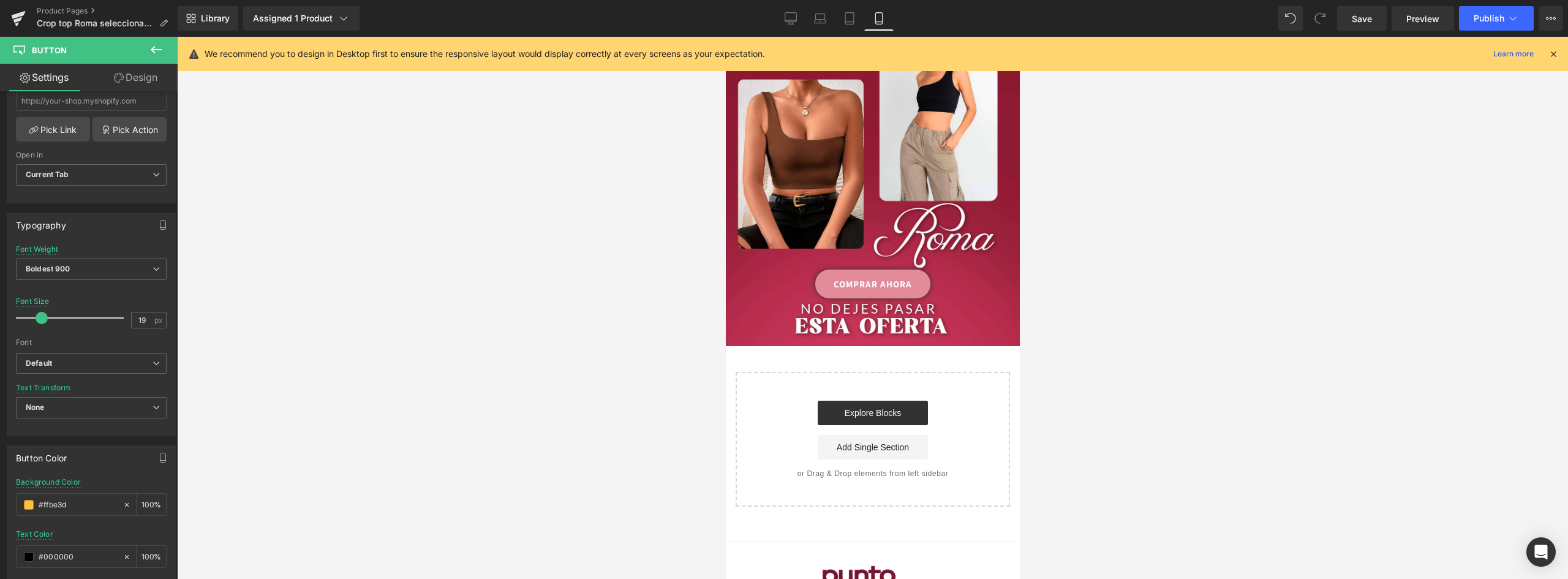
click at [914, 270] on link "COMPRAR AHORA" at bounding box center [872, 284] width 115 height 29
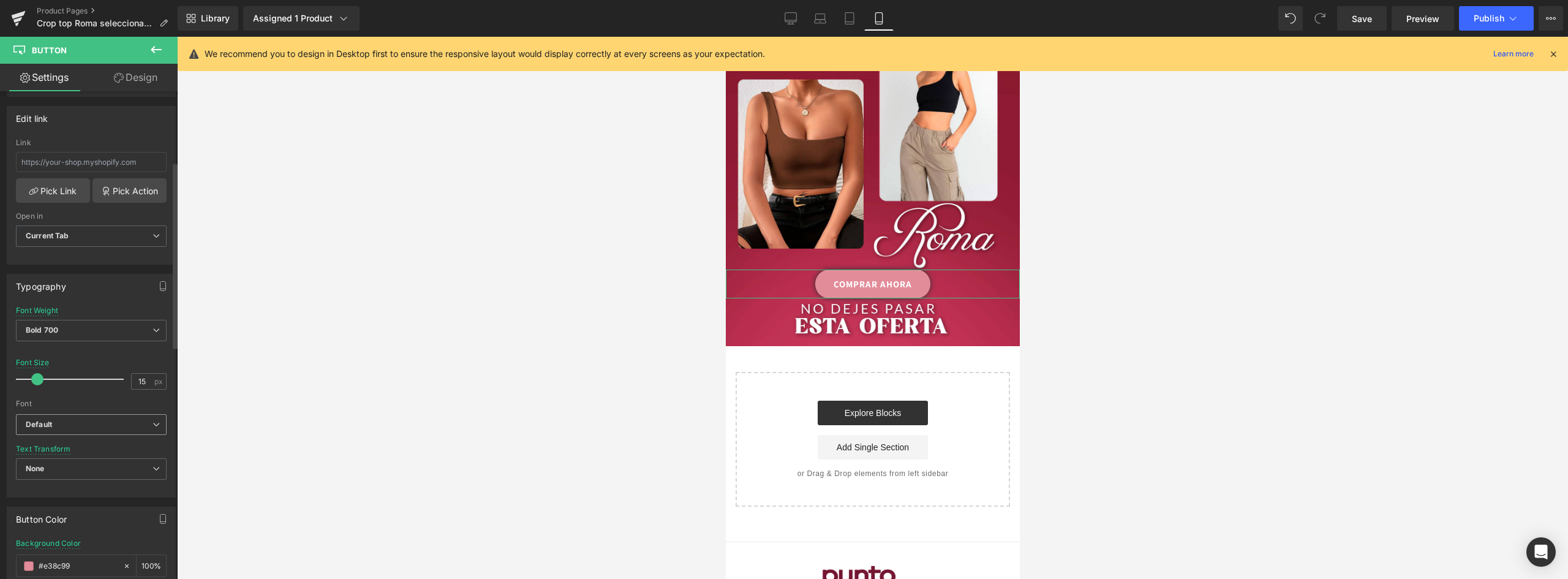
scroll to position [367, 0]
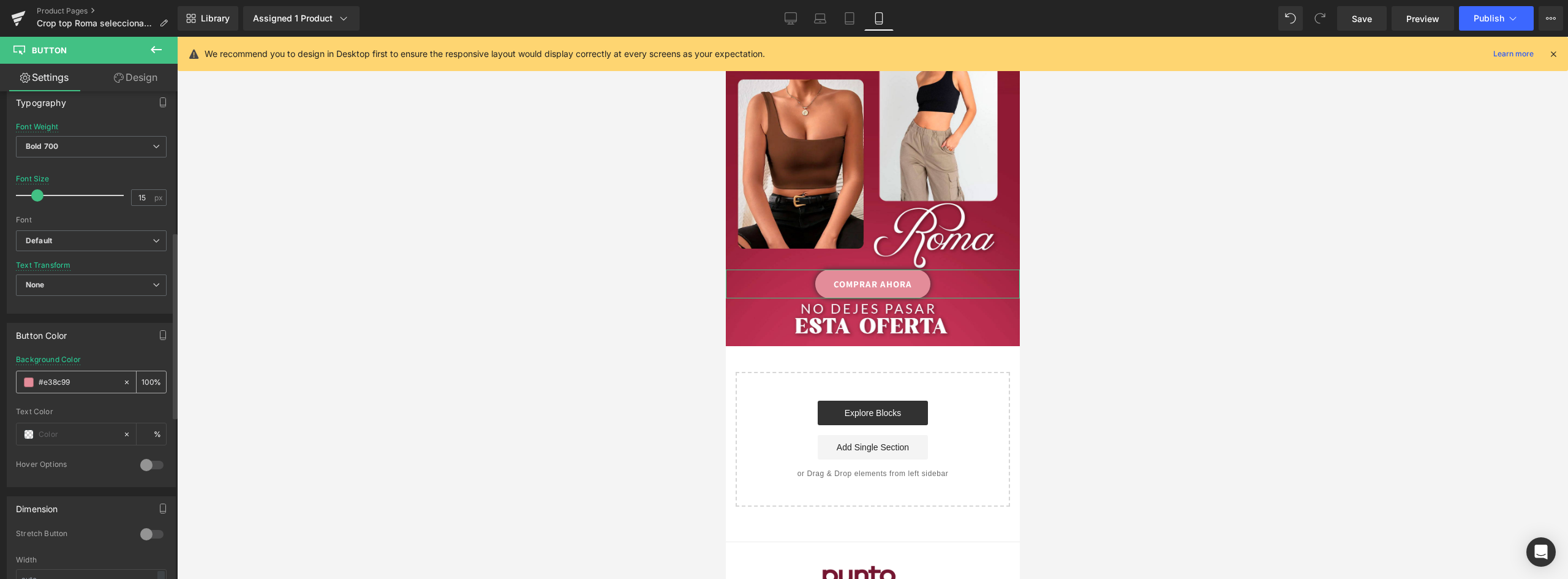
click at [90, 372] on div "#e38c99" at bounding box center [70, 382] width 106 height 21
drag, startPoint x: 90, startPoint y: 378, endPoint x: -33, endPoint y: 362, distance: 124.0
click at [0, 362] on html "Button You are previewing how the will restyle your page. You can not edit Elem…" at bounding box center [784, 290] width 1568 height 579
paste input "ffbe3d"
click at [41, 432] on input "text" at bounding box center [78, 434] width 79 height 13
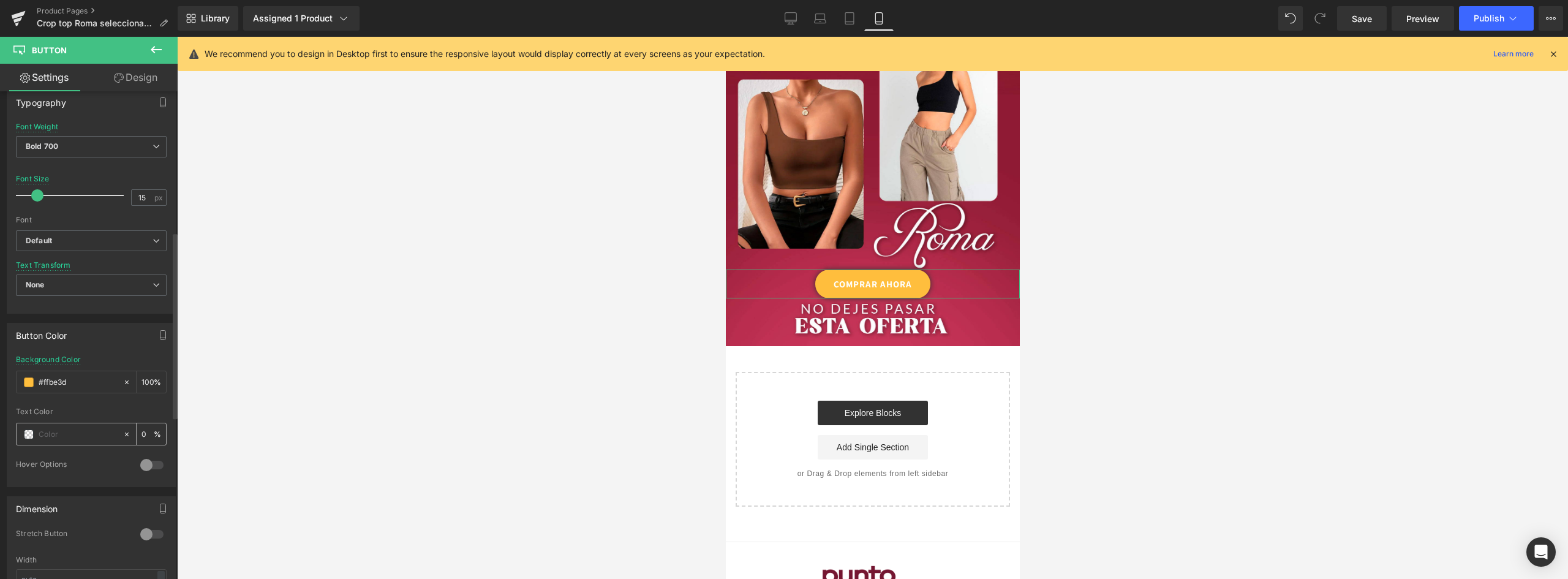
click at [31, 432] on span at bounding box center [29, 434] width 10 height 10
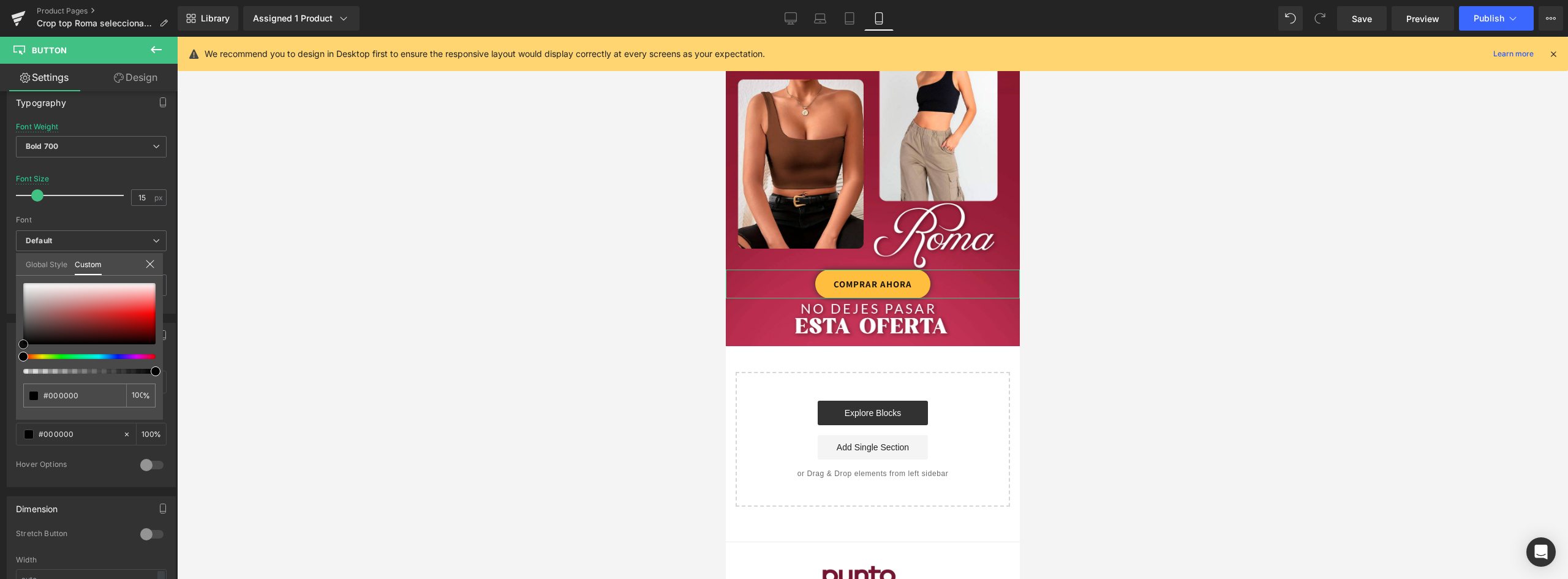
drag, startPoint x: 83, startPoint y: 313, endPoint x: -7, endPoint y: 370, distance: 106.5
click at [0, 370] on html "Button You are previewing how the will restyle your page. You can not edit Elem…" at bounding box center [784, 290] width 1568 height 579
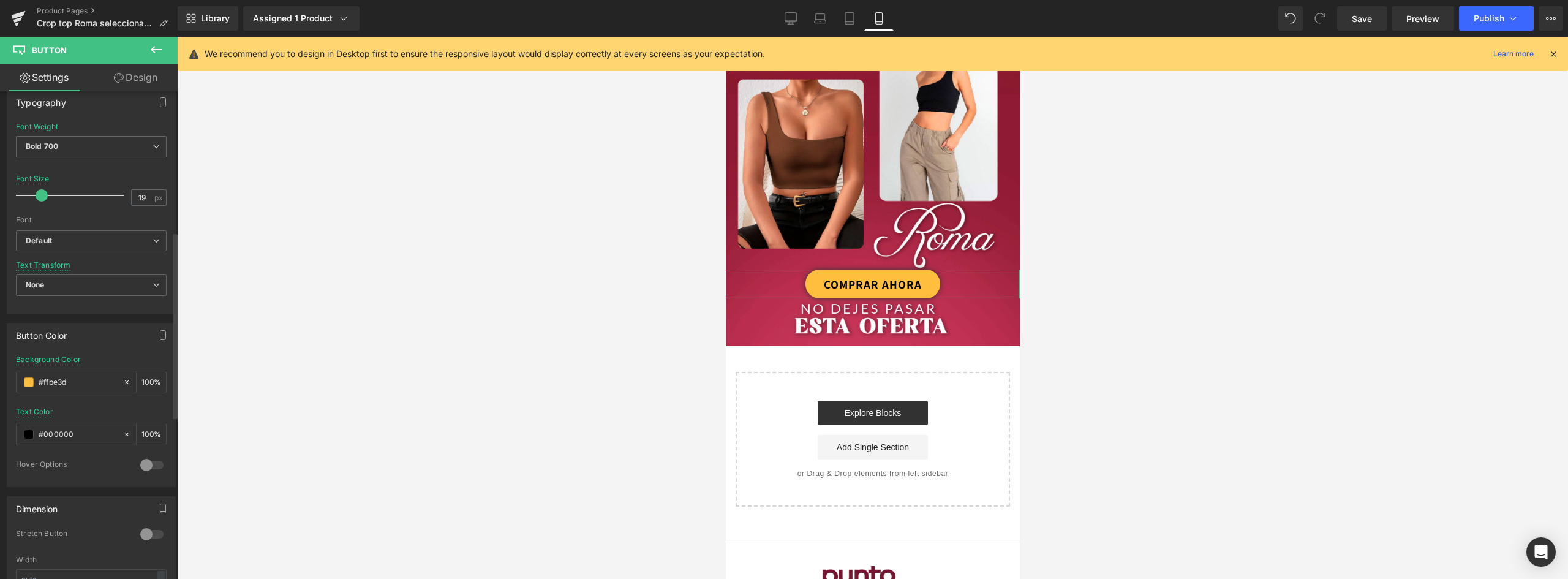
click at [44, 190] on span at bounding box center [41, 195] width 12 height 12
click at [77, 142] on span "Bold 700" at bounding box center [91, 146] width 151 height 21
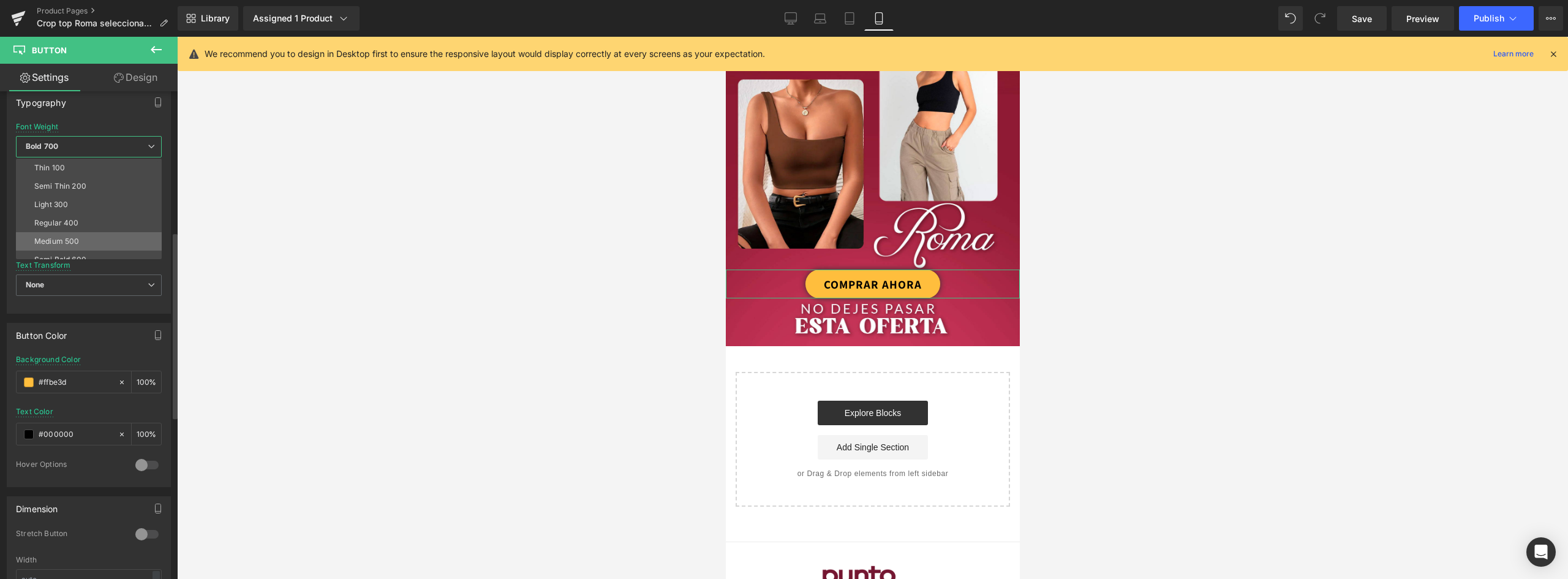
scroll to position [102, 0]
click at [63, 196] on div "Boldest 900" at bounding box center [56, 194] width 43 height 9
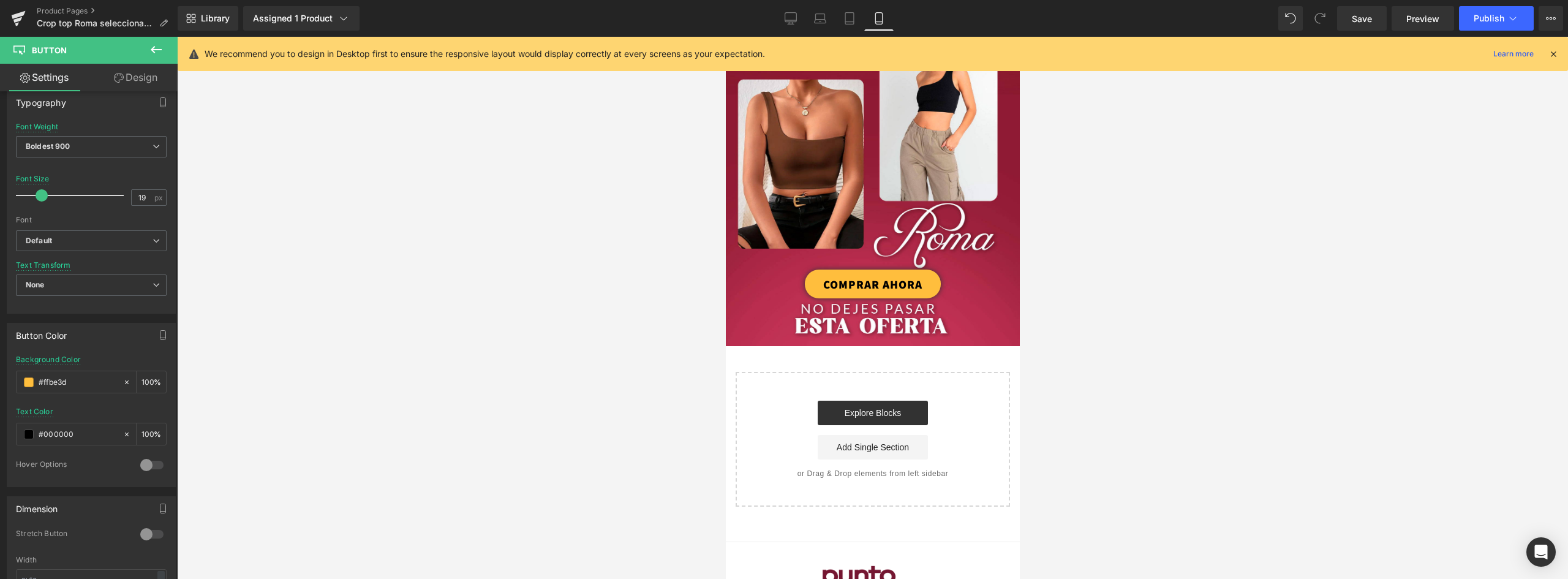
click at [1126, 280] on div at bounding box center [872, 308] width 1391 height 543
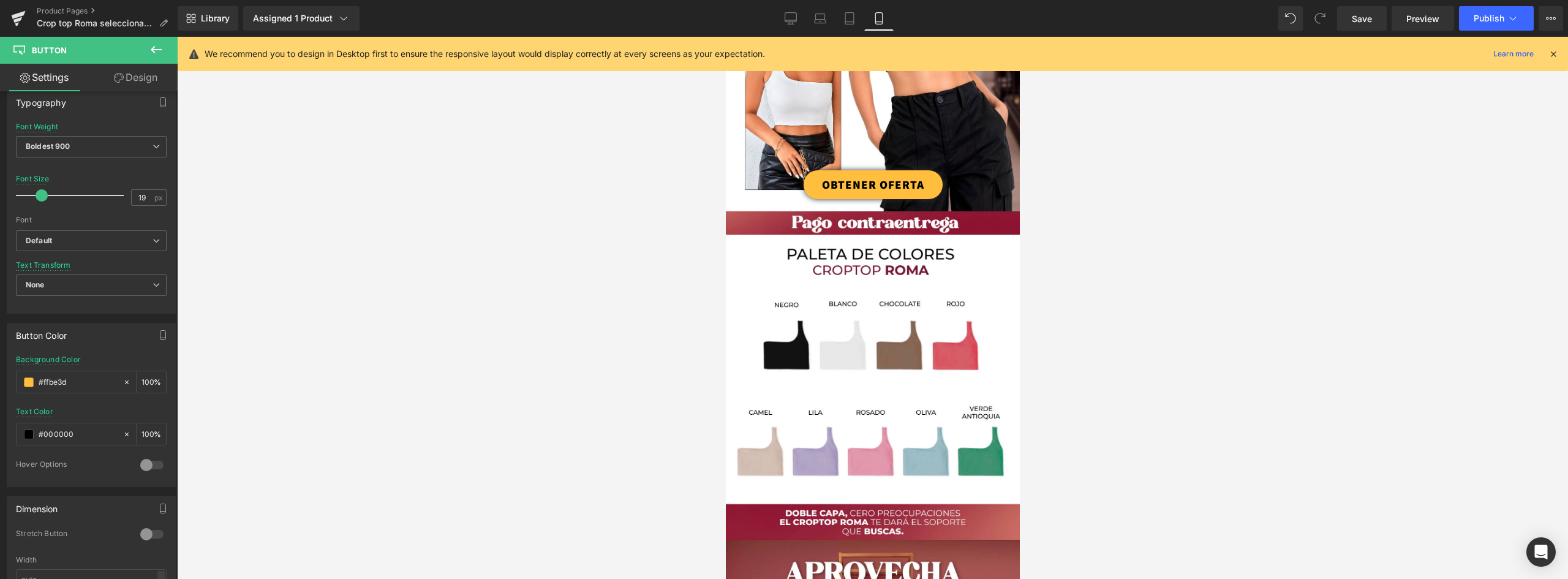
scroll to position [0, 0]
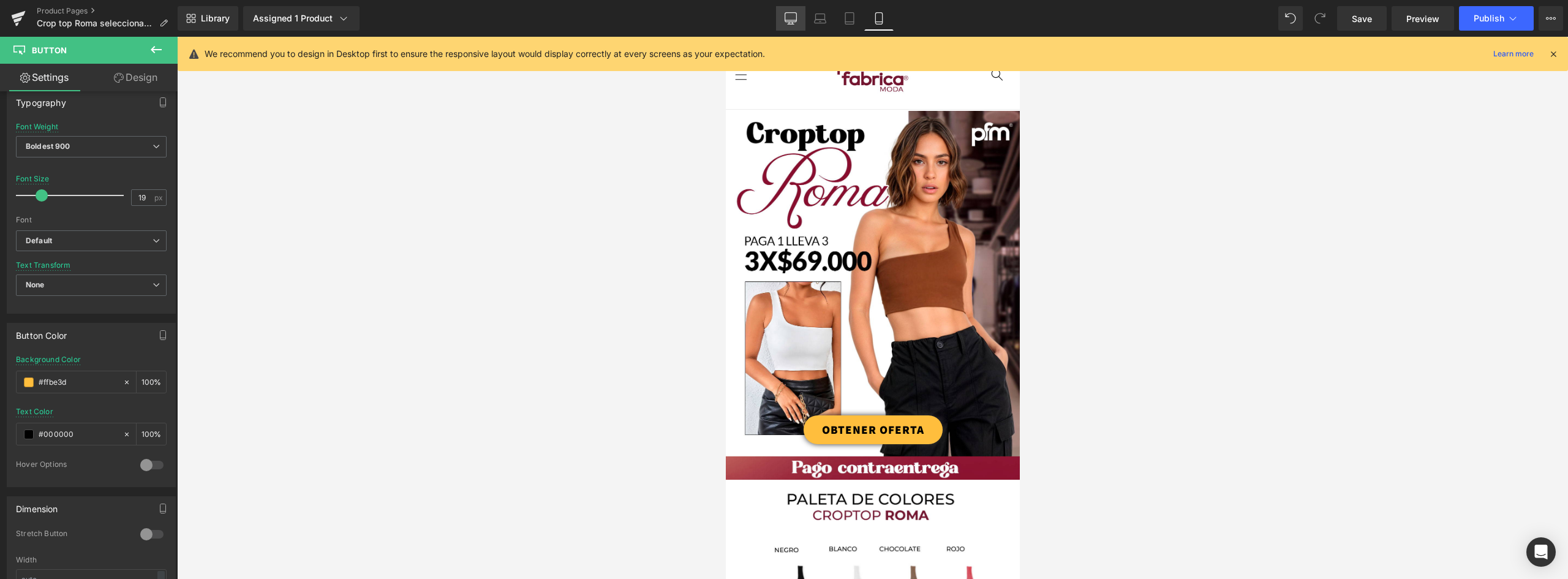
click at [790, 20] on icon at bounding box center [790, 17] width 12 height 12
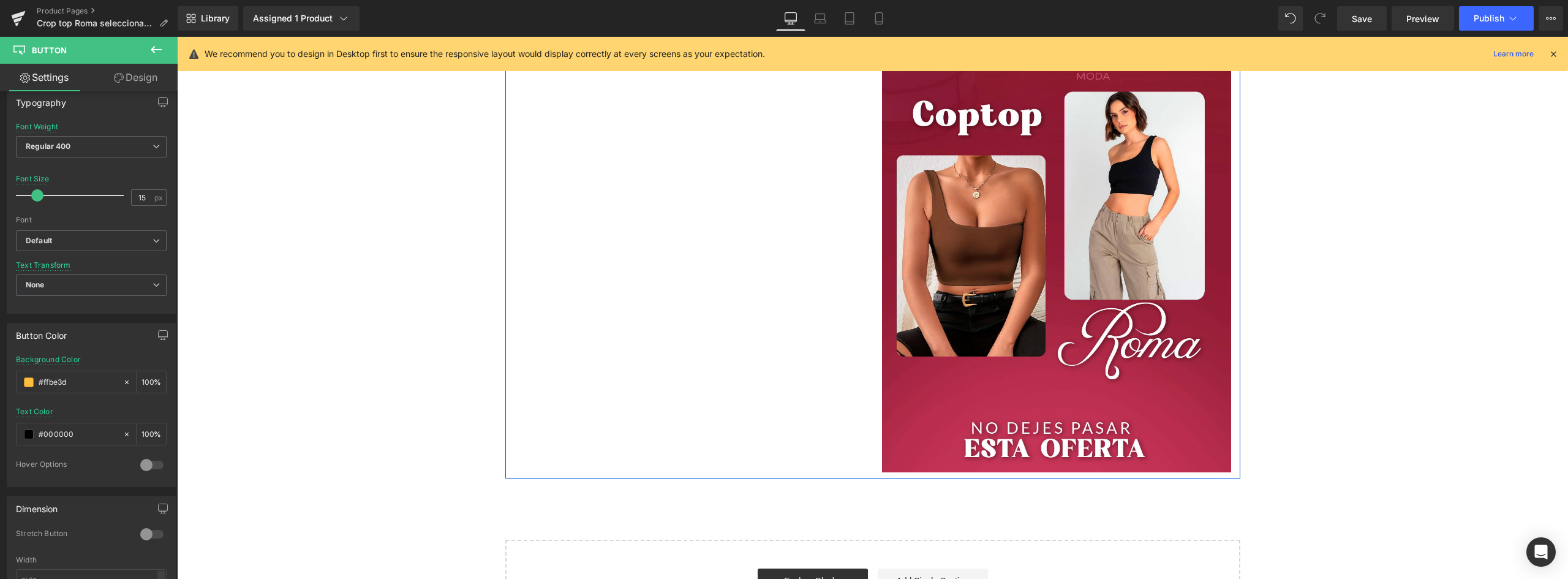
scroll to position [1532, 0]
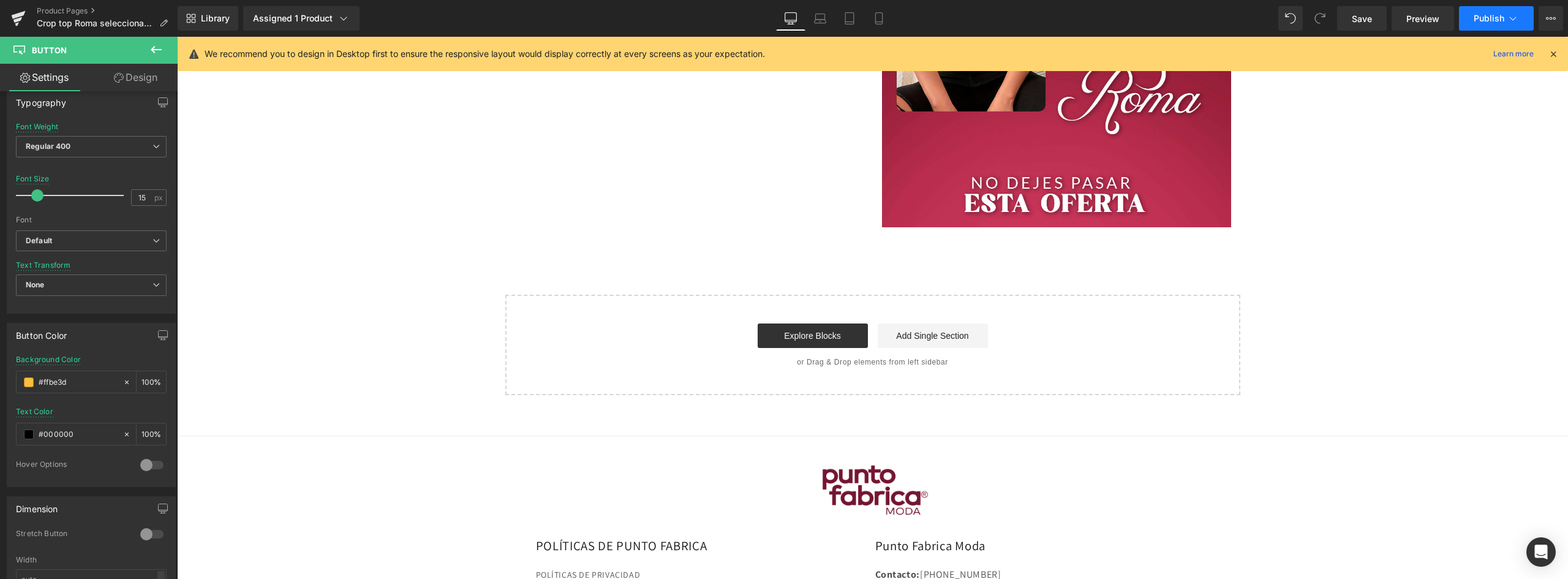
click at [1505, 13] on button "Publish" at bounding box center [1497, 18] width 75 height 25
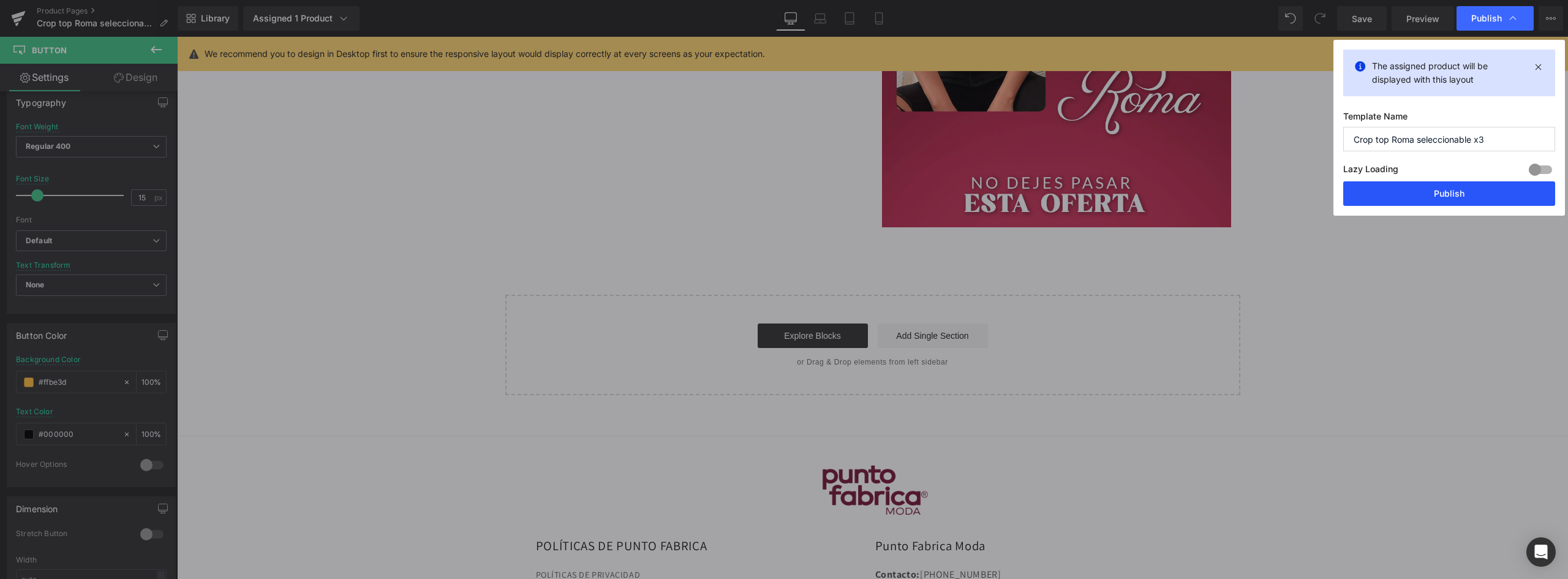
click at [1440, 196] on button "Publish" at bounding box center [1449, 194] width 212 height 25
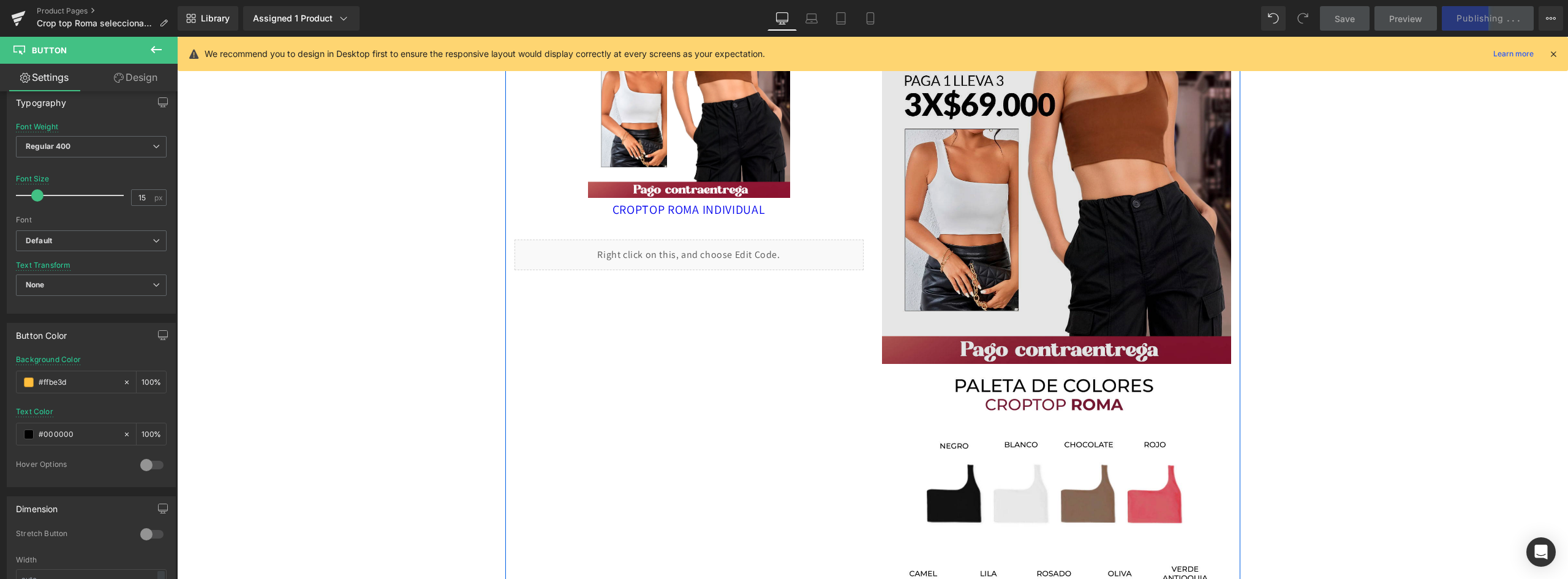
scroll to position [0, 0]
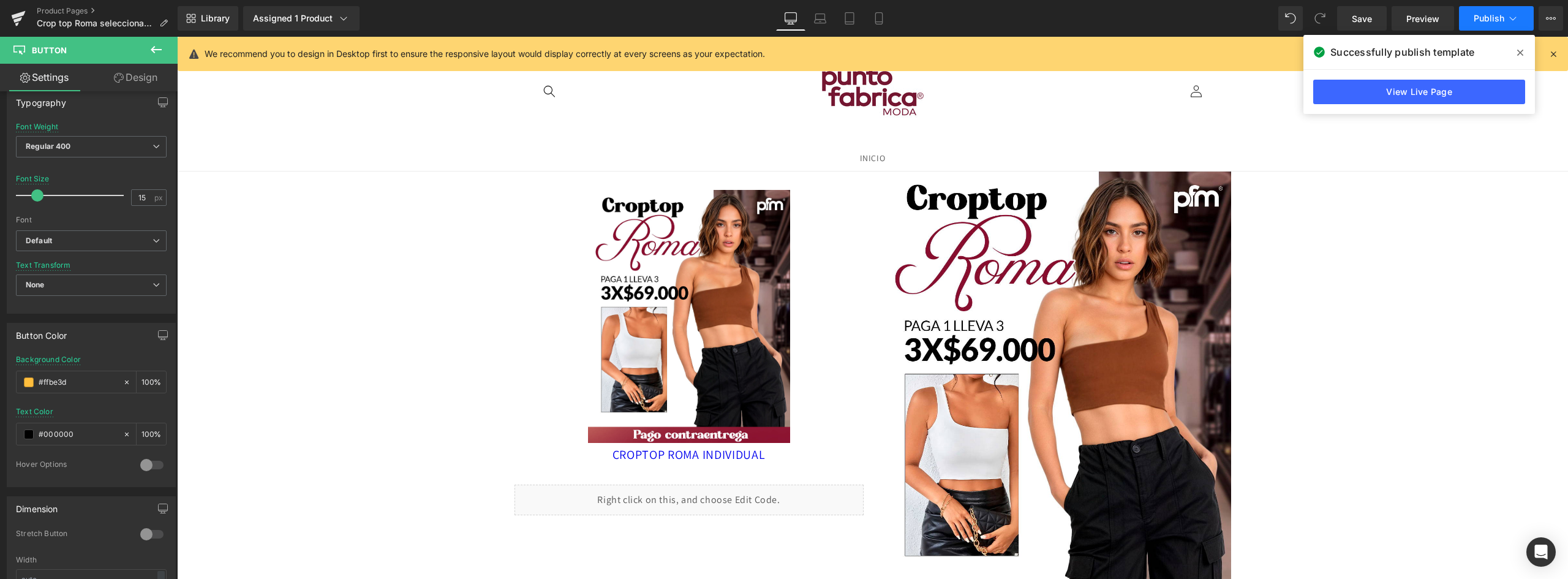
click at [1484, 10] on button "Publish" at bounding box center [1497, 18] width 75 height 25
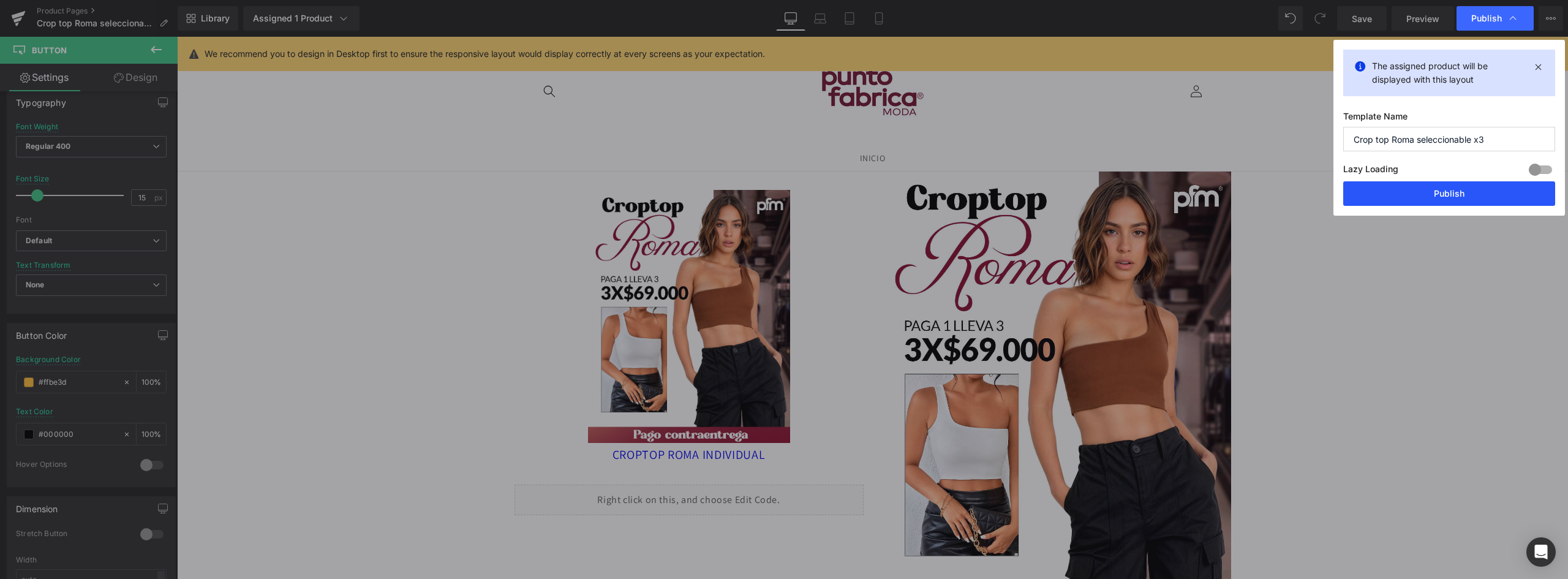
click at [1476, 195] on button "Publish" at bounding box center [1449, 194] width 212 height 25
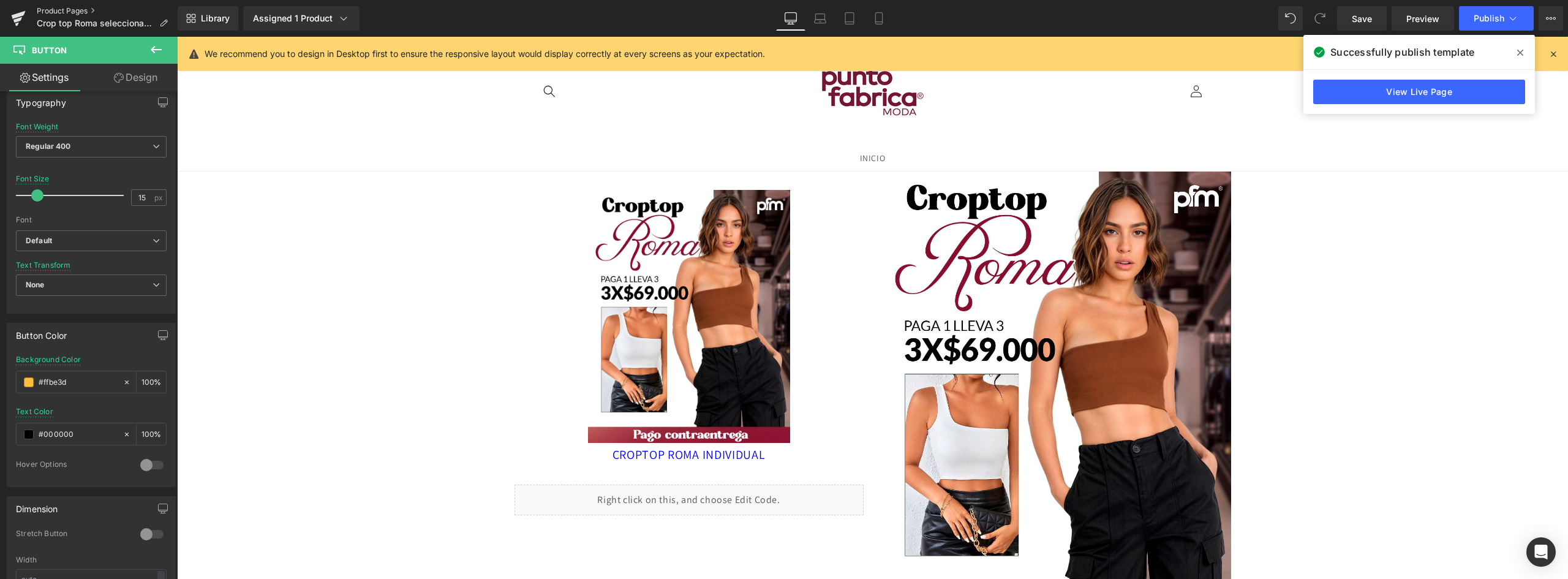
click at [59, 10] on link "Product Pages" at bounding box center [107, 11] width 141 height 10
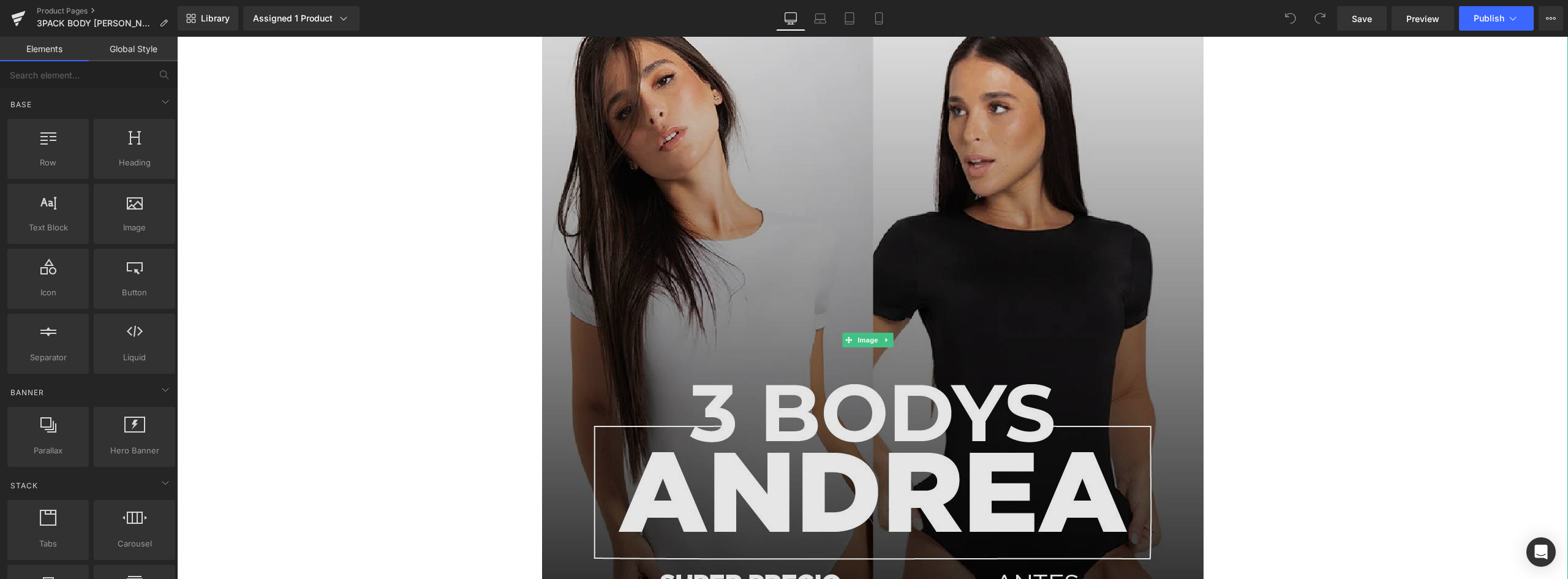
scroll to position [490, 0]
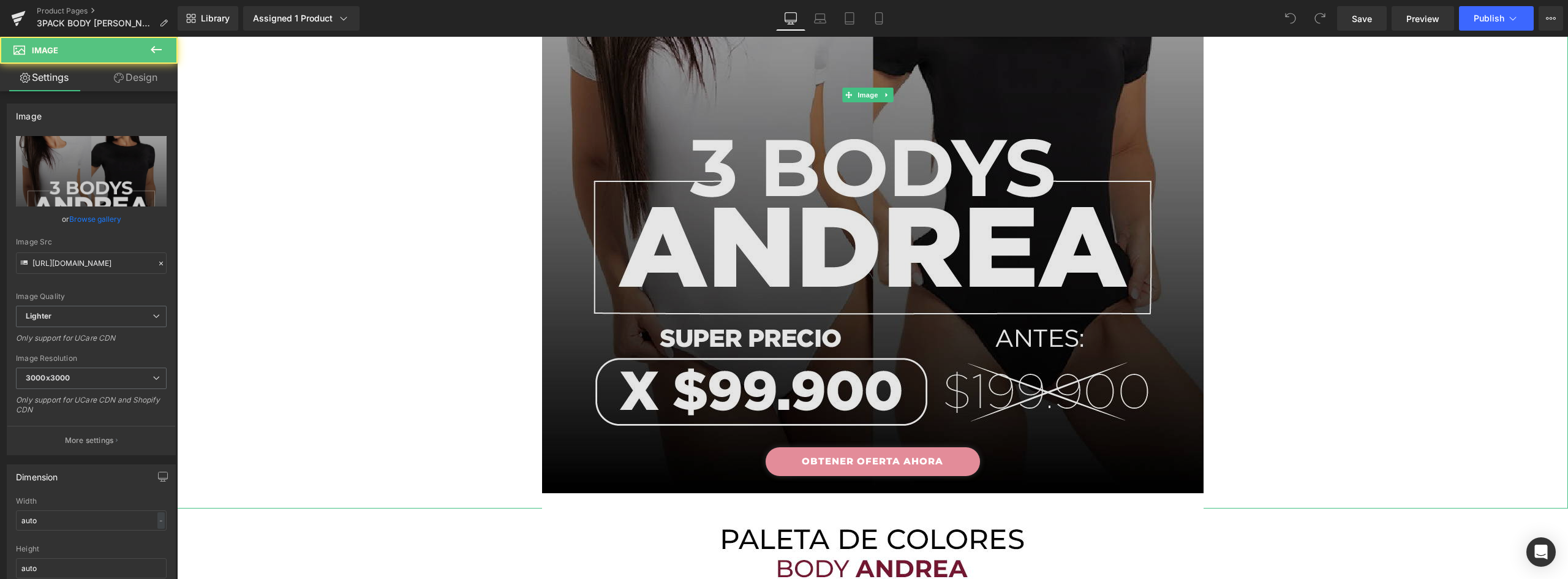
click at [822, 164] on img at bounding box center [873, 94] width 661 height 827
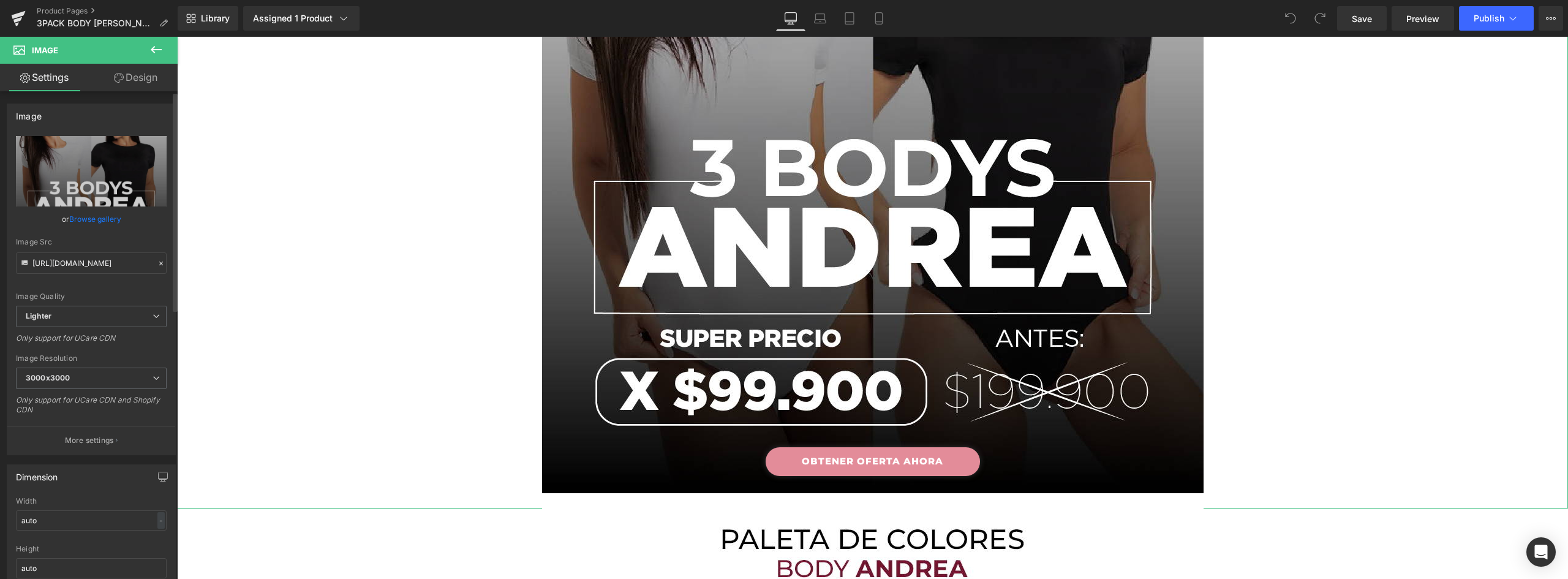
click at [89, 222] on link "Browse gallery" at bounding box center [95, 219] width 52 height 21
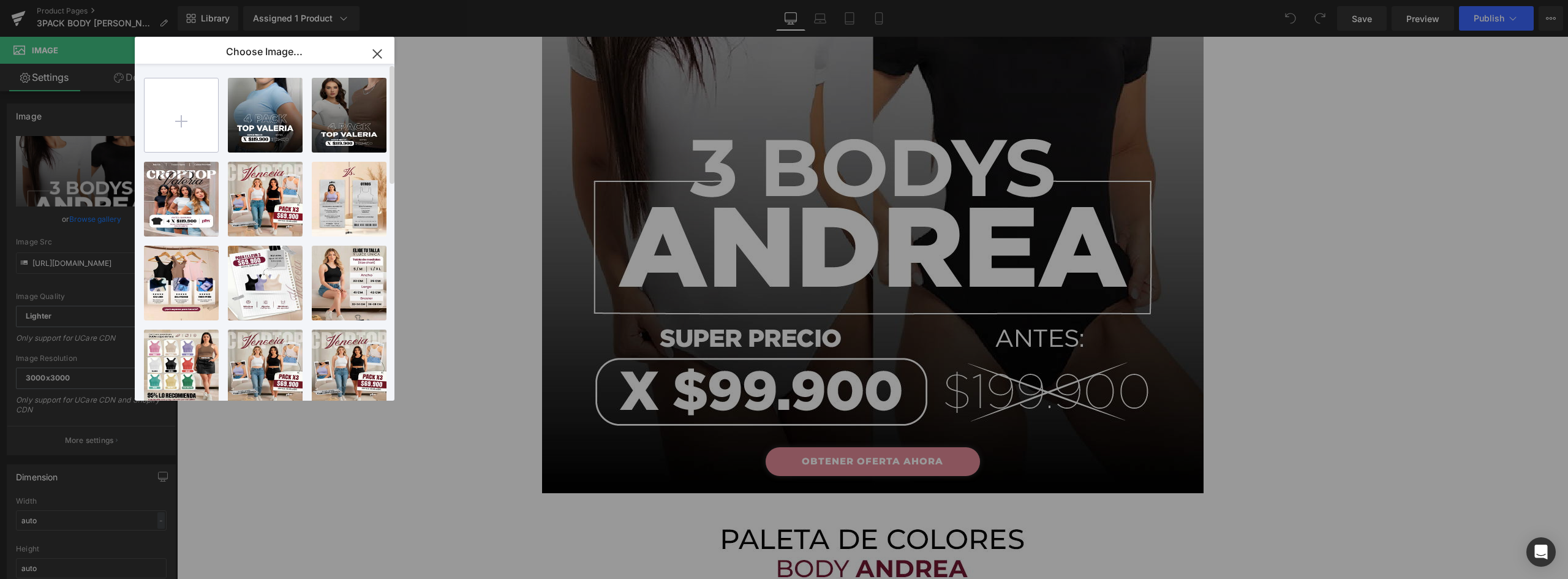
click at [197, 121] on input "file" at bounding box center [181, 115] width 74 height 74
type input "C:\fakepath\1 (1).webp"
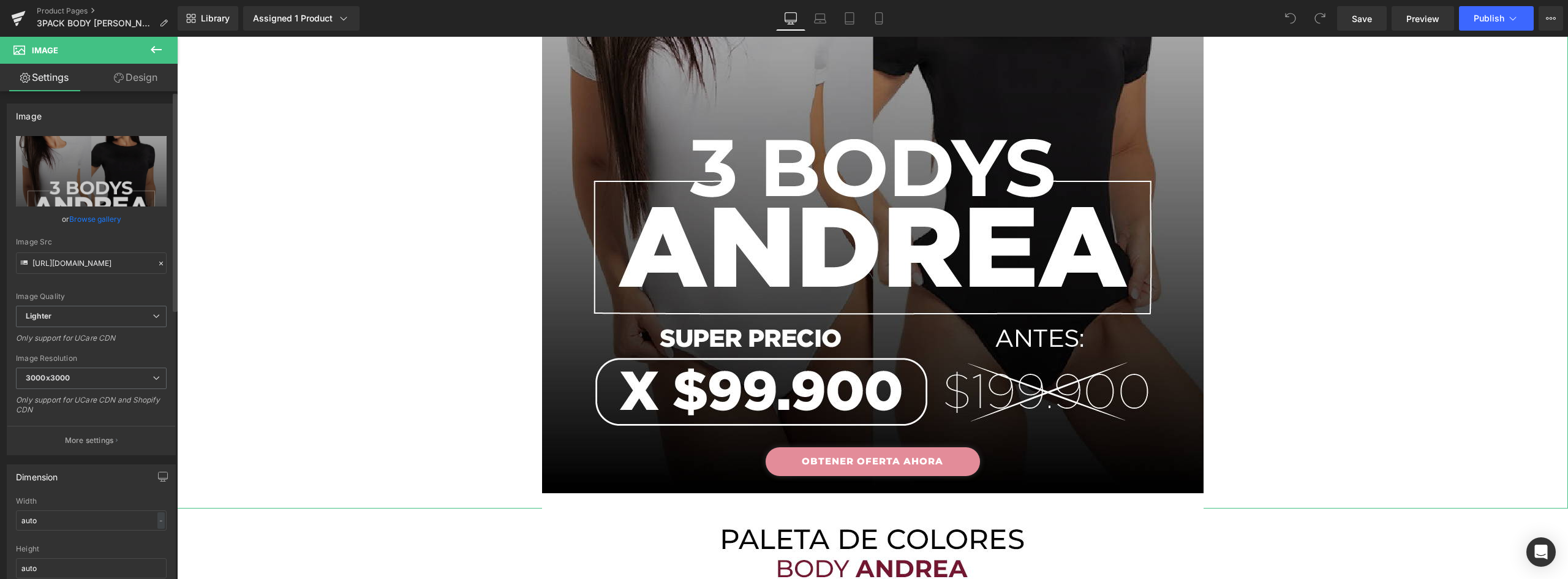
click at [109, 216] on link "Browse gallery" at bounding box center [95, 219] width 52 height 21
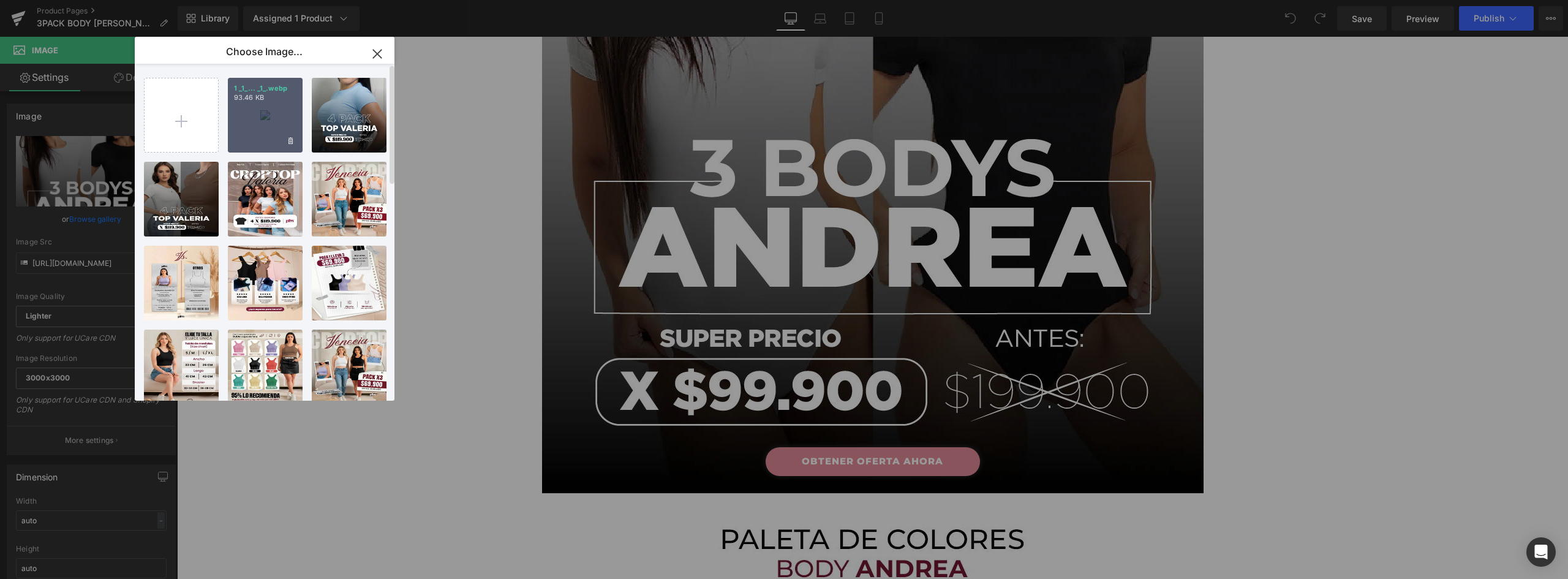
click at [283, 113] on div "1 _1_... _1_.webp 93.46 KB" at bounding box center [265, 115] width 75 height 75
type input "[URL][DOMAIN_NAME]"
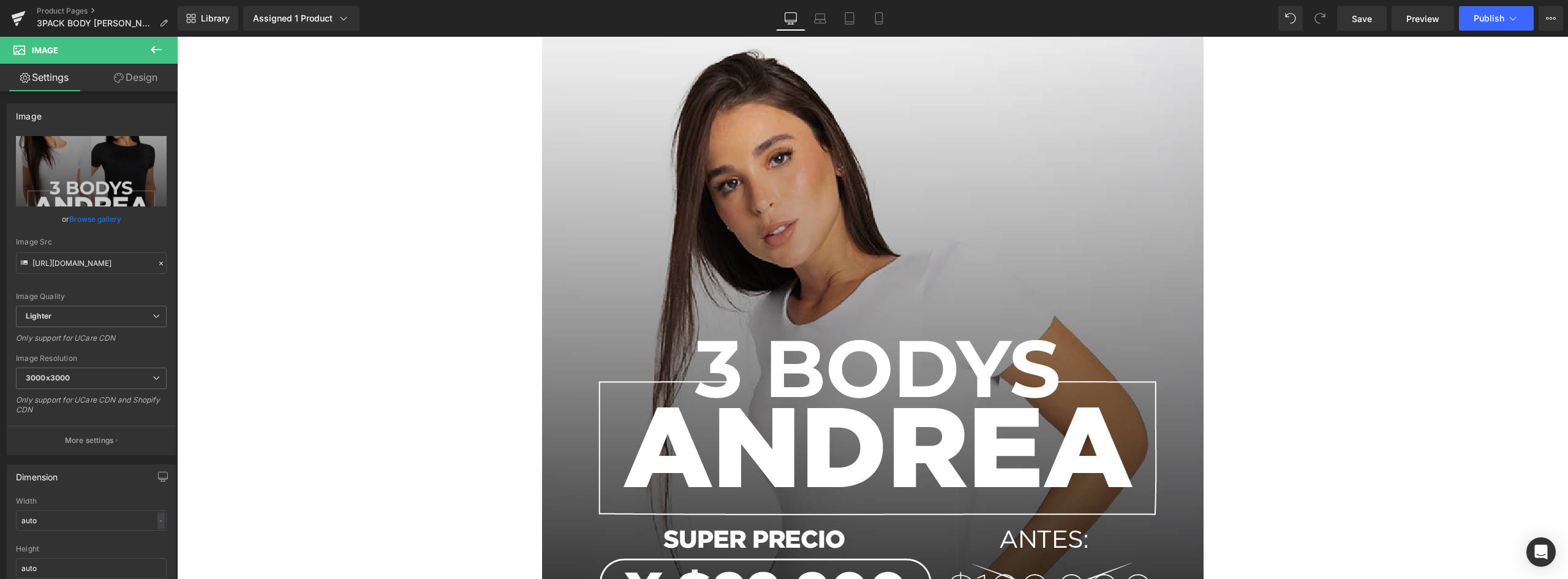
scroll to position [4595, 0]
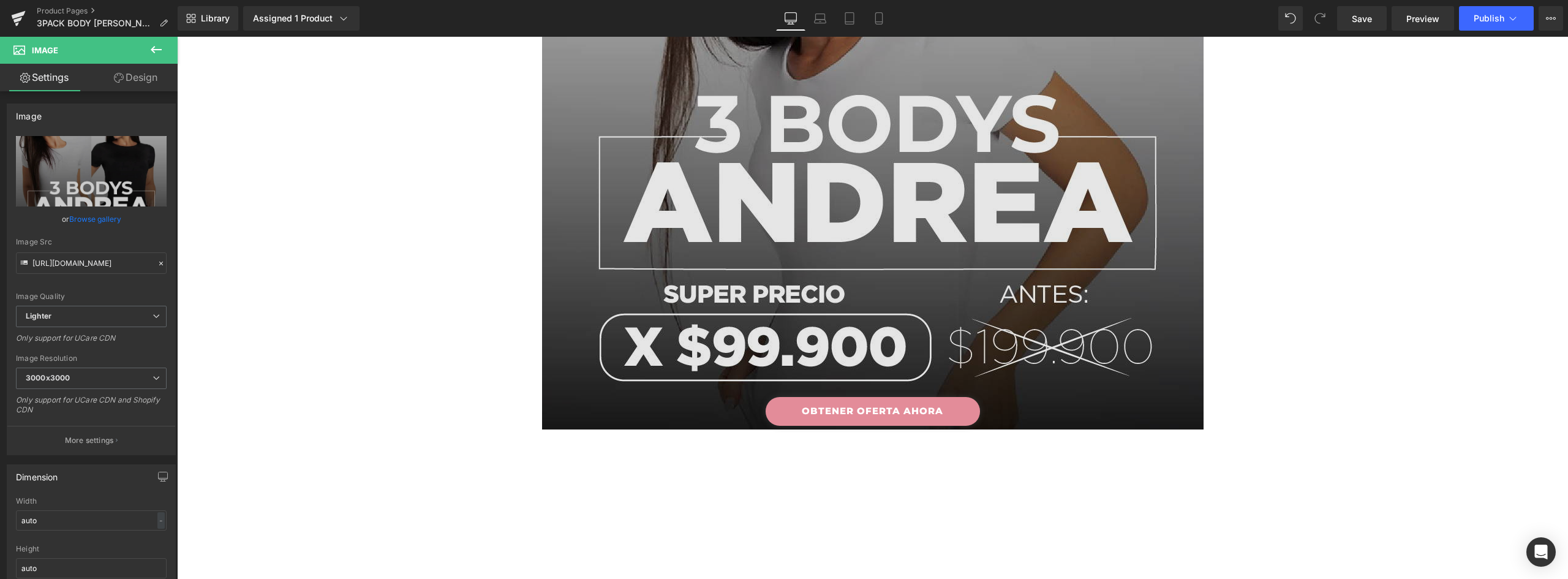
click at [889, 273] on img at bounding box center [873, 98] width 661 height 662
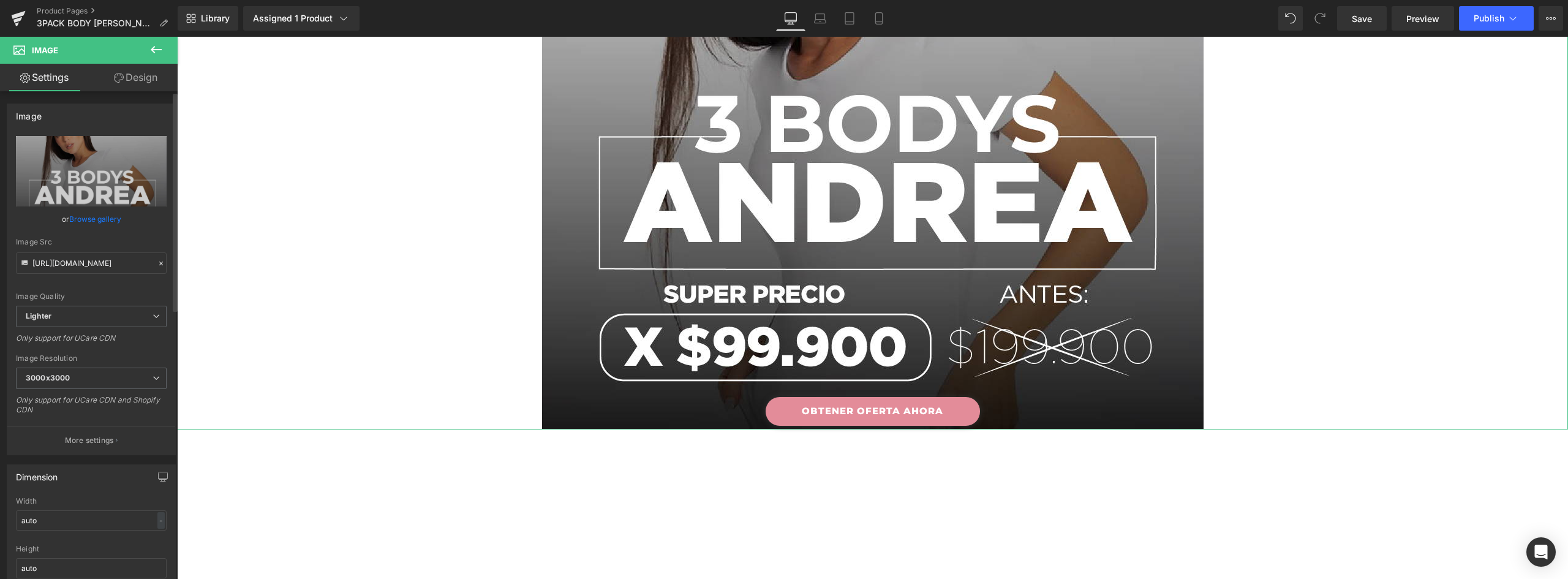
click at [101, 218] on link "Browse gallery" at bounding box center [95, 219] width 52 height 21
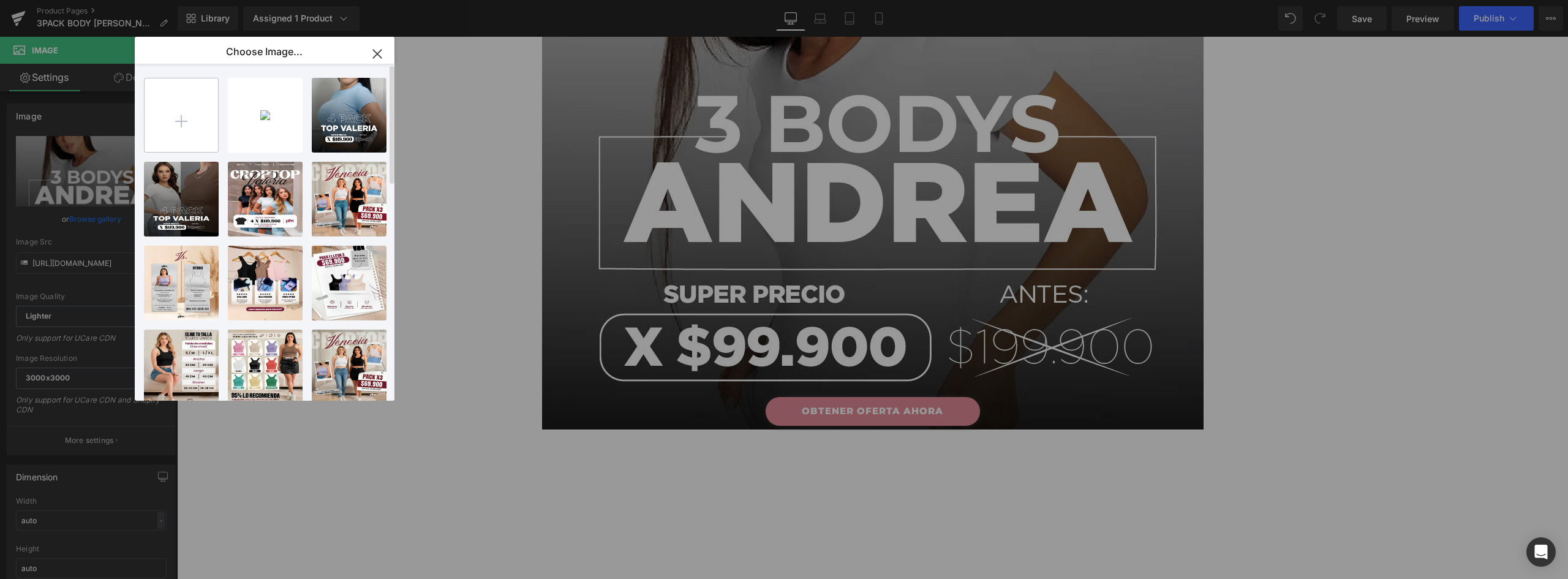
click at [182, 116] on input "file" at bounding box center [181, 115] width 74 height 74
type input "C:\fakepath\6 (1).webp"
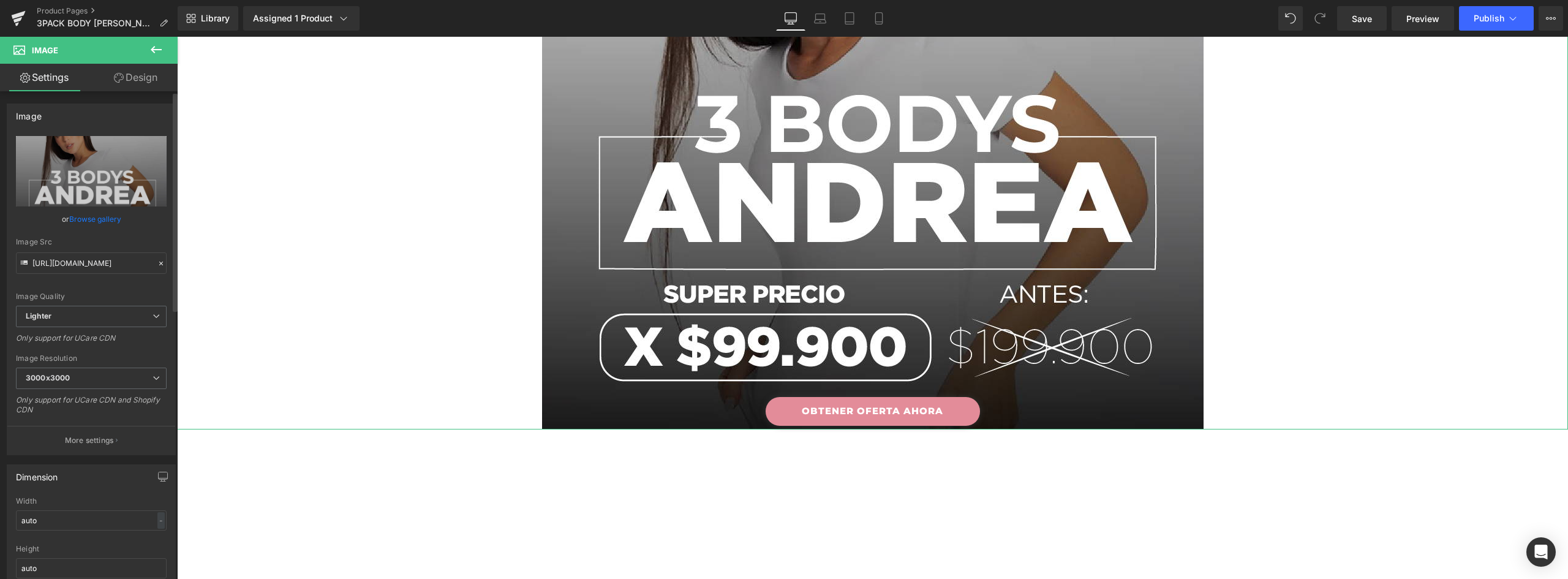
click at [102, 216] on link "Browse gallery" at bounding box center [95, 219] width 52 height 21
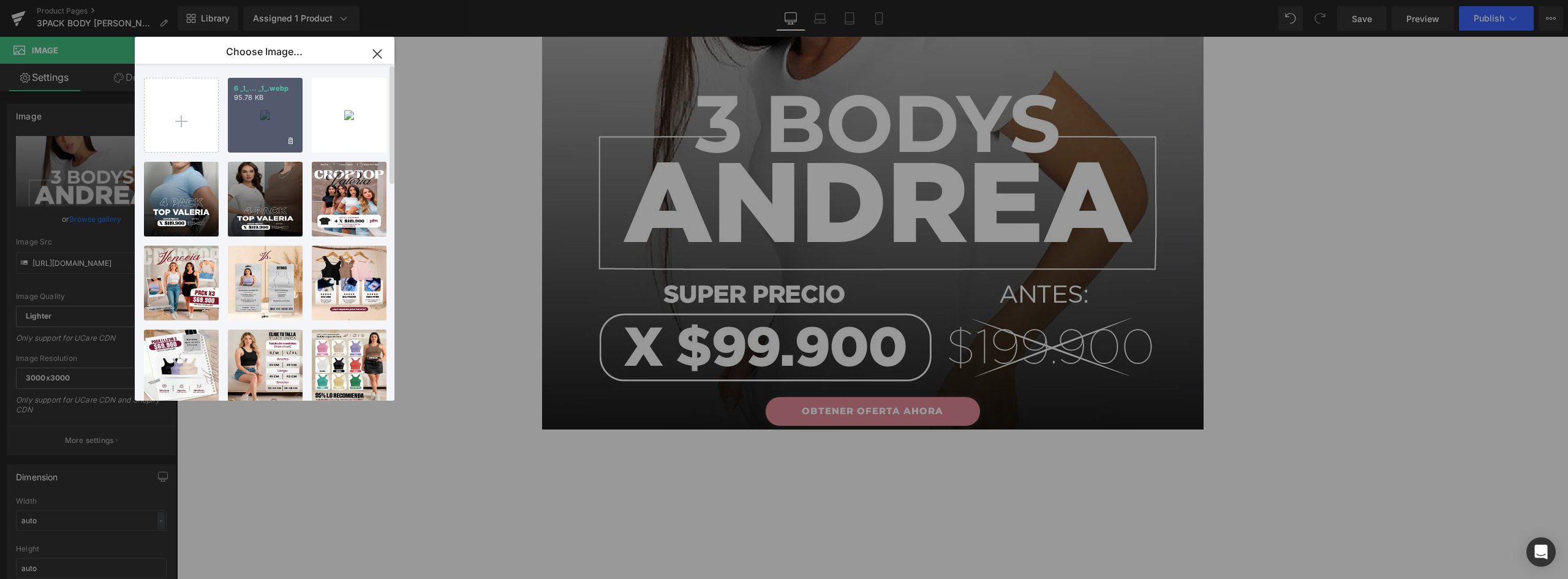
click at [270, 117] on div "6 _1_... _1_.webp 95.78 KB" at bounding box center [265, 115] width 75 height 75
type input "[URL][DOMAIN_NAME]"
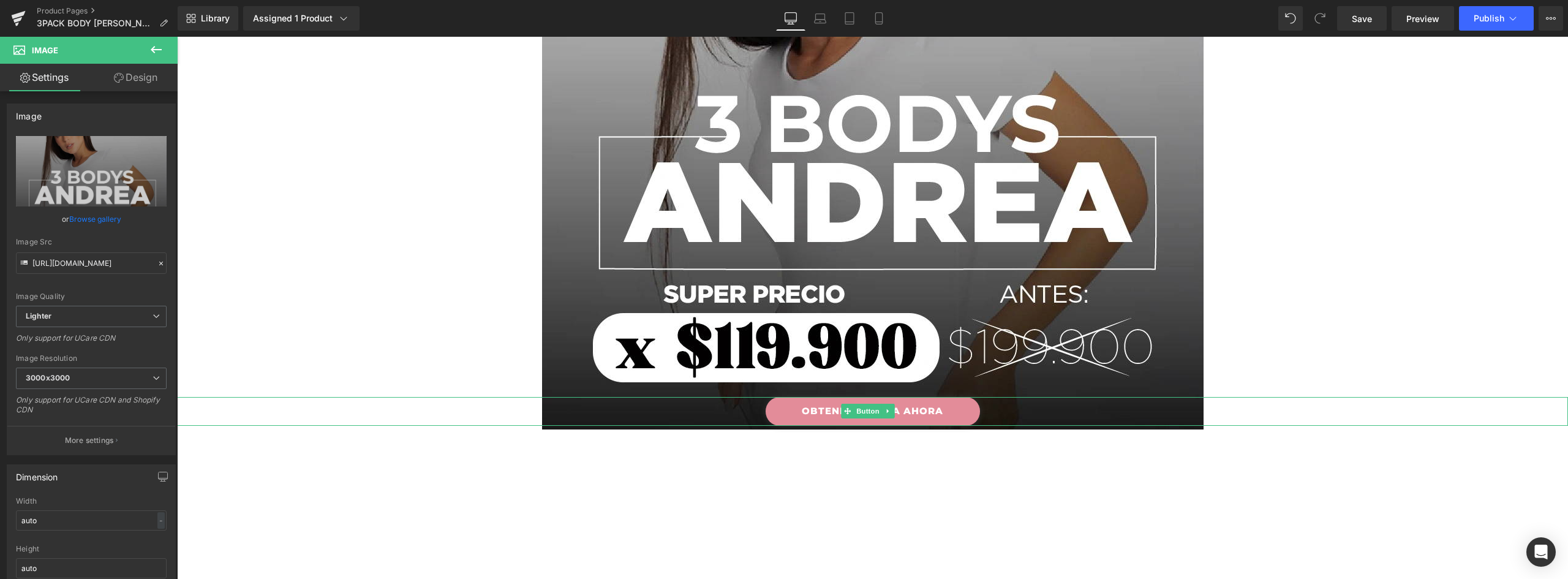
click at [968, 405] on link "OBTENER OFERTA AHORA" at bounding box center [872, 411] width 214 height 29
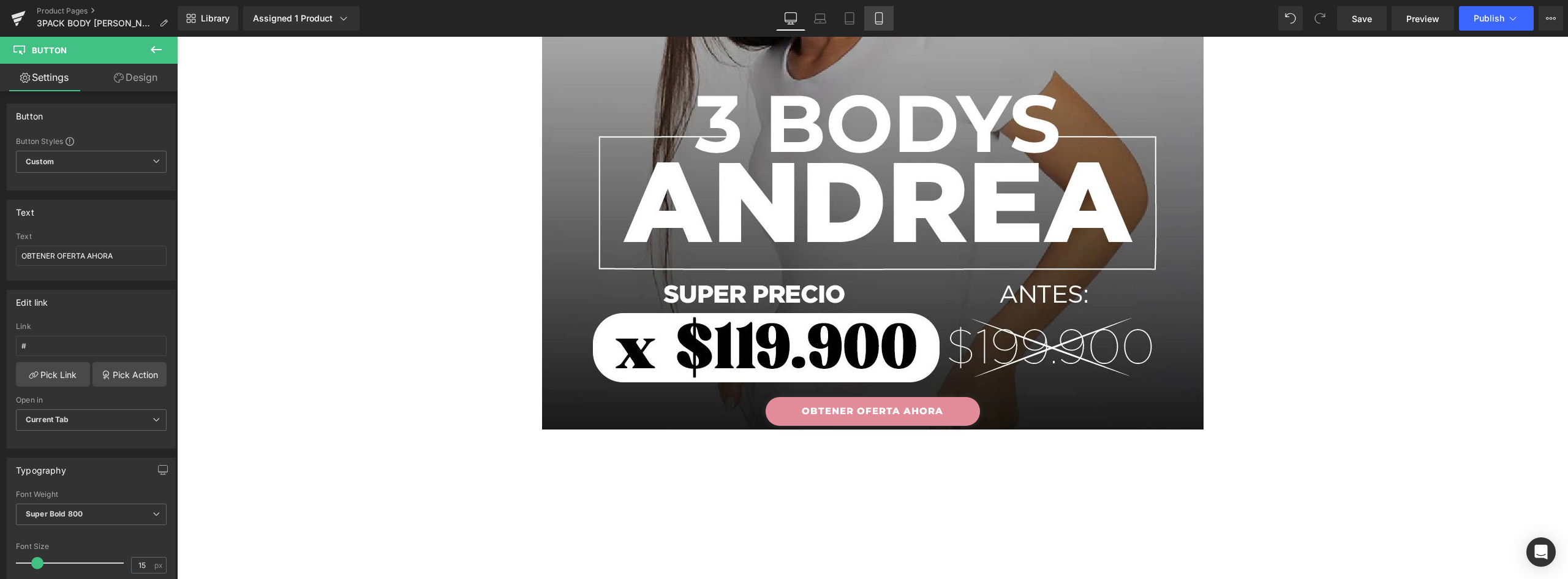
click at [882, 19] on icon at bounding box center [879, 18] width 6 height 12
type input "100"
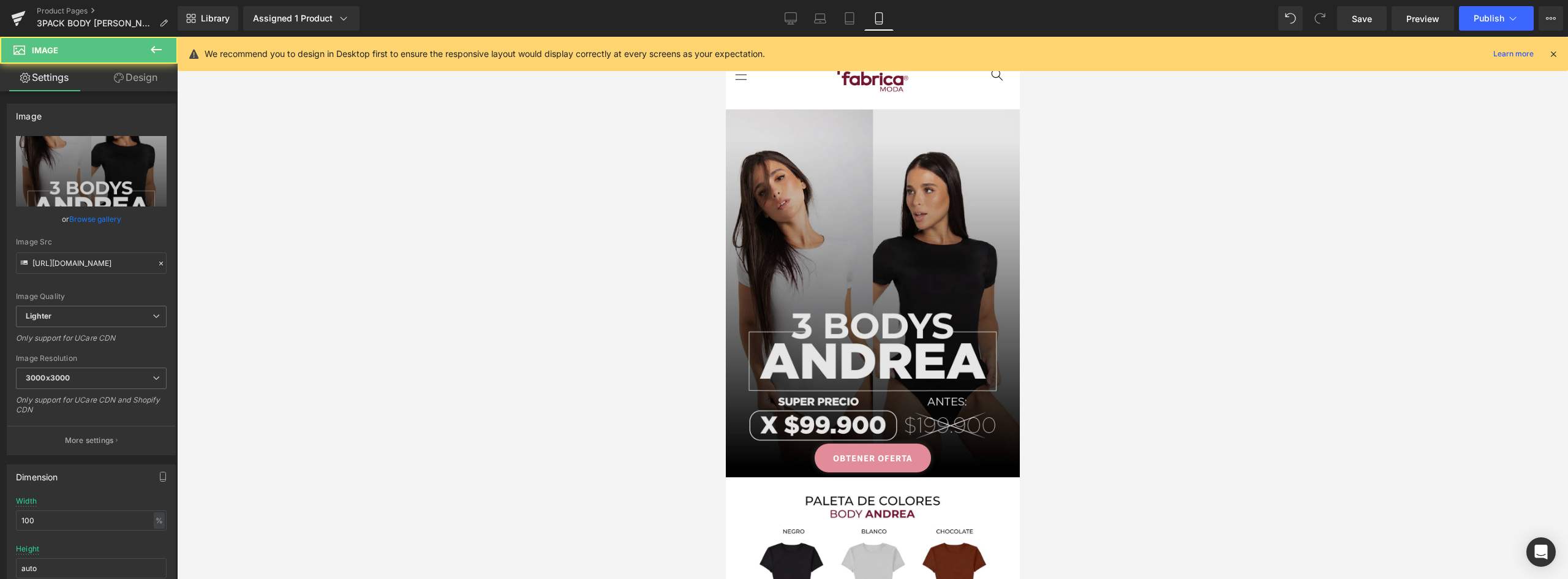
click at [900, 190] on img at bounding box center [872, 293] width 294 height 367
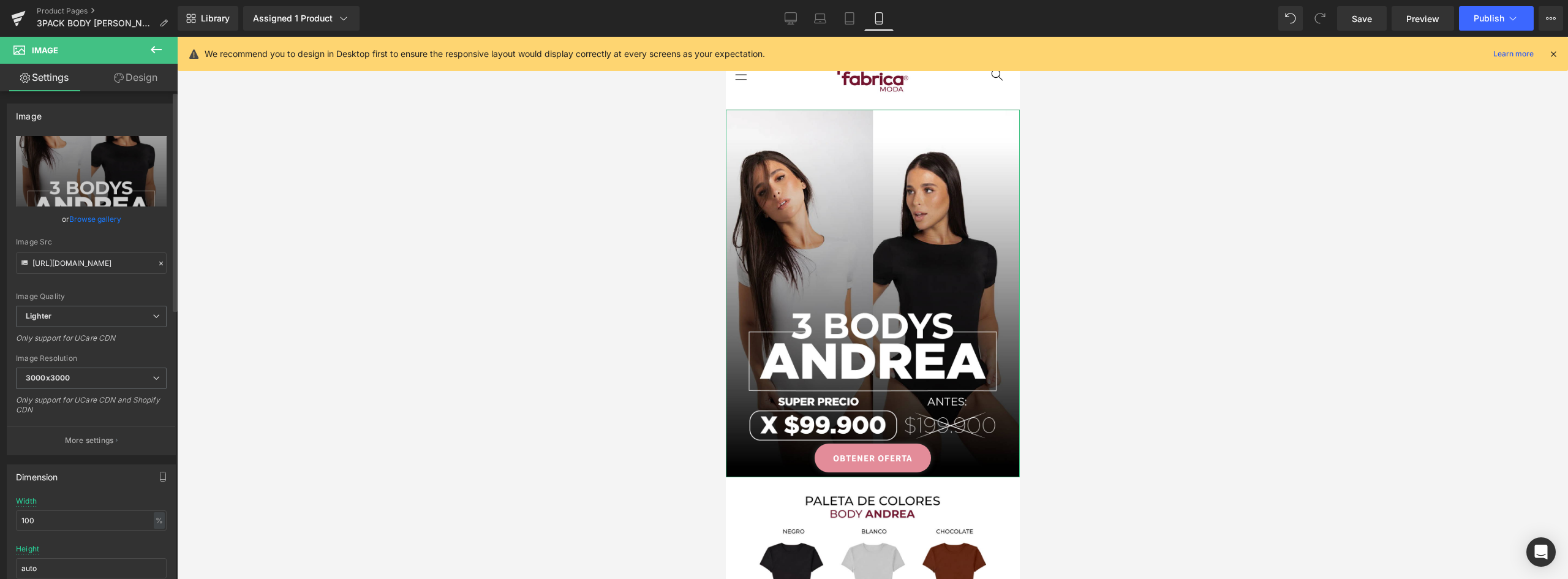
click at [85, 220] on link "Browse gallery" at bounding box center [95, 219] width 52 height 21
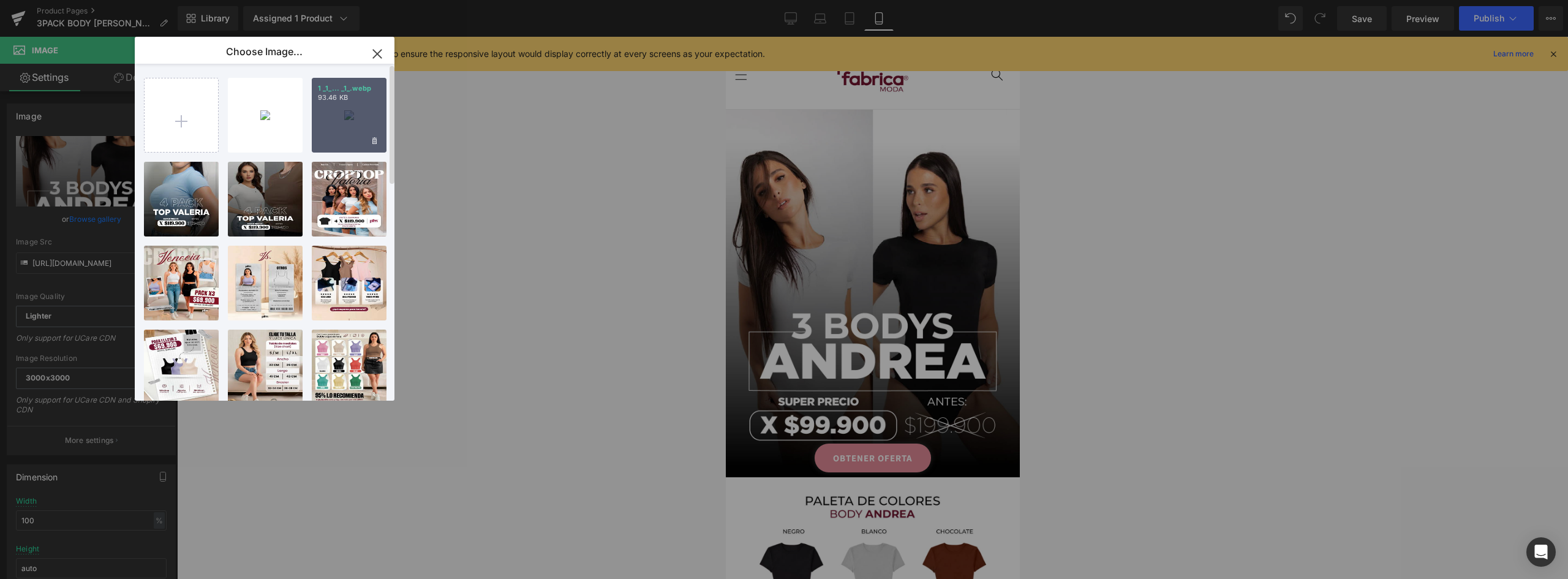
click at [368, 117] on div "1 _1_... _1_.webp 93.46 KB" at bounding box center [349, 115] width 75 height 75
type input "[URL][DOMAIN_NAME]"
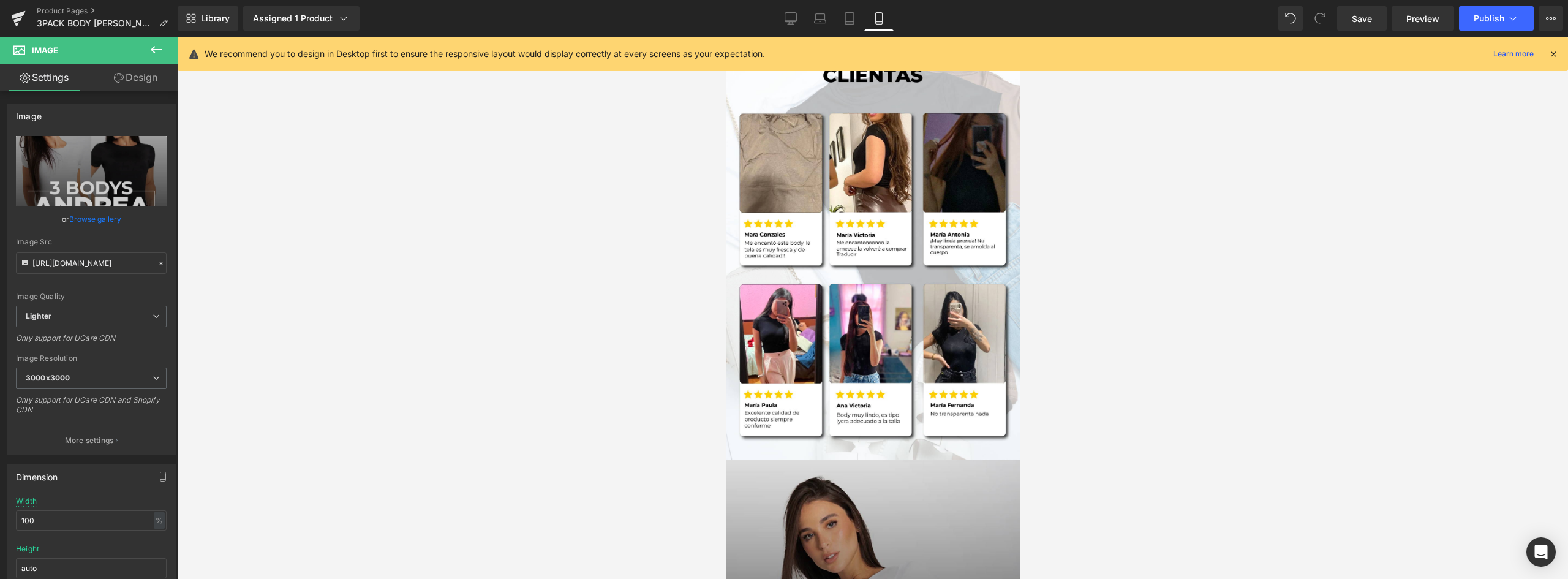
scroll to position [1838, 0]
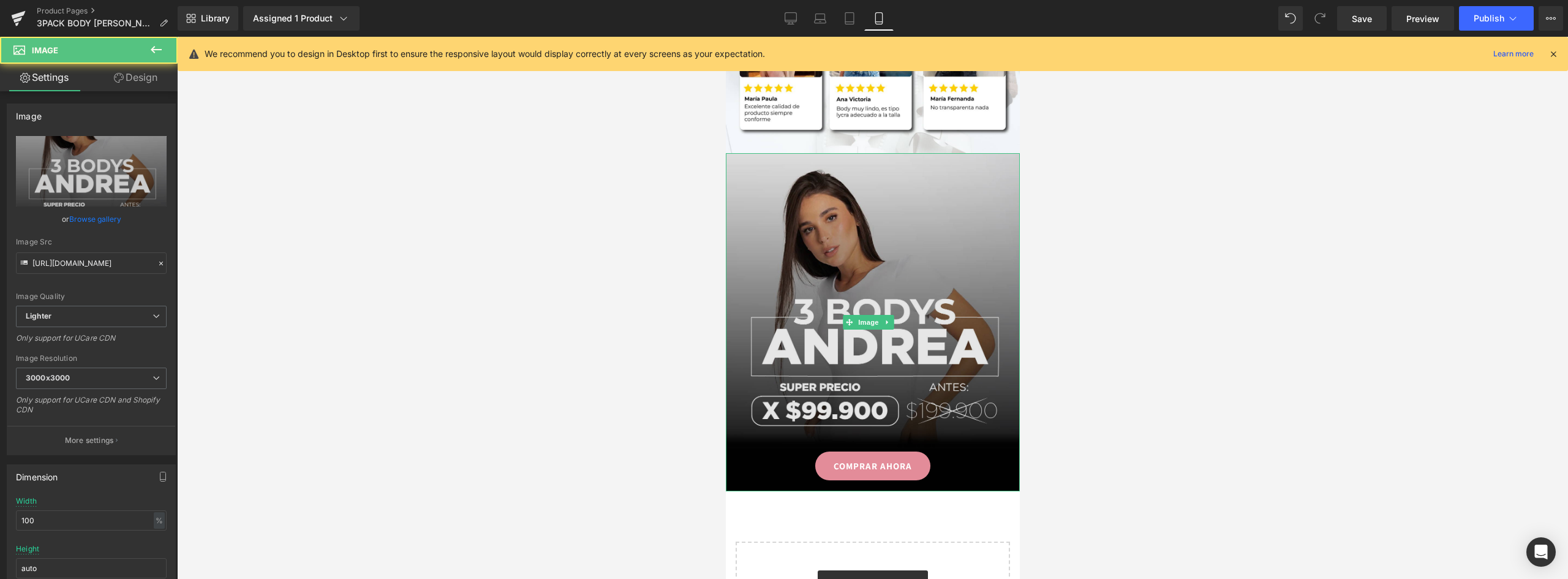
click at [949, 273] on img at bounding box center [872, 322] width 294 height 338
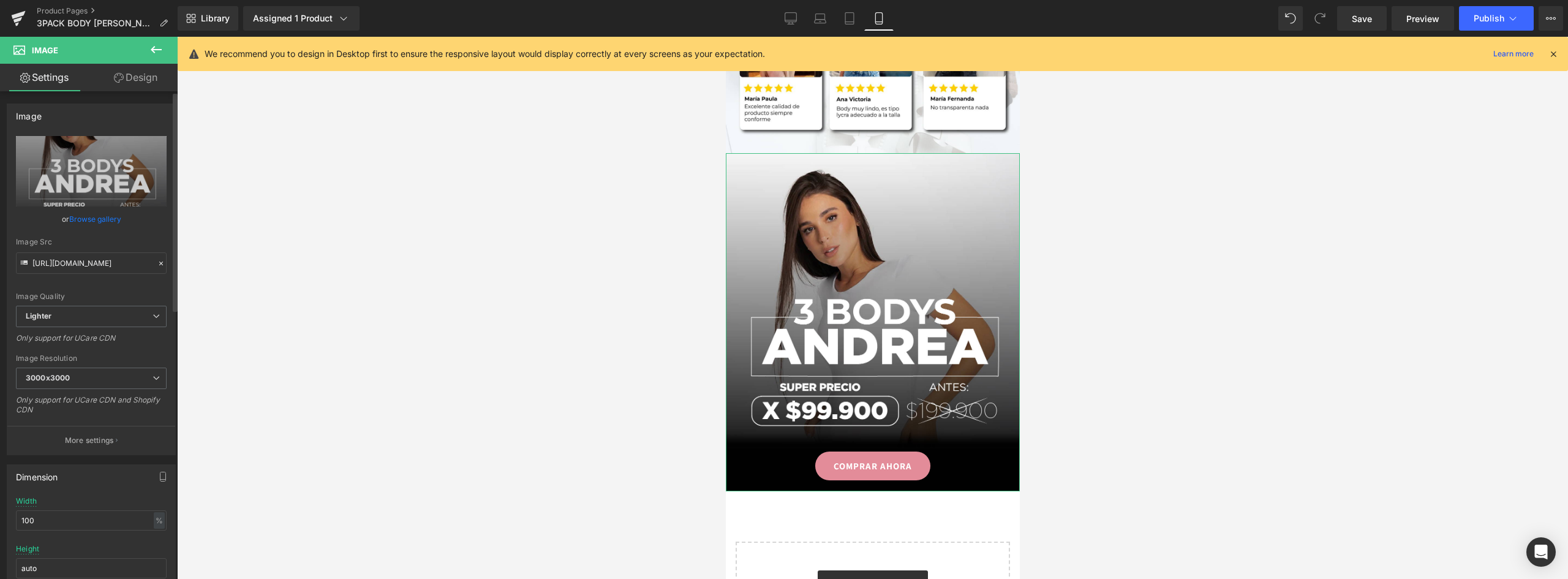
click at [94, 220] on link "Browse gallery" at bounding box center [95, 219] width 52 height 21
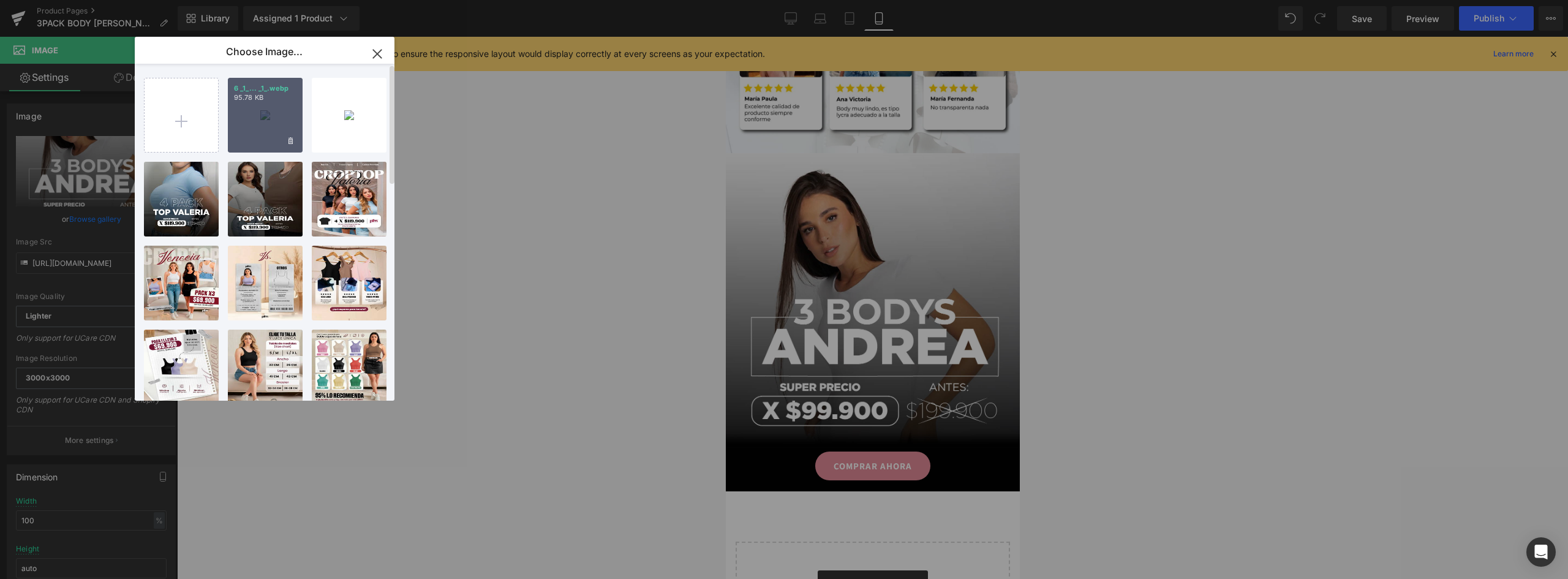
click at [270, 113] on div "6 _1_... _1_.webp 95.78 KB" at bounding box center [265, 115] width 75 height 75
type input "[URL][DOMAIN_NAME]"
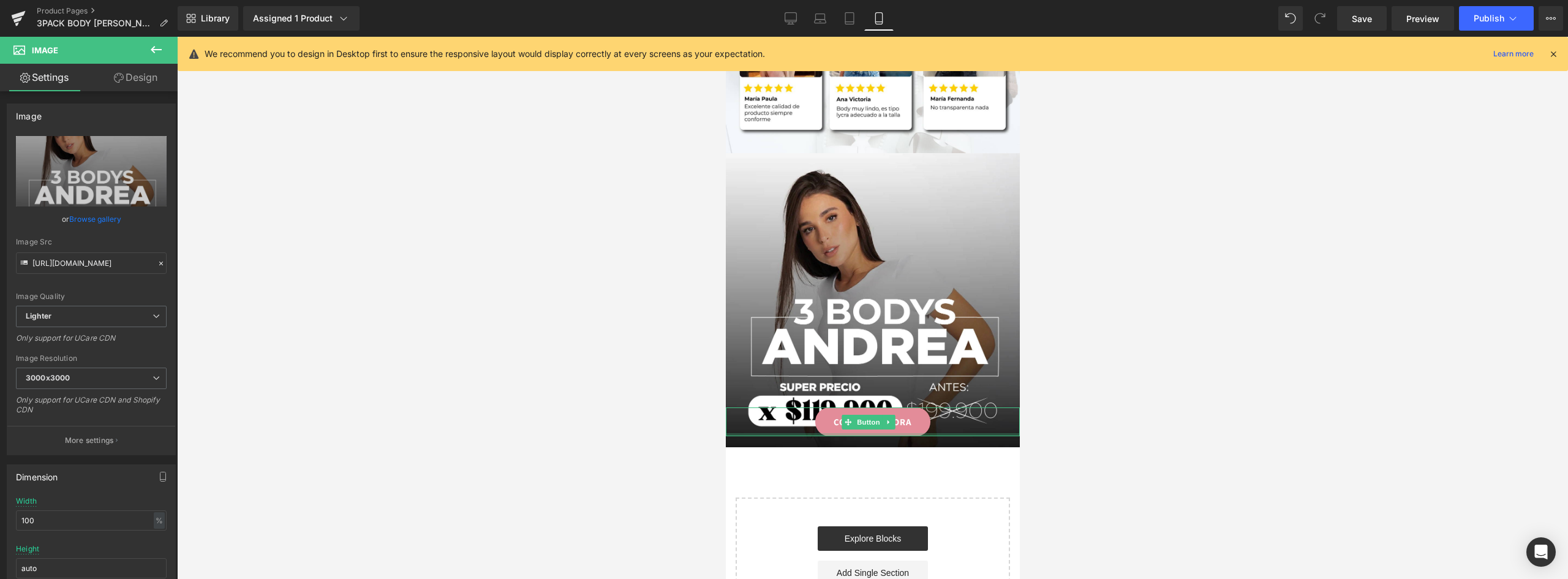
scroll to position [1777, 0]
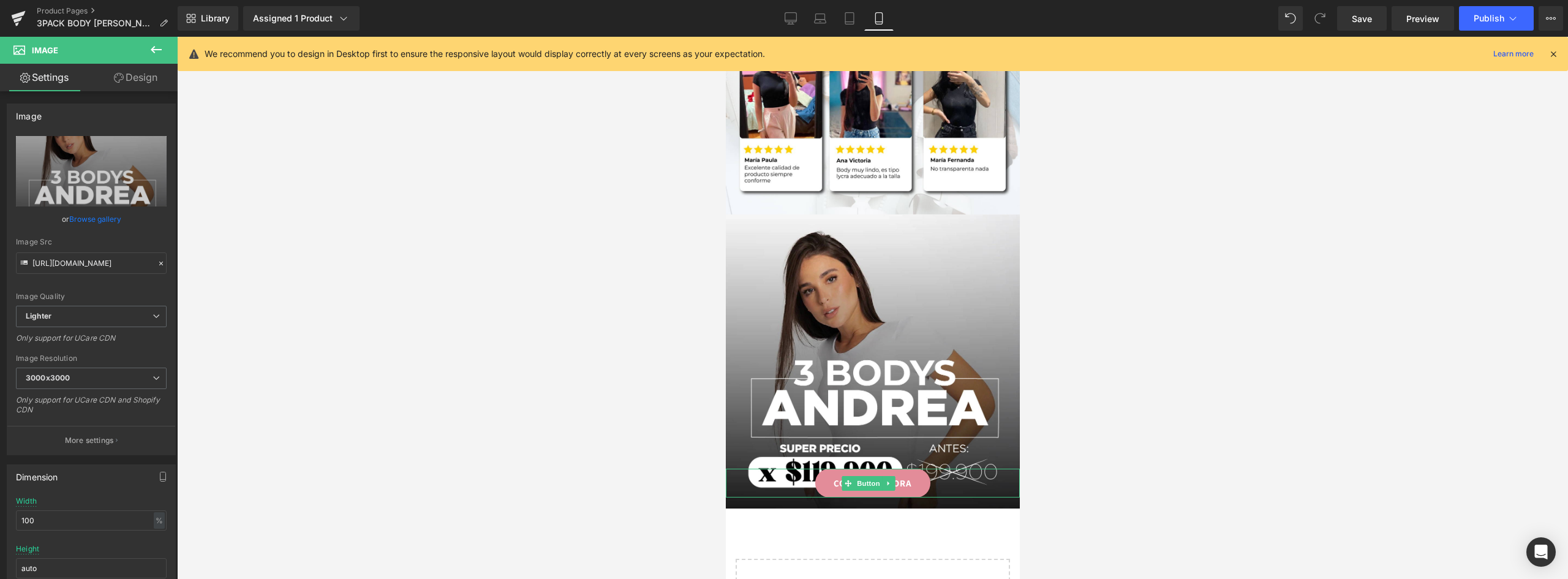
click at [916, 469] on link "COMPRAR AHORA" at bounding box center [872, 483] width 115 height 29
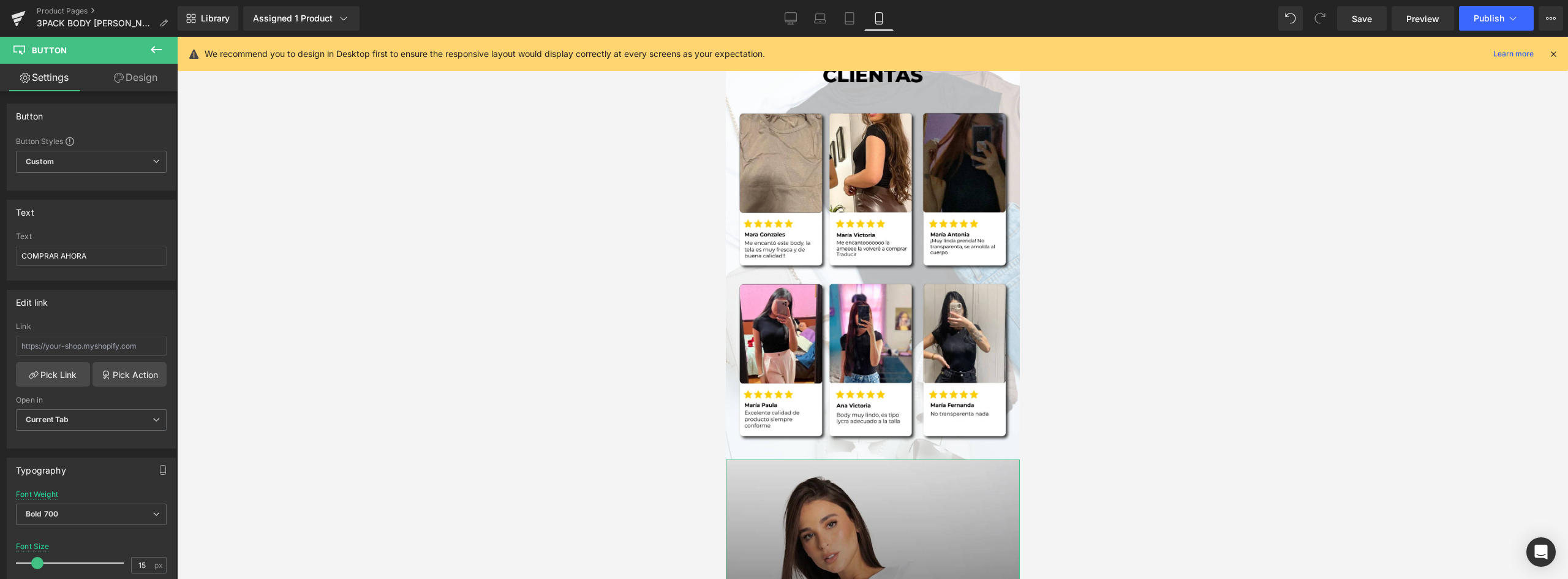
scroll to position [1838, 0]
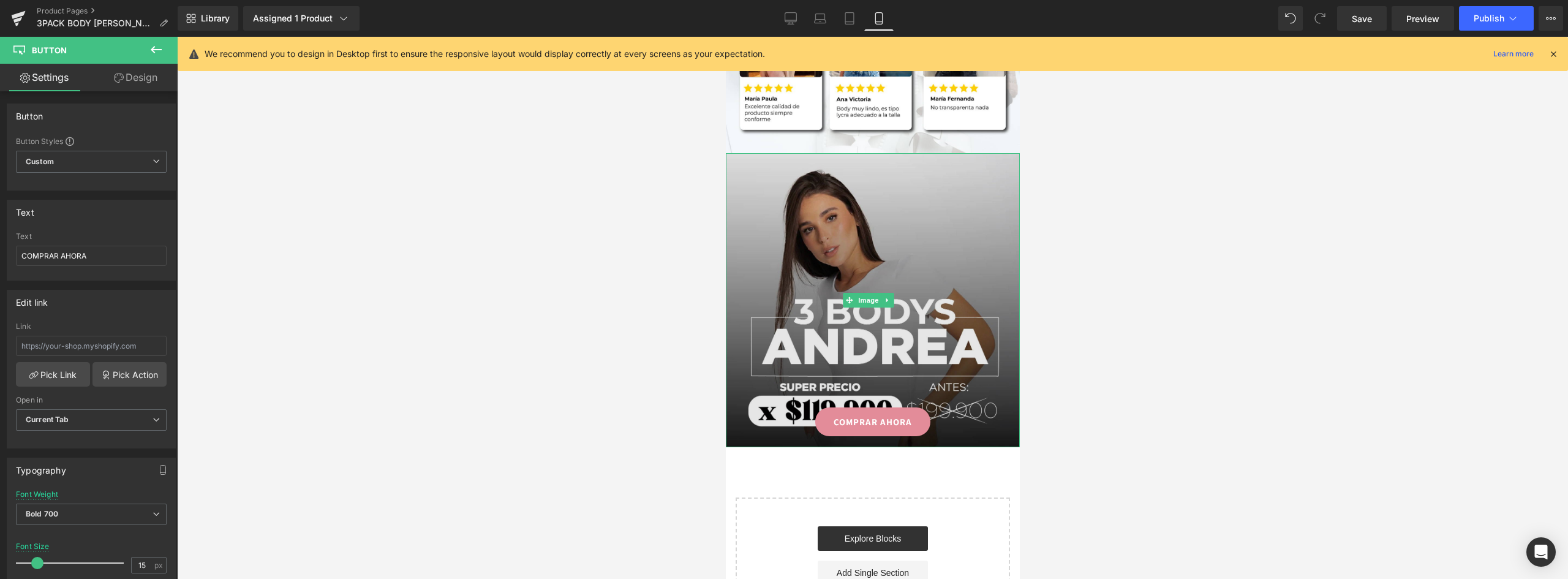
click at [855, 214] on img at bounding box center [872, 300] width 294 height 294
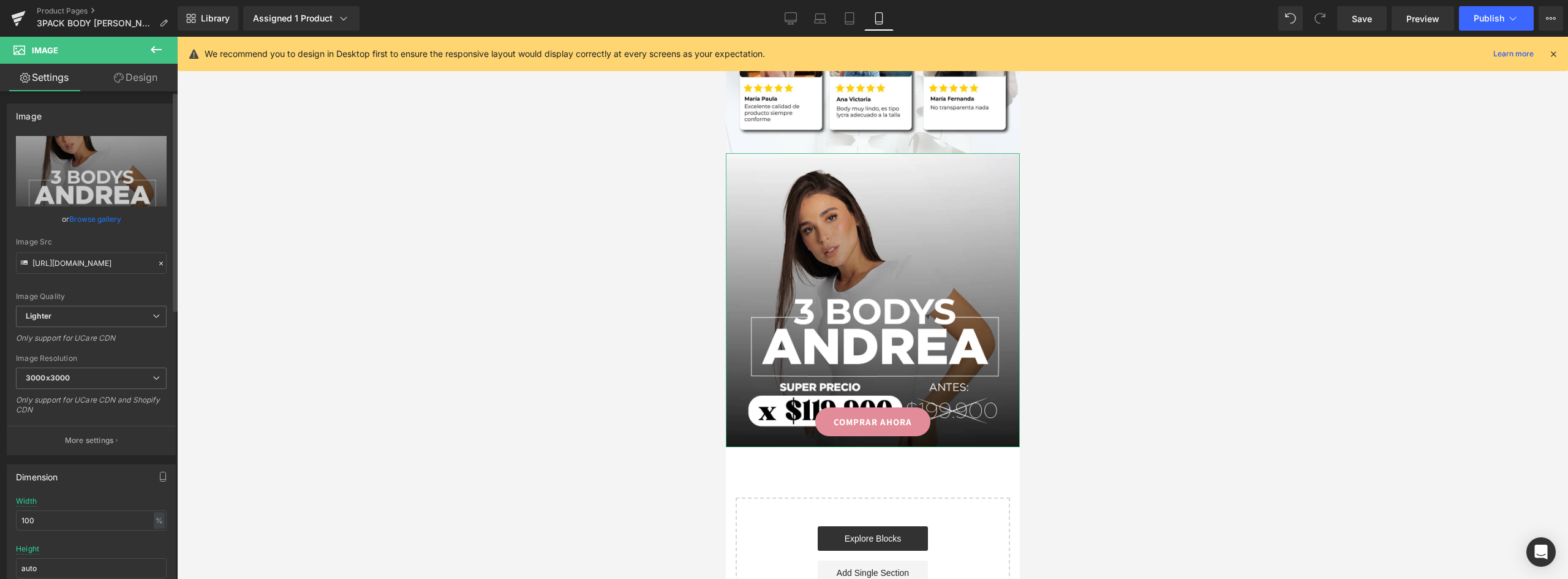
click at [106, 219] on link "Browse gallery" at bounding box center [95, 219] width 52 height 21
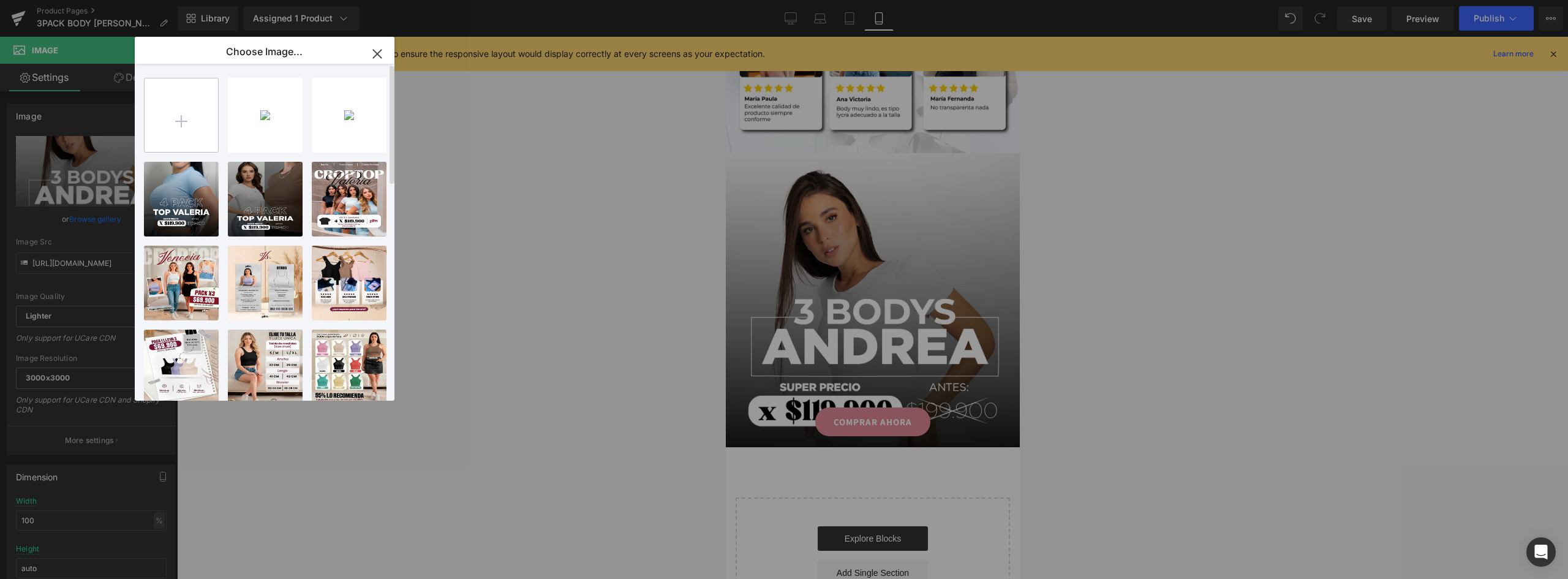
click at [194, 120] on input "file" at bounding box center [181, 115] width 74 height 74
type input "C:\fakepath\6 (1)bb.webp"
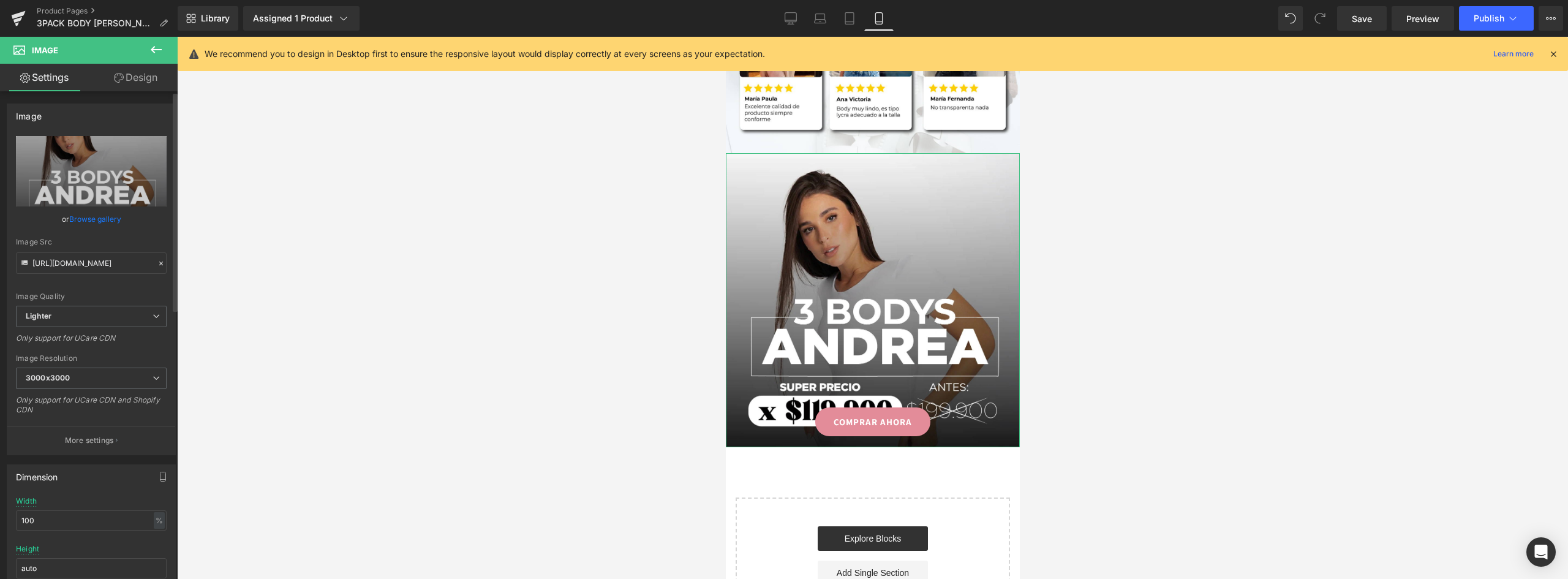
click at [98, 221] on link "Browse gallery" at bounding box center [95, 219] width 52 height 21
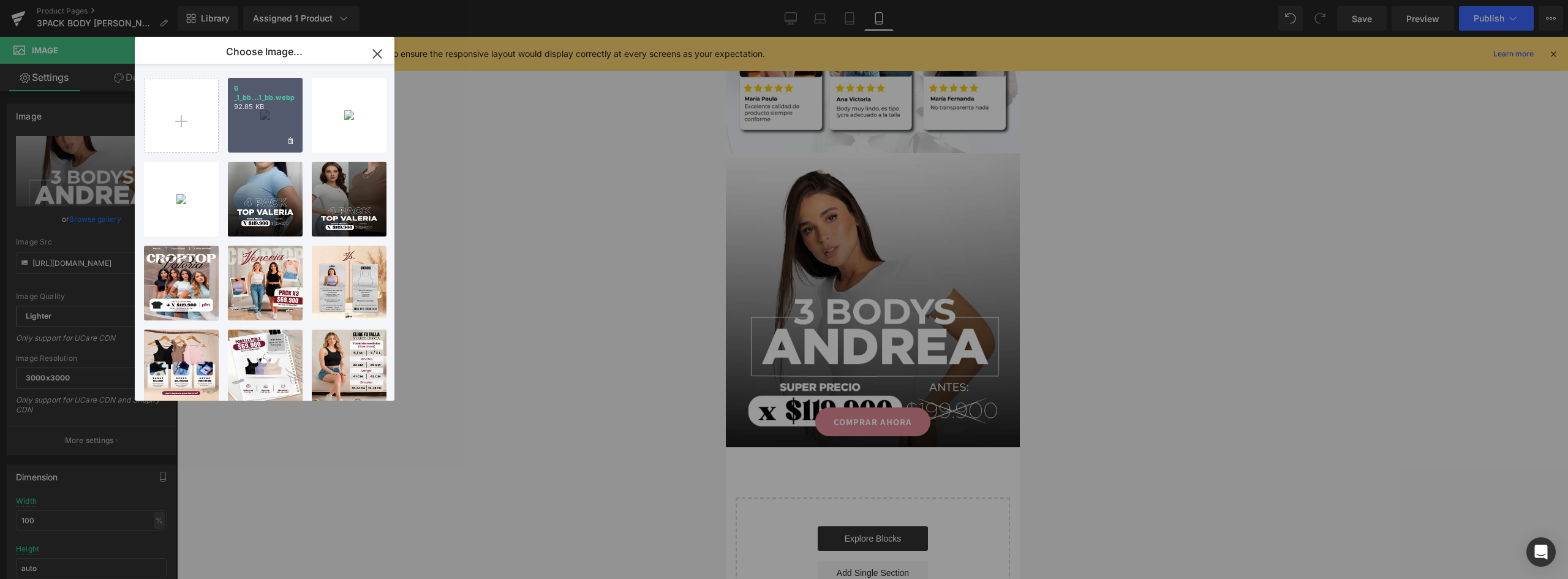
click at [270, 109] on p "92.85 KB" at bounding box center [265, 107] width 63 height 10
type input "[URL][DOMAIN_NAME]"
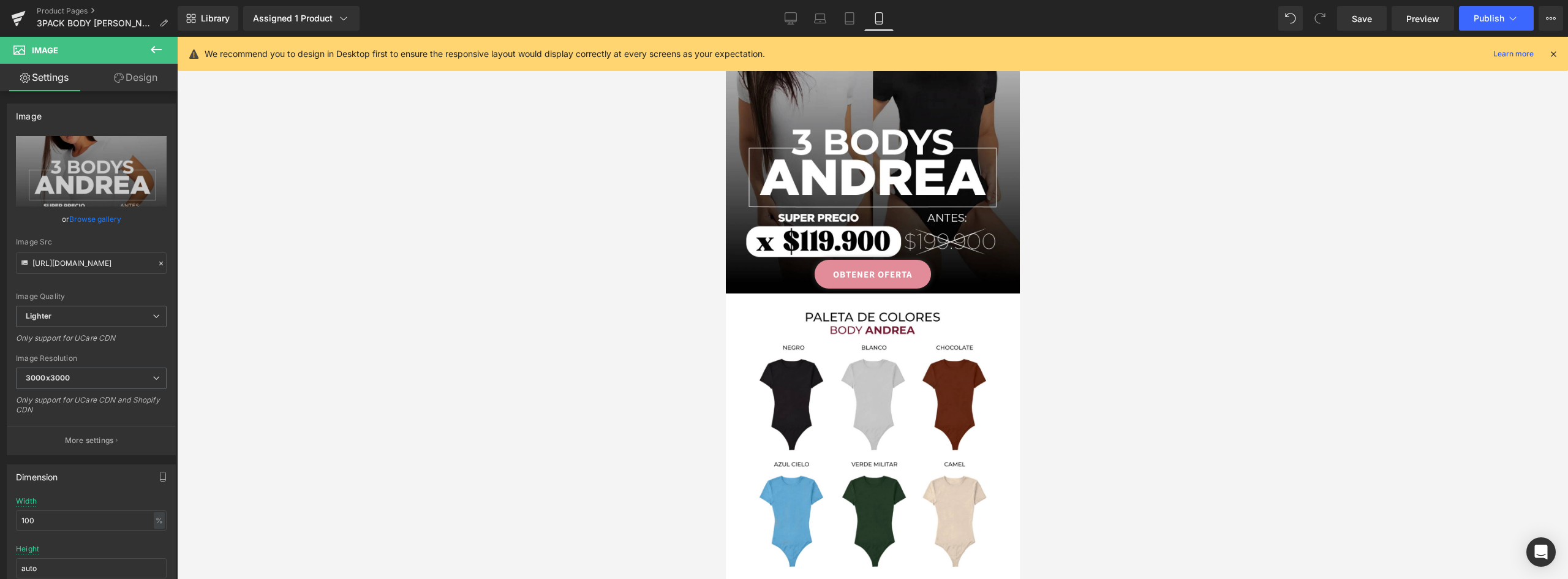
scroll to position [61, 0]
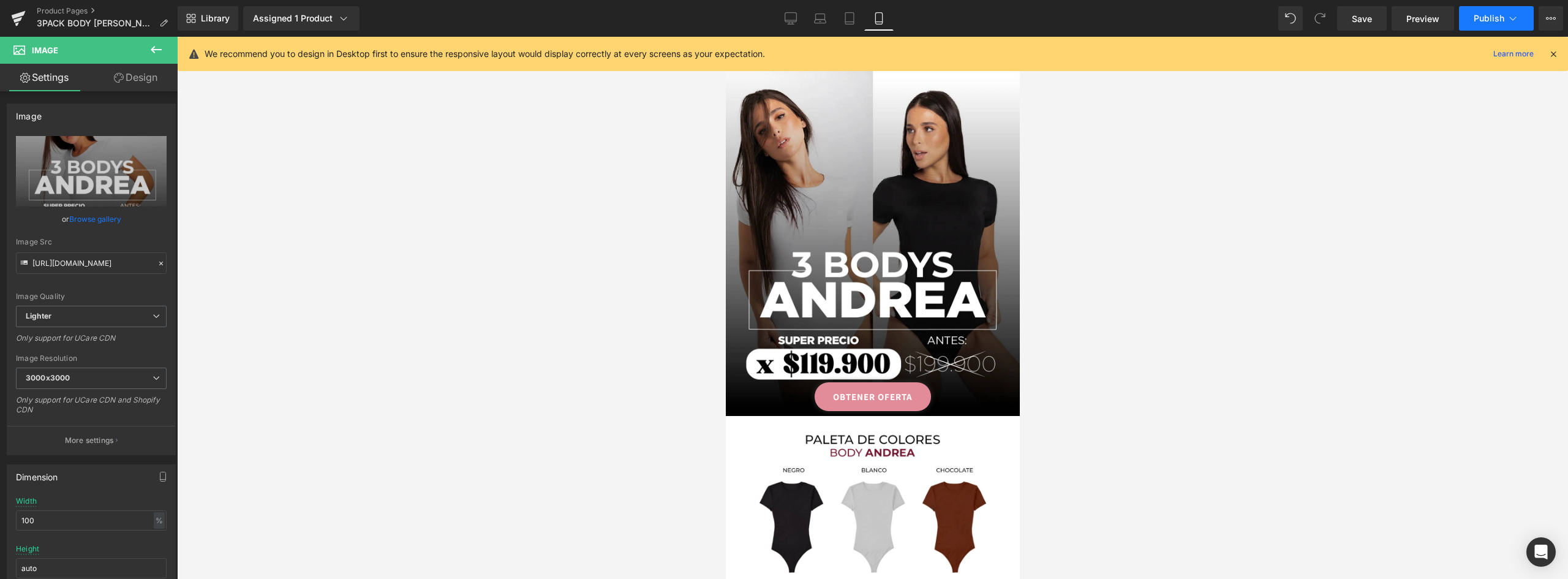
click at [1486, 23] on span "Publish" at bounding box center [1489, 18] width 31 height 10
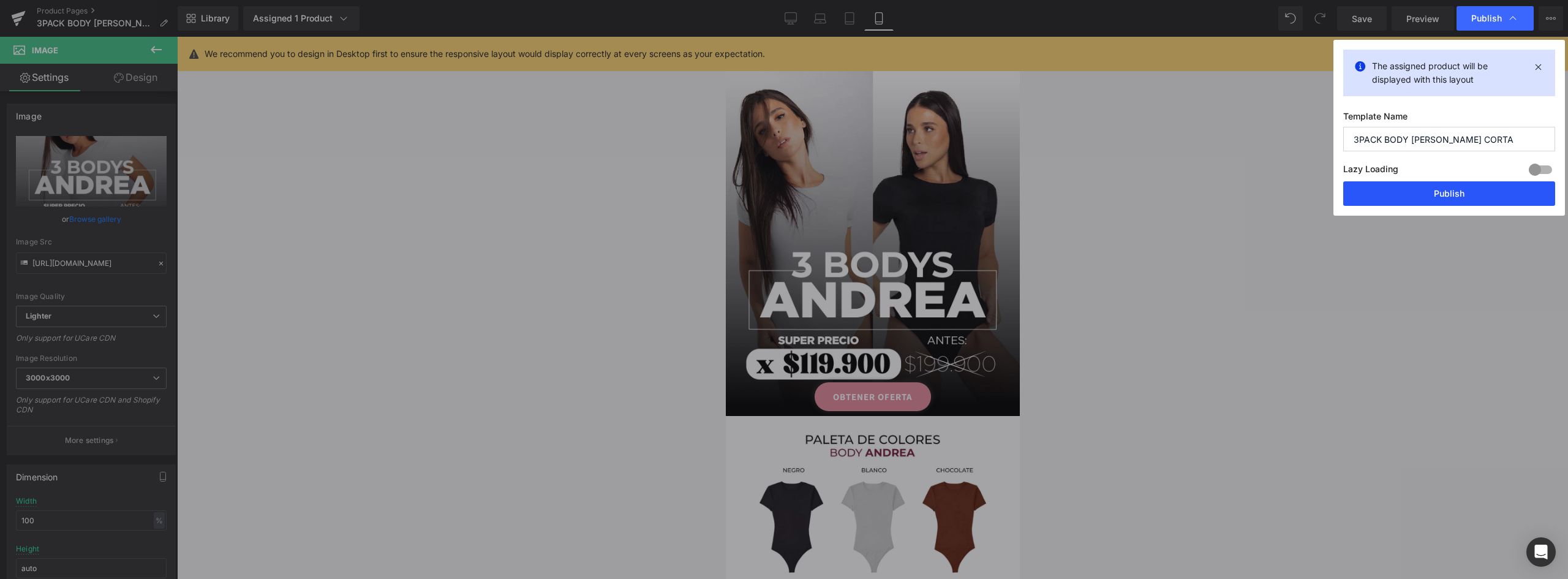
click at [1463, 187] on button "Publish" at bounding box center [1449, 194] width 212 height 25
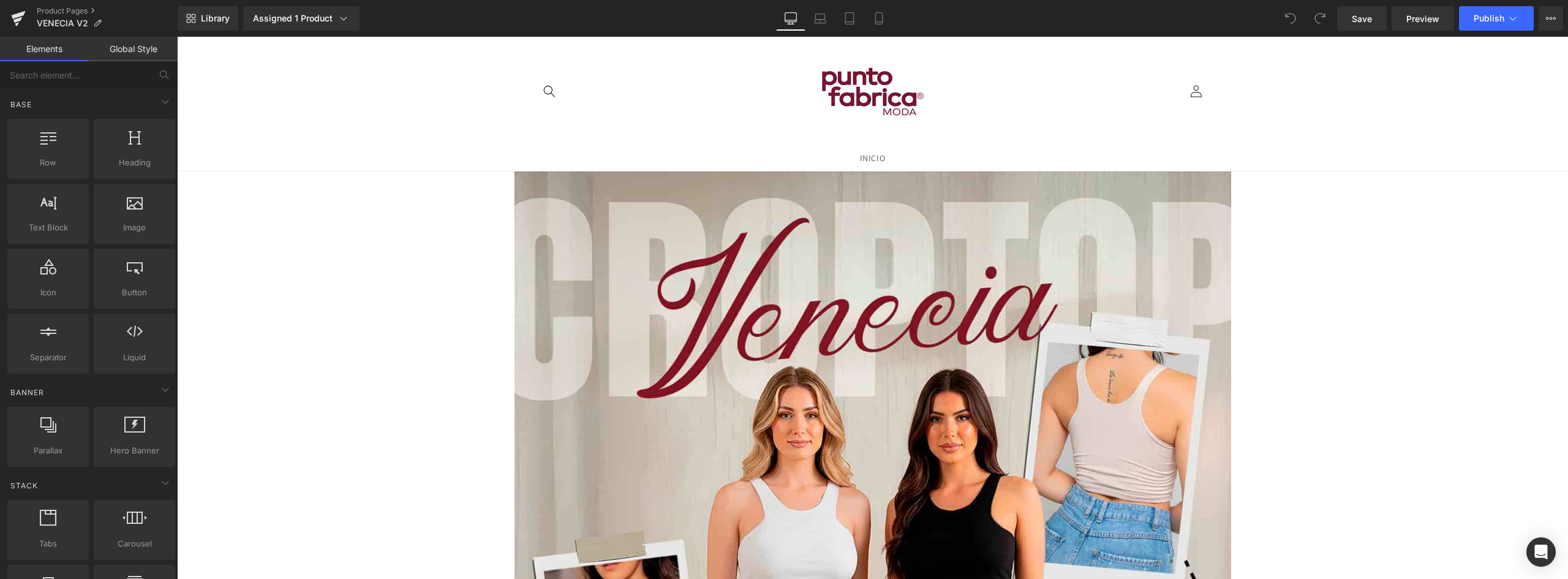
drag, startPoint x: 1562, startPoint y: 526, endPoint x: 1742, endPoint y: 73, distance: 487.5
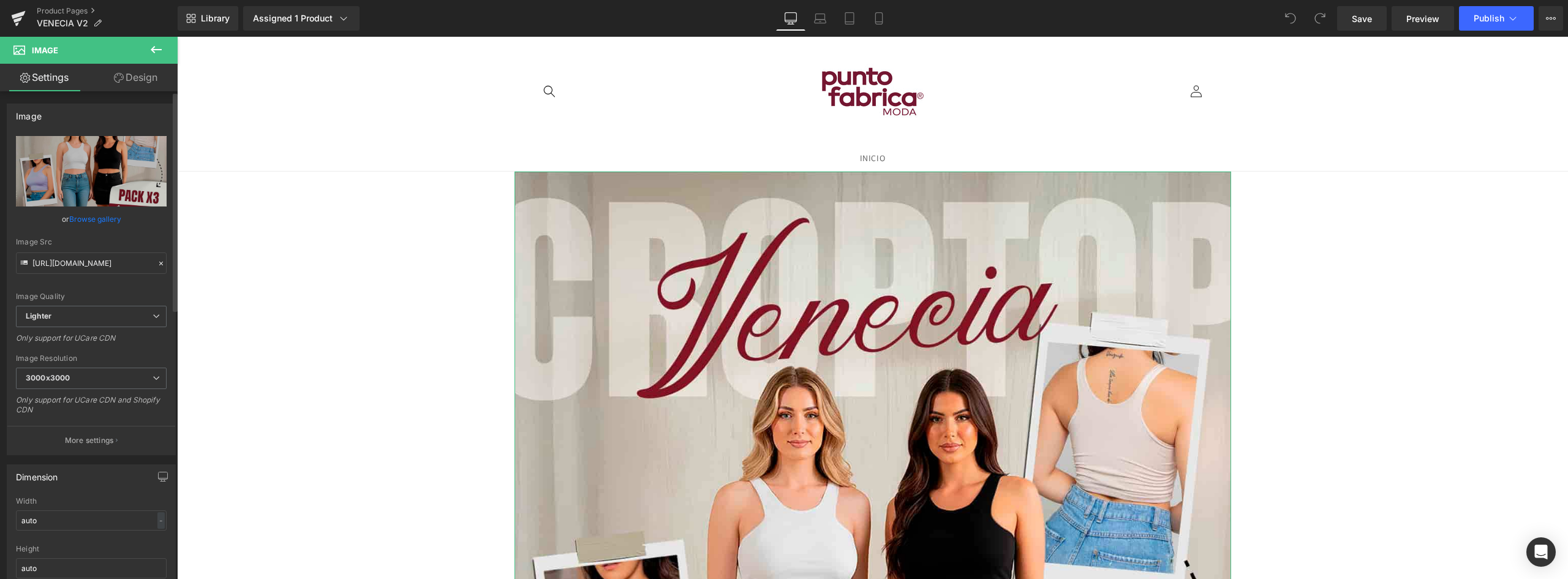
click at [86, 220] on link "Browse gallery" at bounding box center [95, 219] width 52 height 21
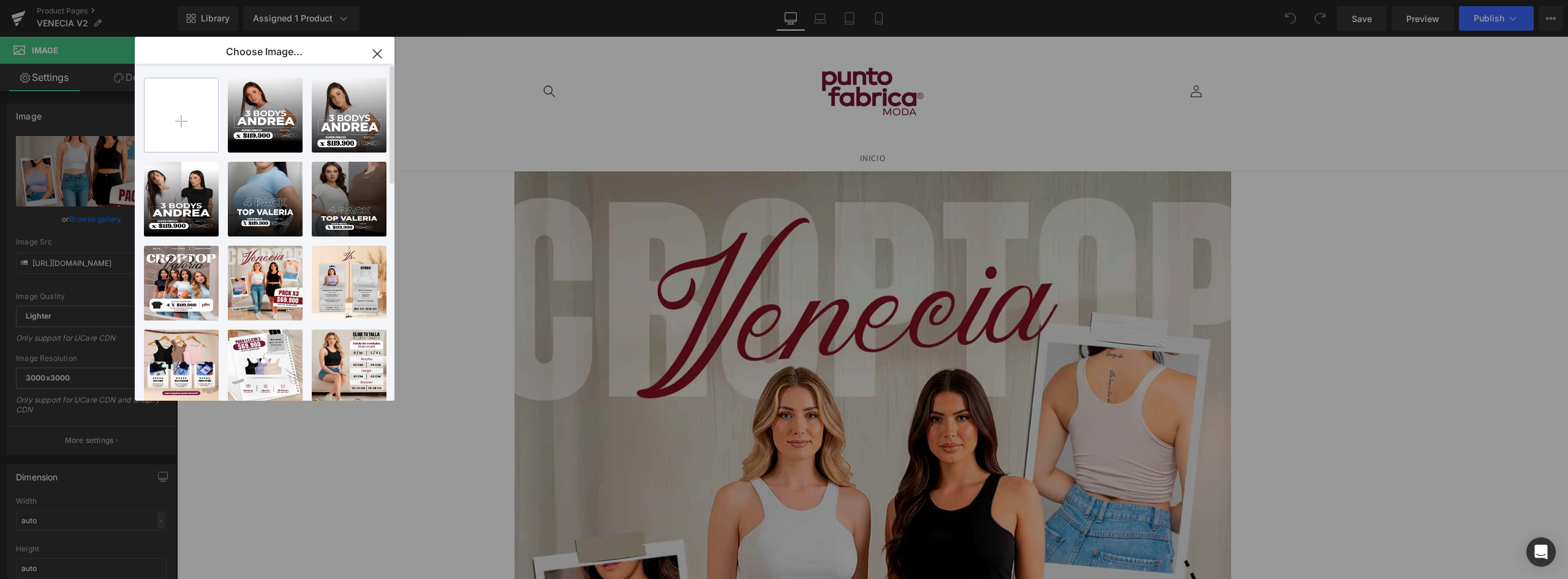
click at [184, 109] on input "file" at bounding box center [181, 115] width 74 height 74
type input "C:\fakepath\01 portada.webp"
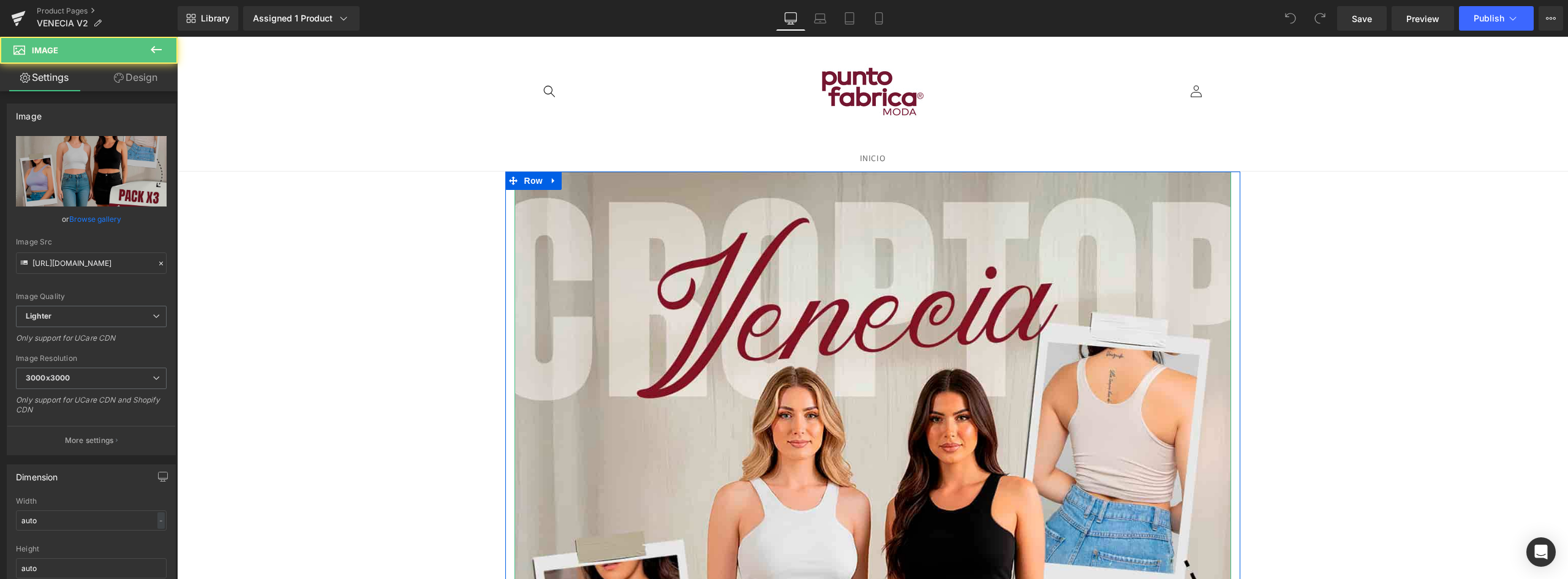
click at [113, 213] on link "Browse gallery" at bounding box center [95, 219] width 52 height 21
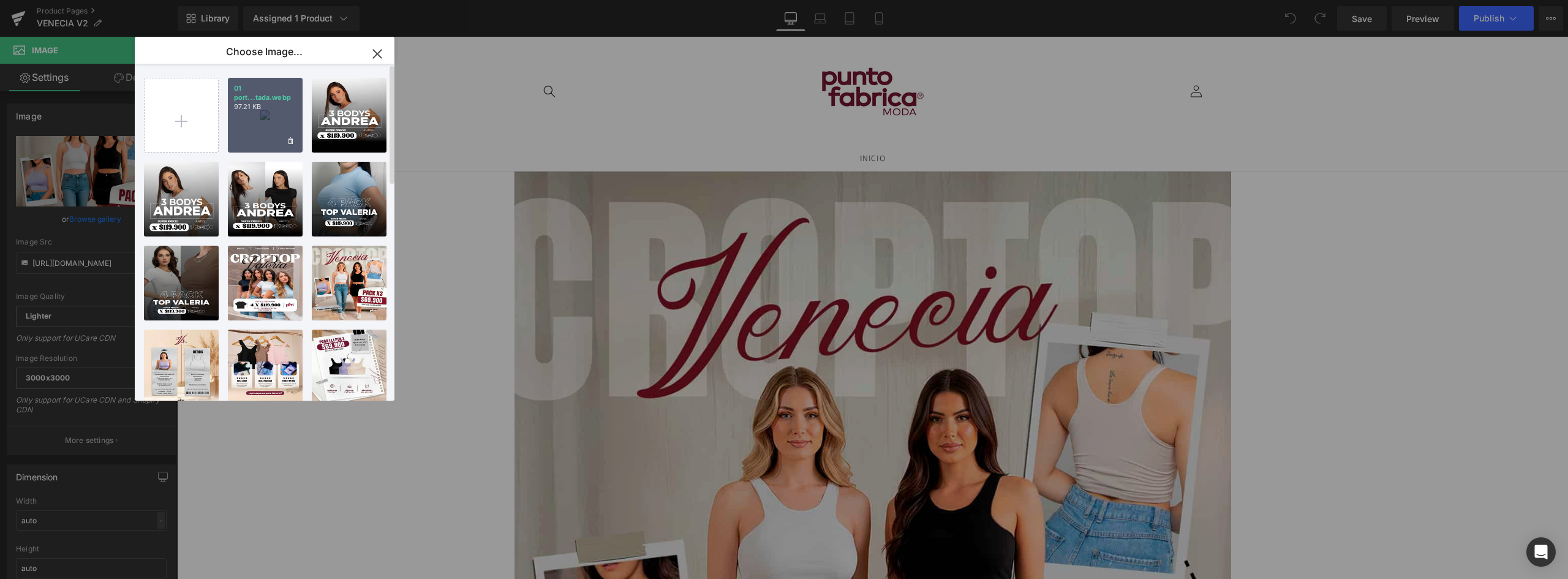
click at [265, 116] on div "01 port...tada.webp 97.21 KB" at bounding box center [265, 115] width 75 height 75
type input "https://ucarecdn.com/9d5aeabd-bbea-4214-9693-514eabaf6e0d/-/format/auto/-/previ…"
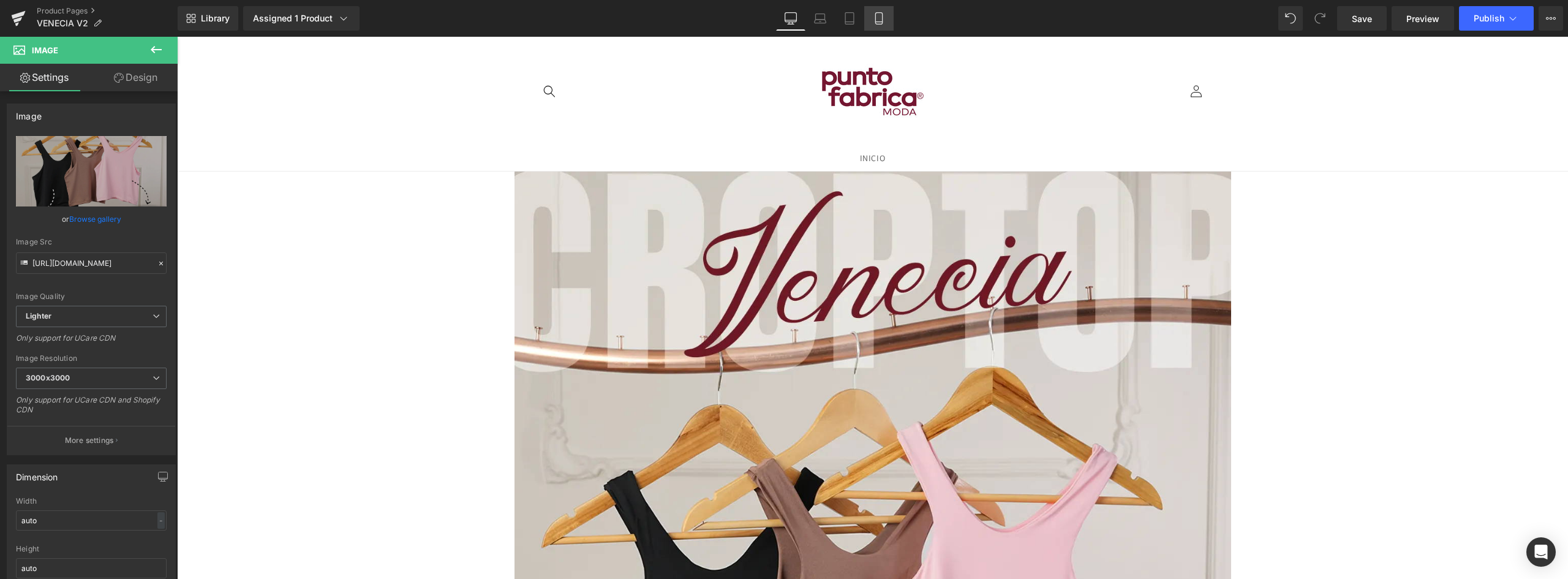
click at [888, 17] on link "Mobile" at bounding box center [879, 18] width 29 height 25
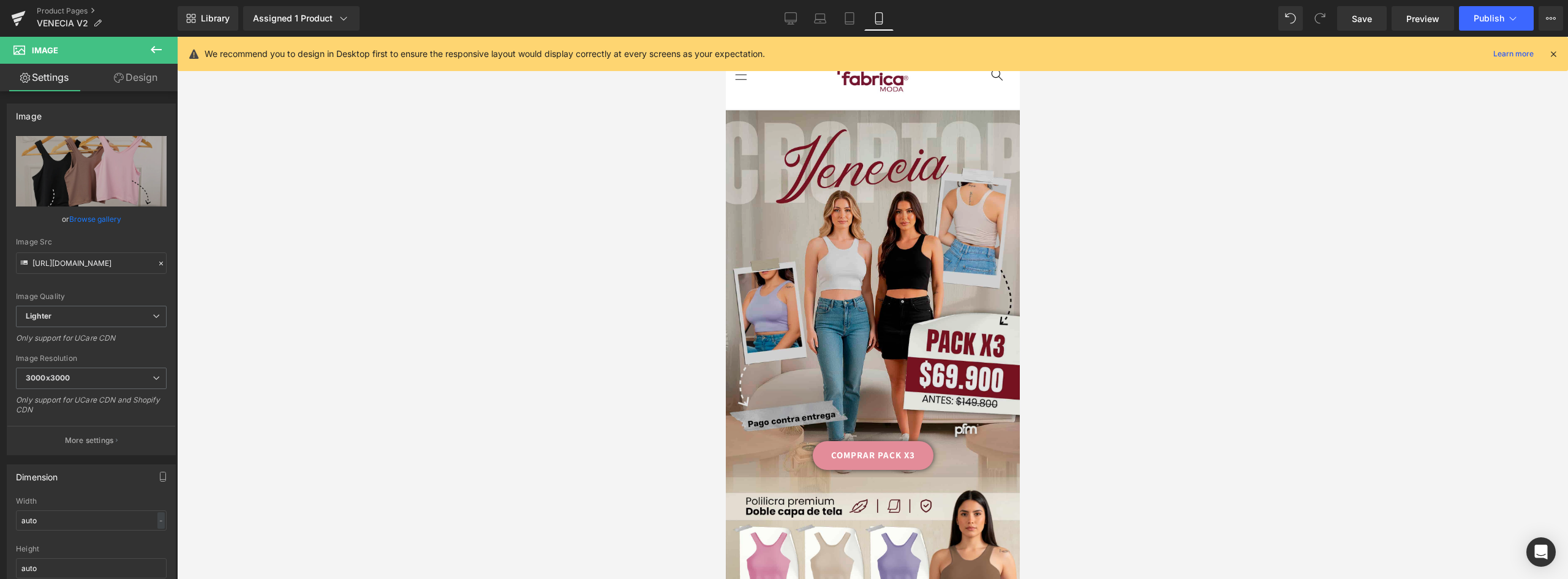
click at [827, 163] on img at bounding box center [872, 293] width 294 height 367
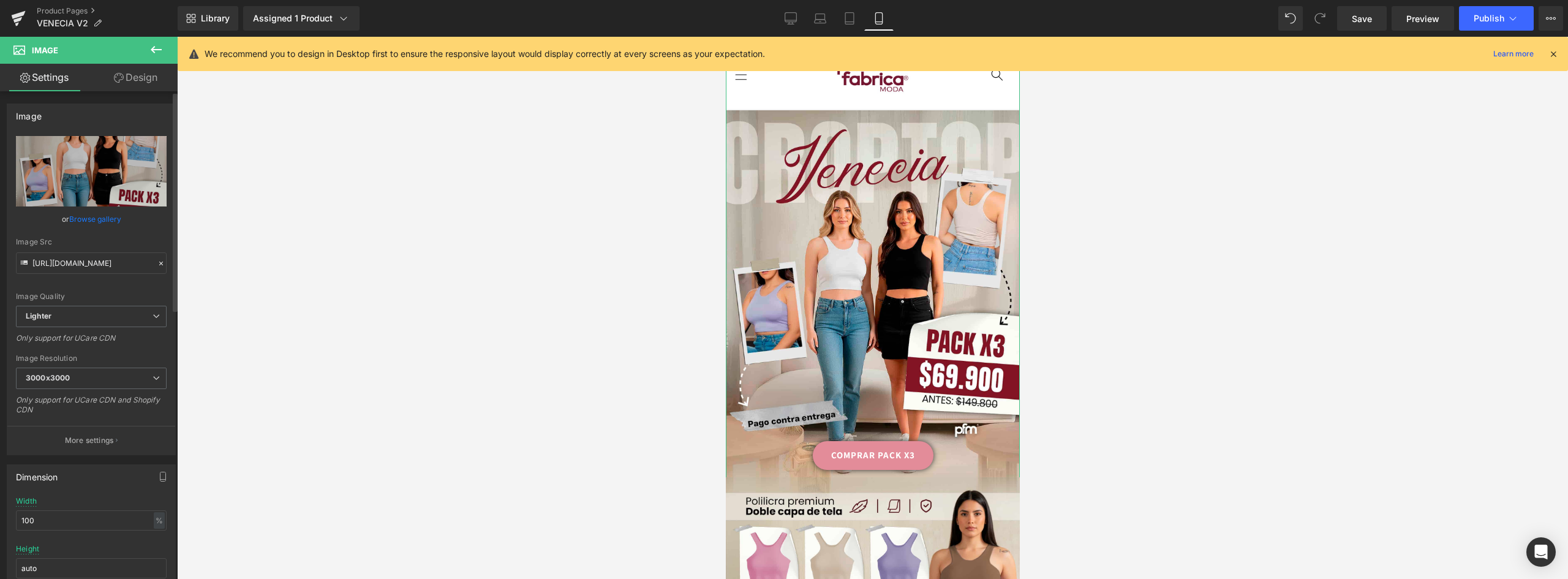
click at [105, 216] on link "Browse gallery" at bounding box center [95, 219] width 52 height 21
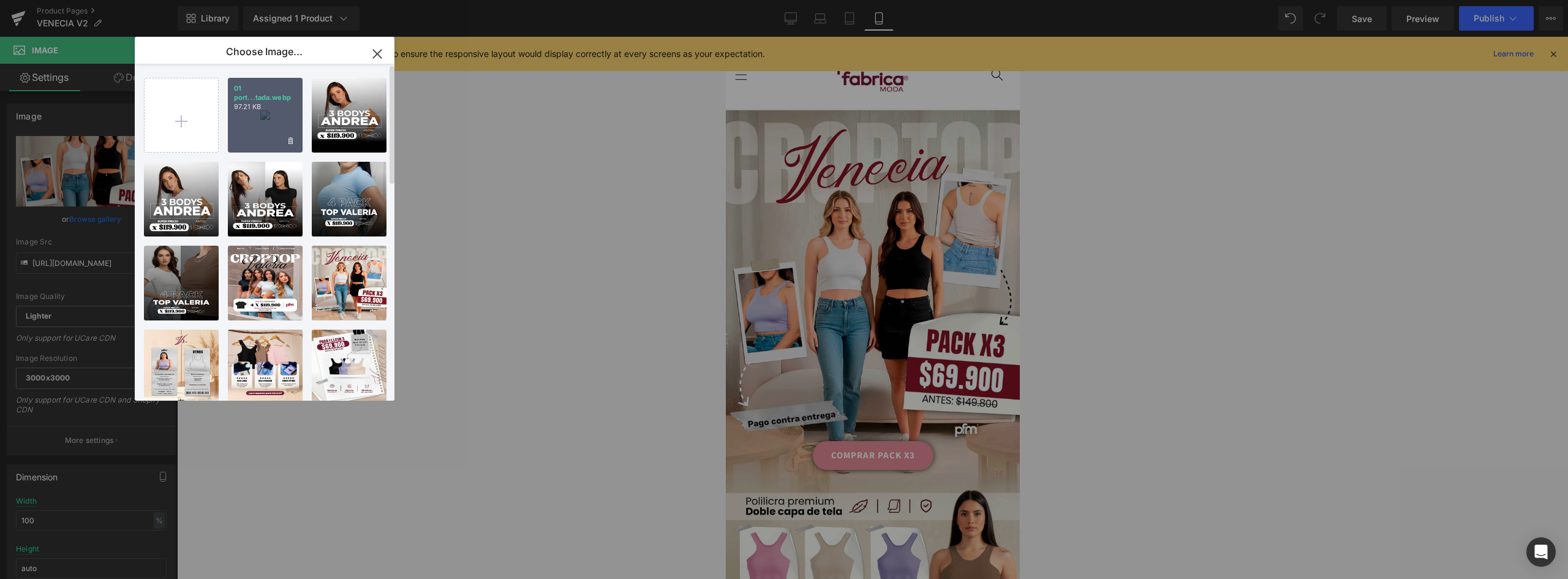
click at [277, 109] on p "97.21 KB" at bounding box center [265, 107] width 63 height 10
type input "https://ucarecdn.com/9d5aeabd-bbea-4214-9693-514eabaf6e0d/-/format/auto/-/previ…"
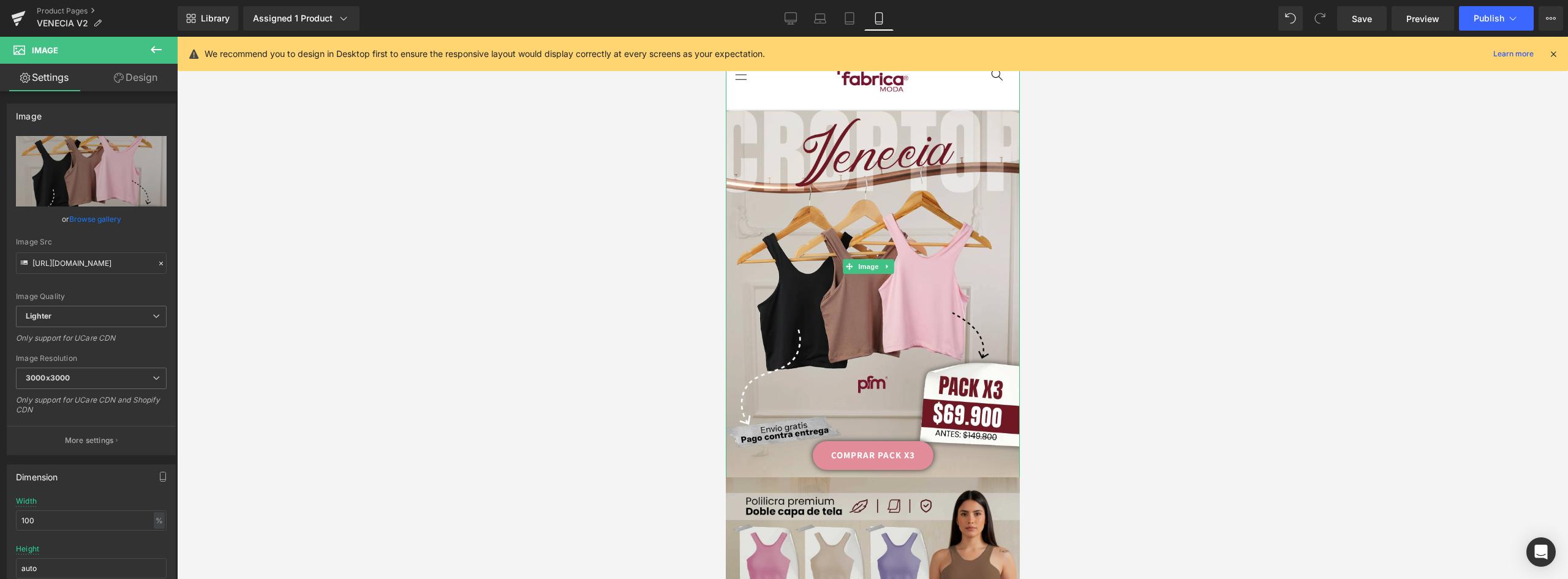
scroll to position [122, 0]
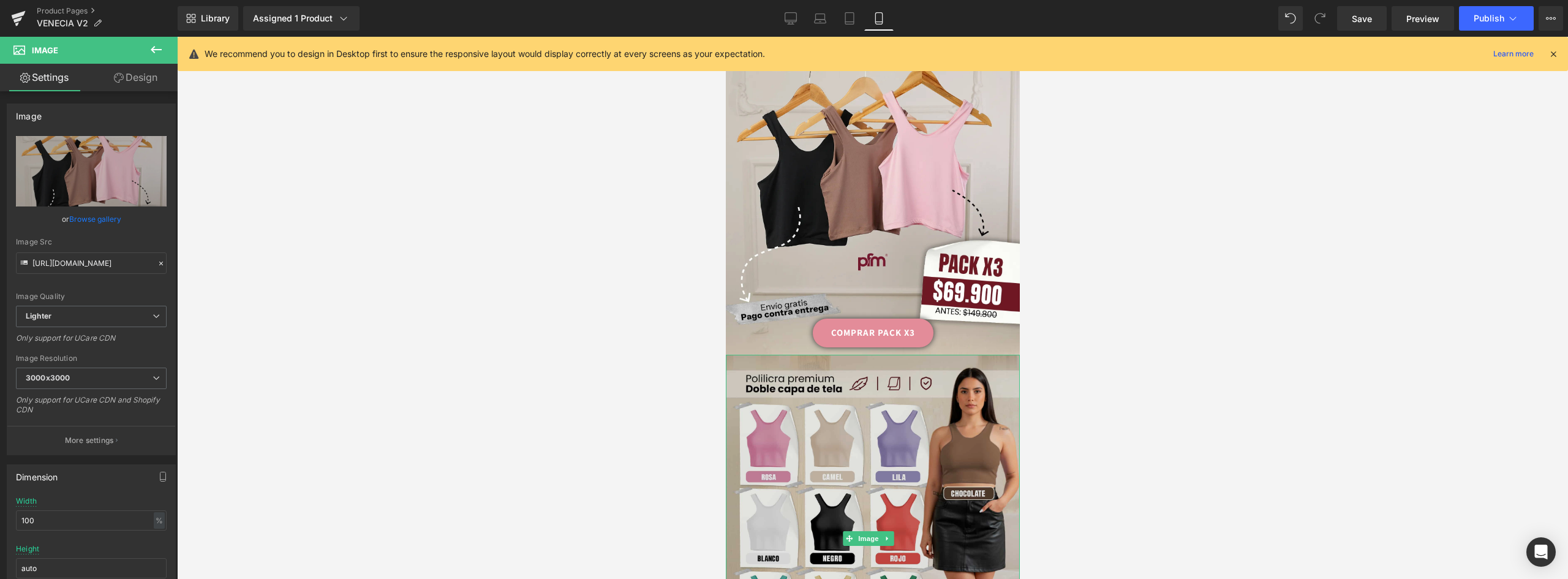
click at [881, 400] on img at bounding box center [872, 538] width 294 height 367
drag, startPoint x: 872, startPoint y: 413, endPoint x: 862, endPoint y: 408, distance: 11.2
click at [872, 413] on img at bounding box center [872, 538] width 294 height 367
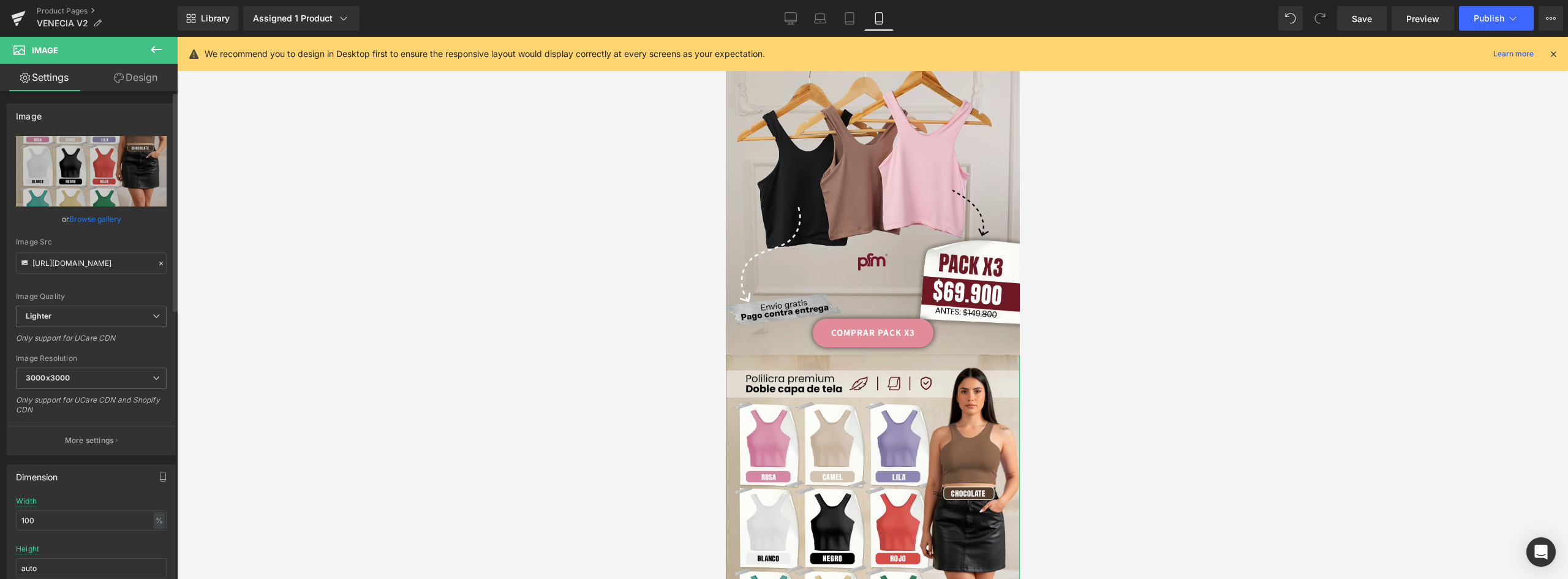
click at [103, 220] on link "Browse gallery" at bounding box center [95, 219] width 52 height 21
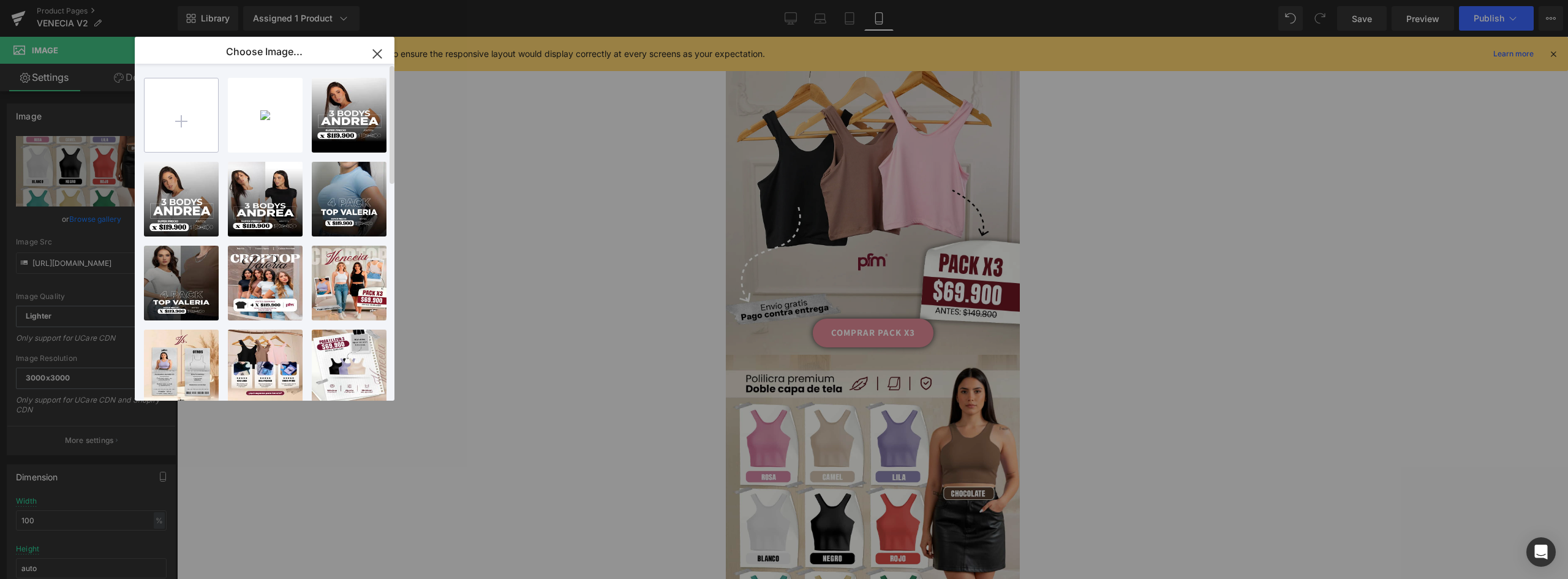
click at [190, 114] on input "file" at bounding box center [181, 115] width 74 height 74
type input "C:\fakepath\02 colores.webp"
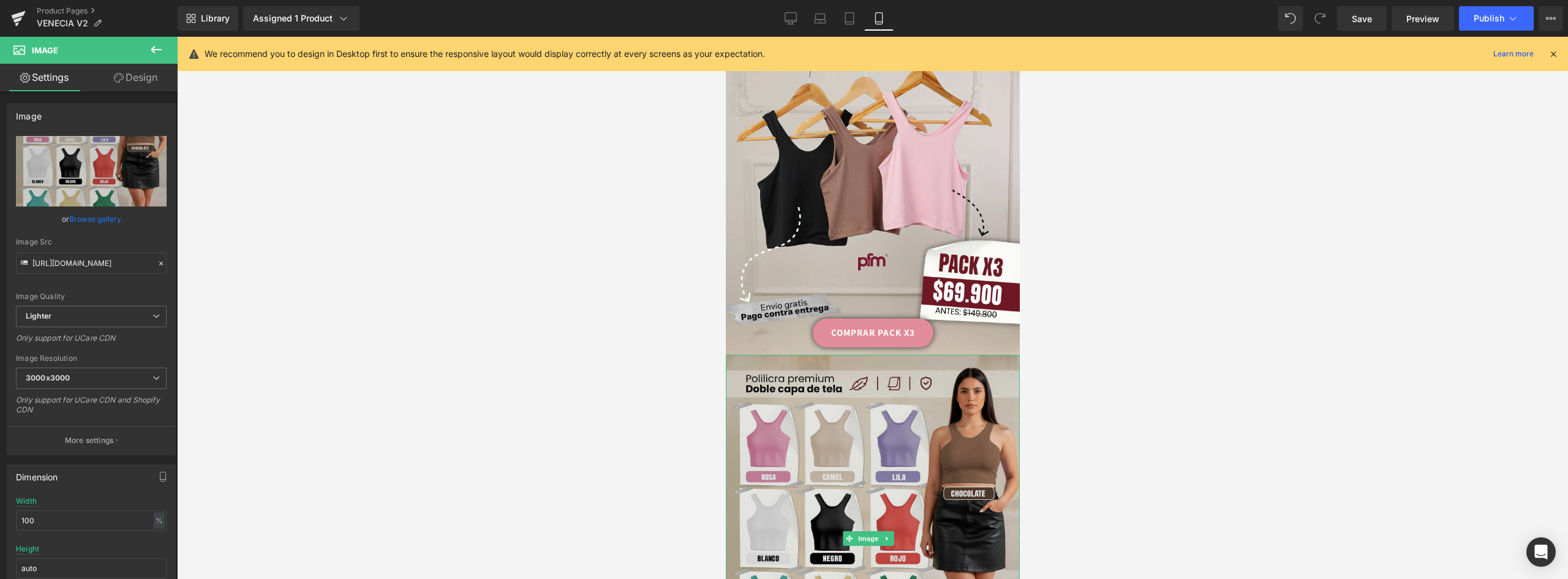
click at [867, 379] on img at bounding box center [872, 538] width 294 height 367
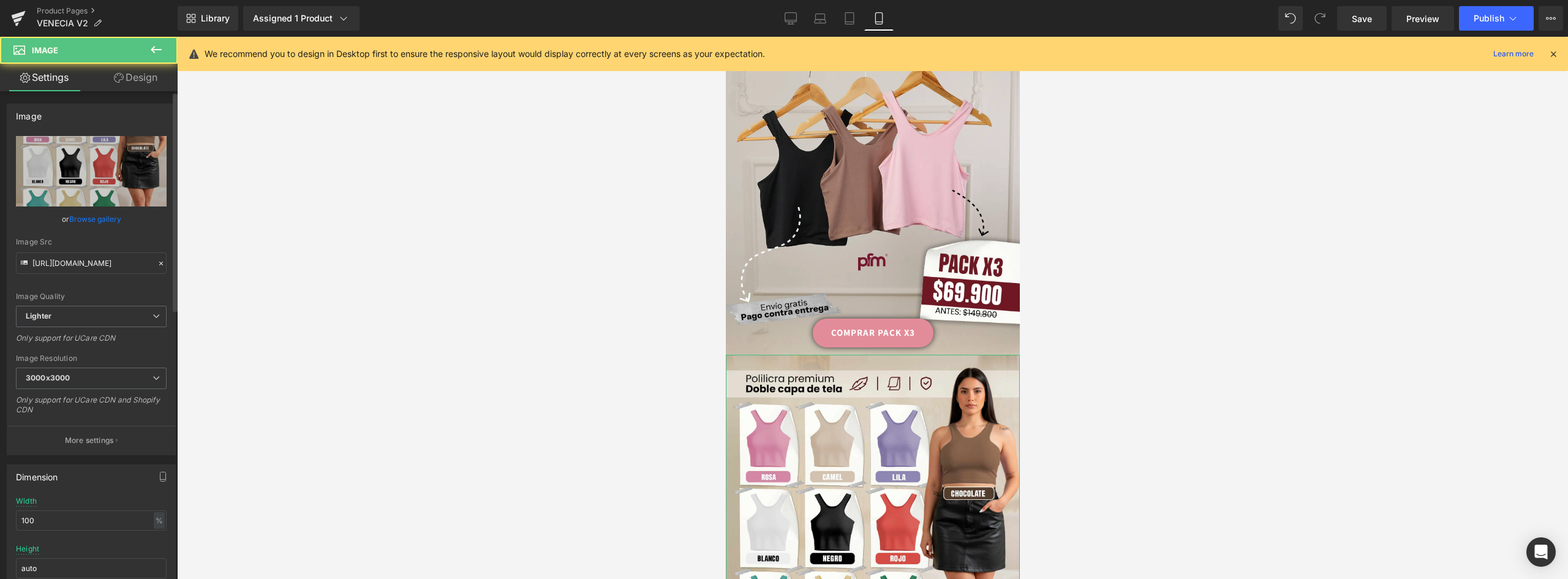
click at [98, 214] on link "Browse gallery" at bounding box center [95, 219] width 52 height 21
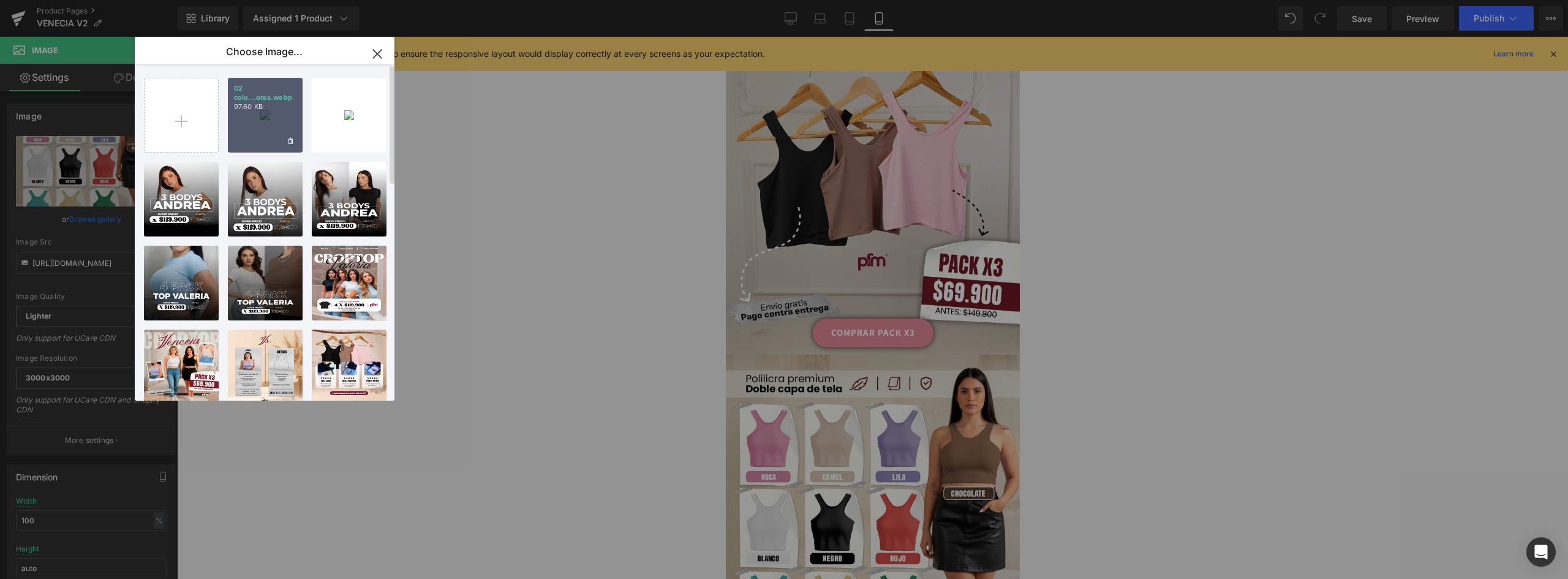
click at [257, 113] on div "02 colo...ores.webp 97.60 KB" at bounding box center [265, 115] width 75 height 75
type input "https://ucarecdn.com/c44ae5ed-d222-4a5b-80bb-6c5f48d9942a/-/format/auto/-/previ…"
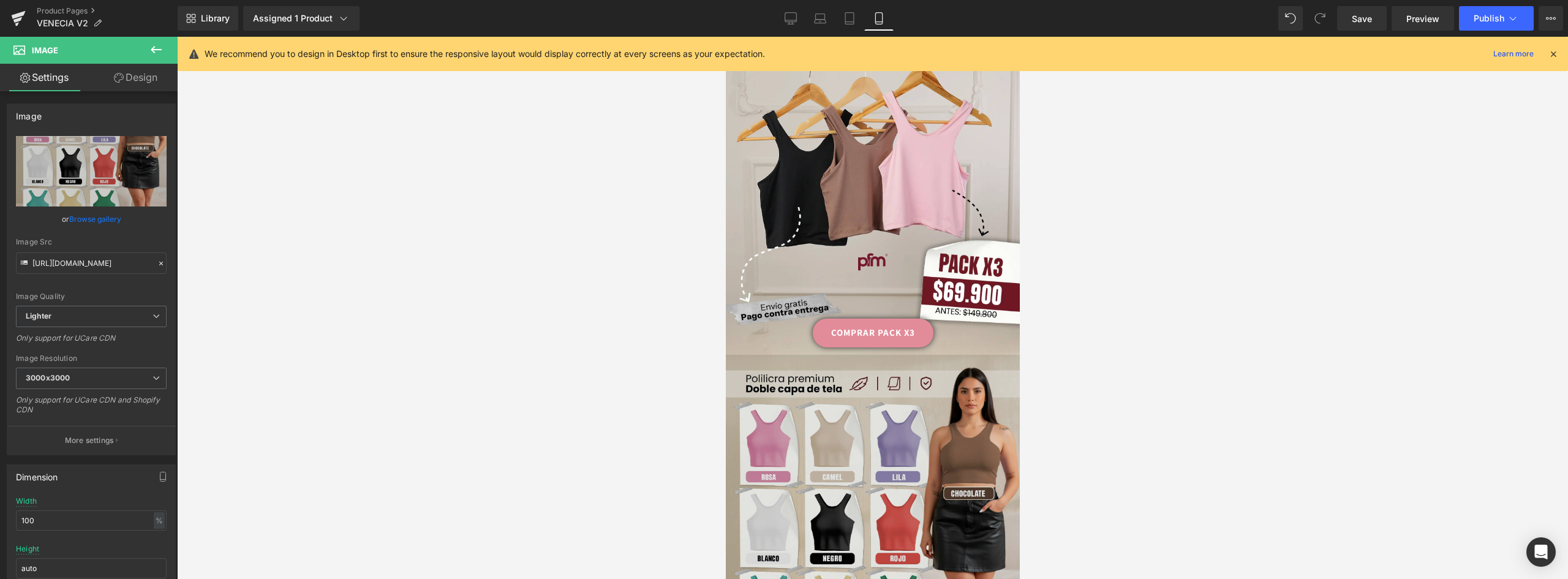
scroll to position [245, 0]
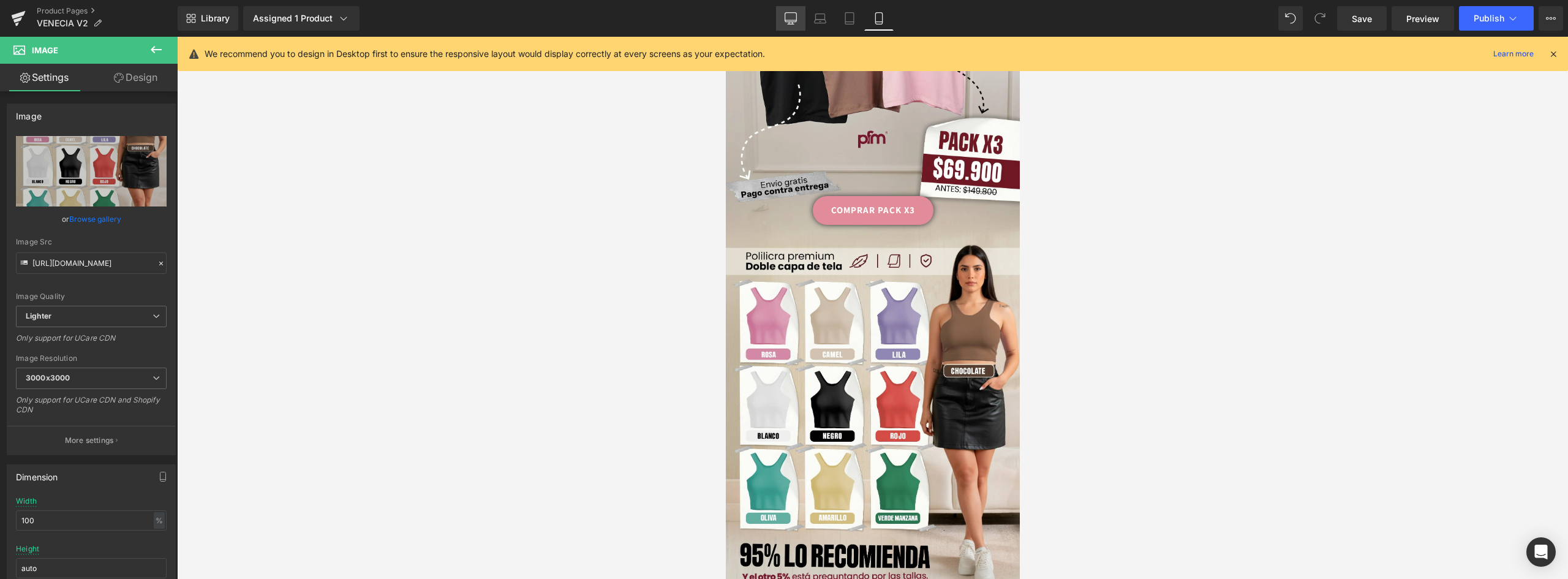
click at [790, 18] on icon at bounding box center [790, 17] width 12 height 12
type input "auto"
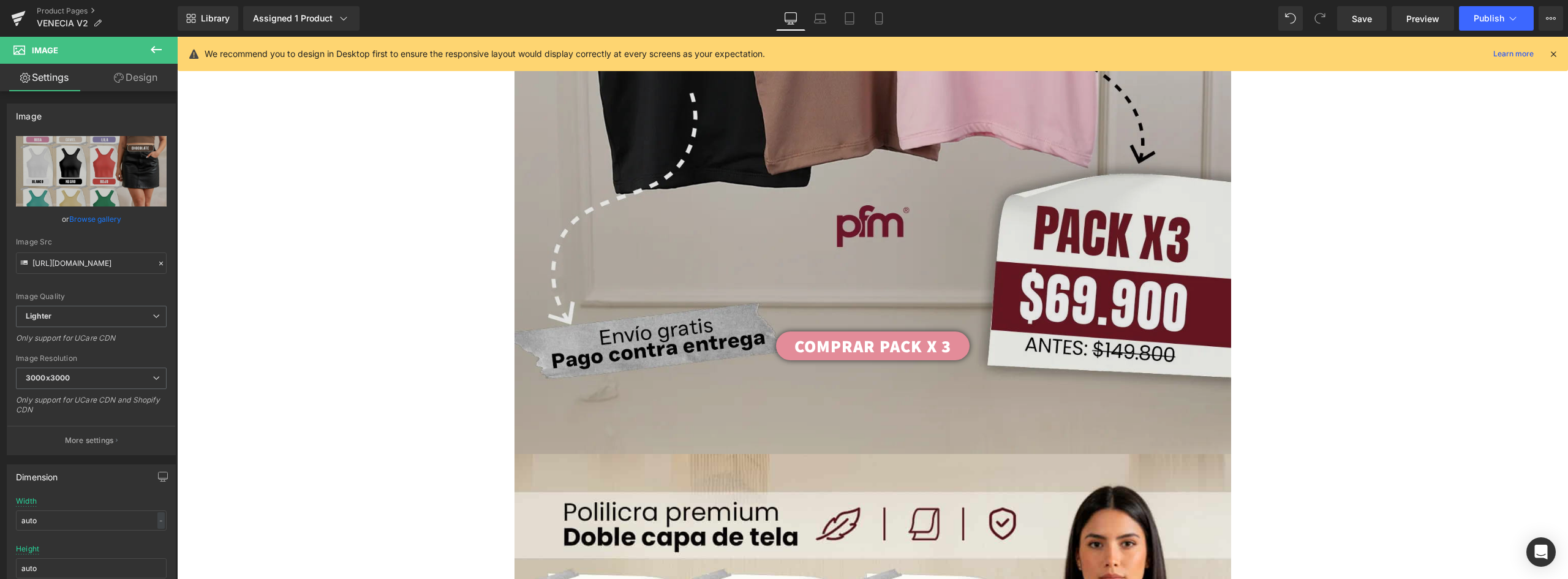
scroll to position [857, 0]
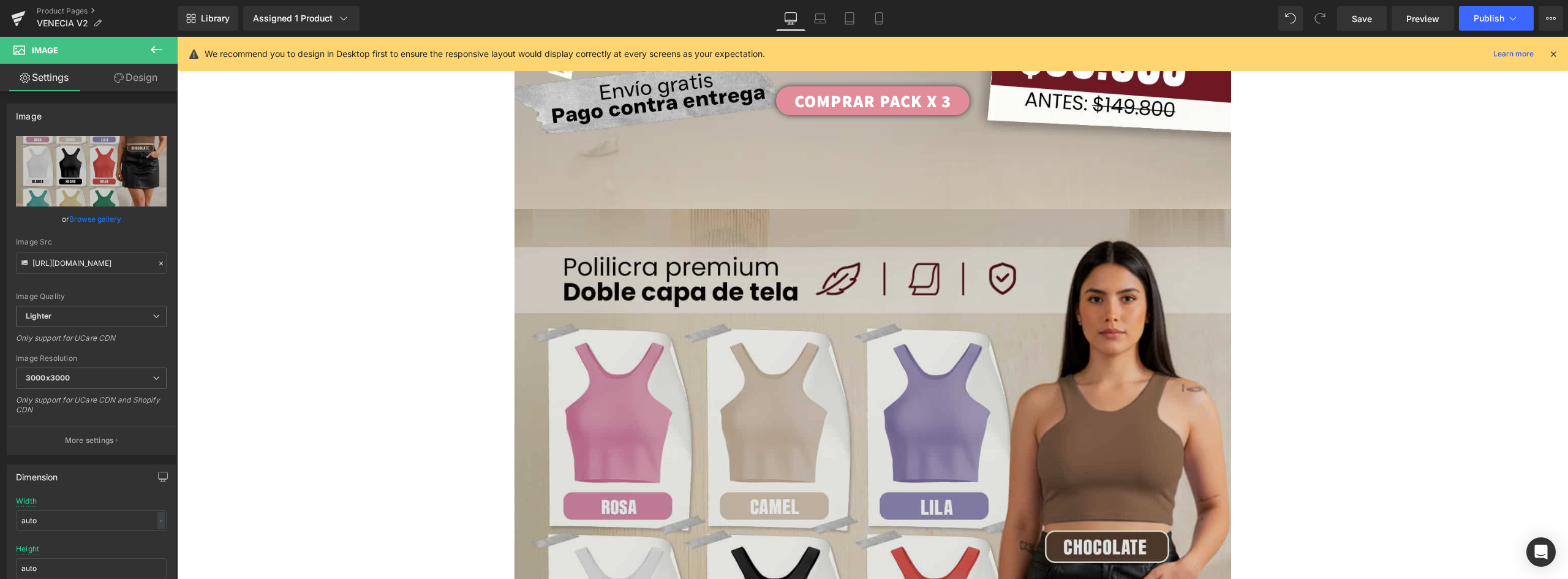
drag, startPoint x: 813, startPoint y: 262, endPoint x: 757, endPoint y: 255, distance: 56.4
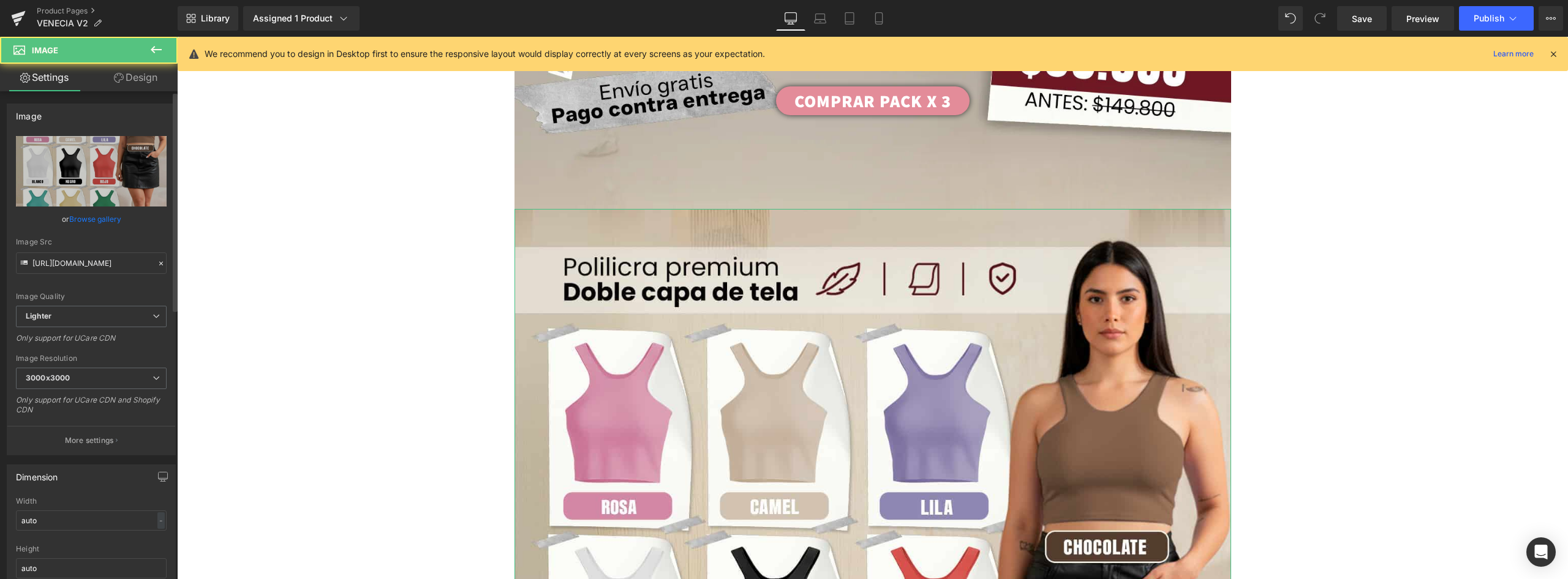
click at [90, 221] on link "Browse gallery" at bounding box center [95, 219] width 52 height 21
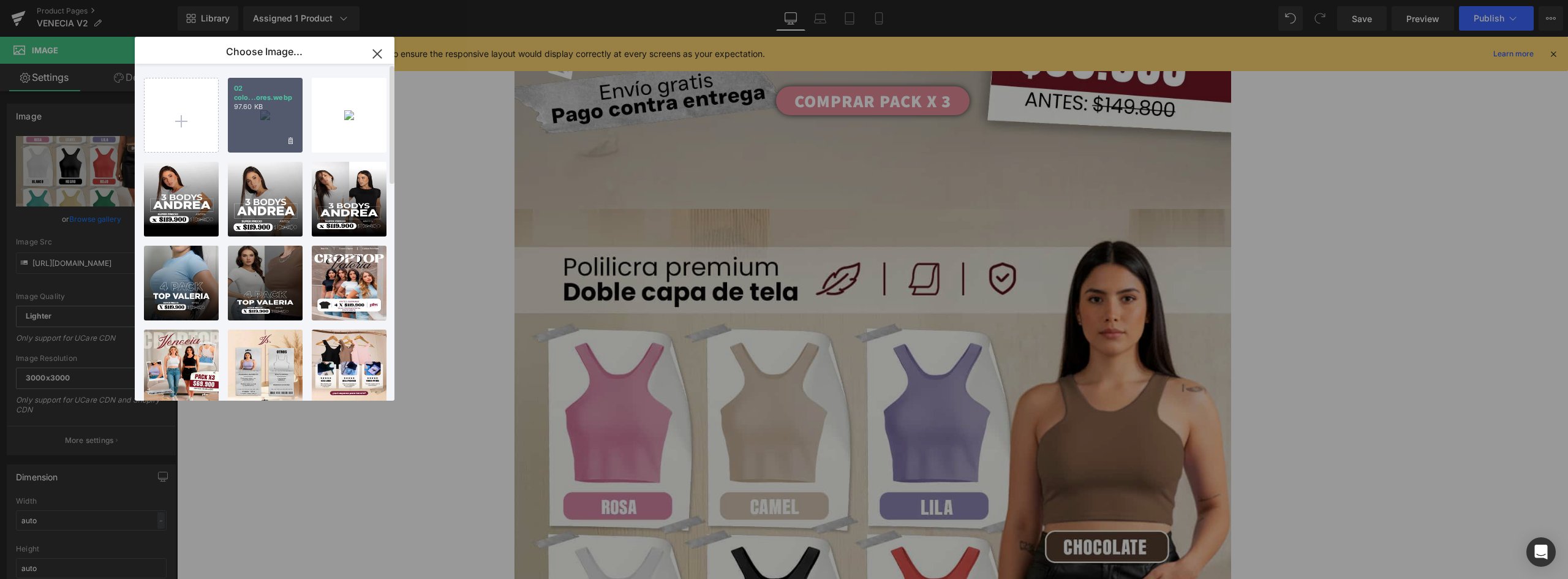
click at [258, 122] on div "02 colo...ores.webp 97.60 KB" at bounding box center [265, 115] width 75 height 75
type input "https://ucarecdn.com/c44ae5ed-d222-4a5b-80bb-6c5f48d9942a/-/format/auto/-/previ…"
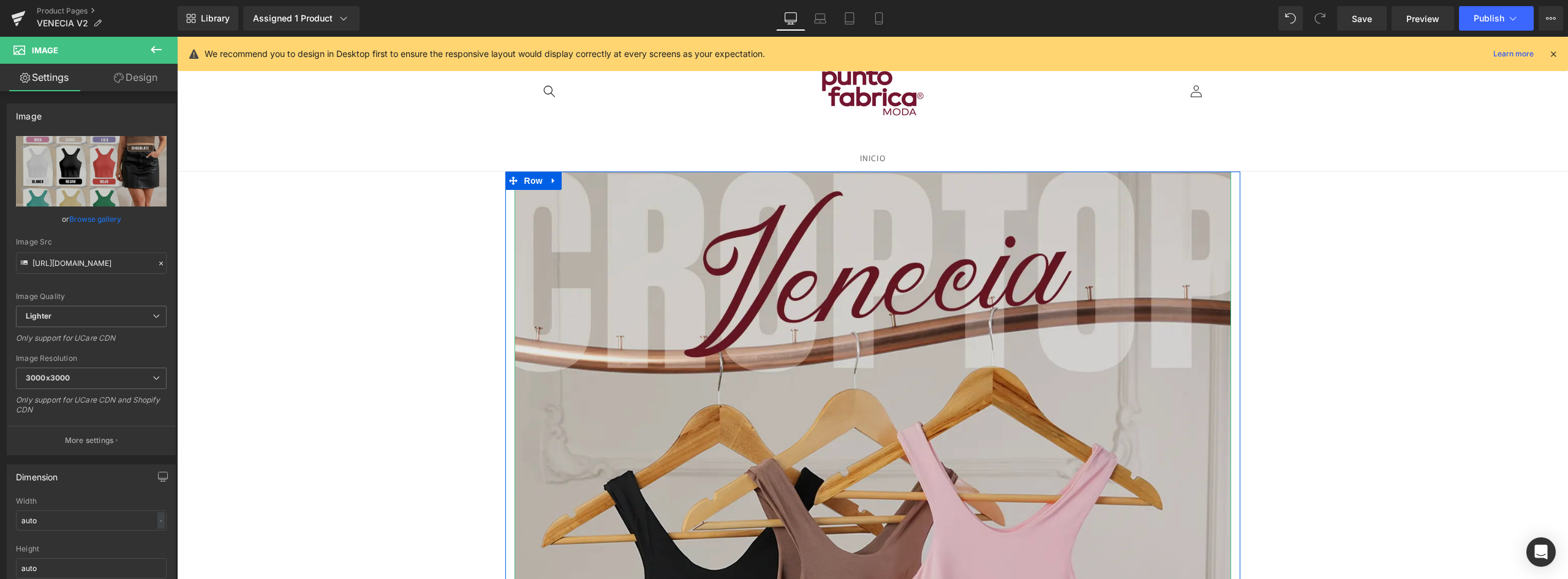
scroll to position [122, 0]
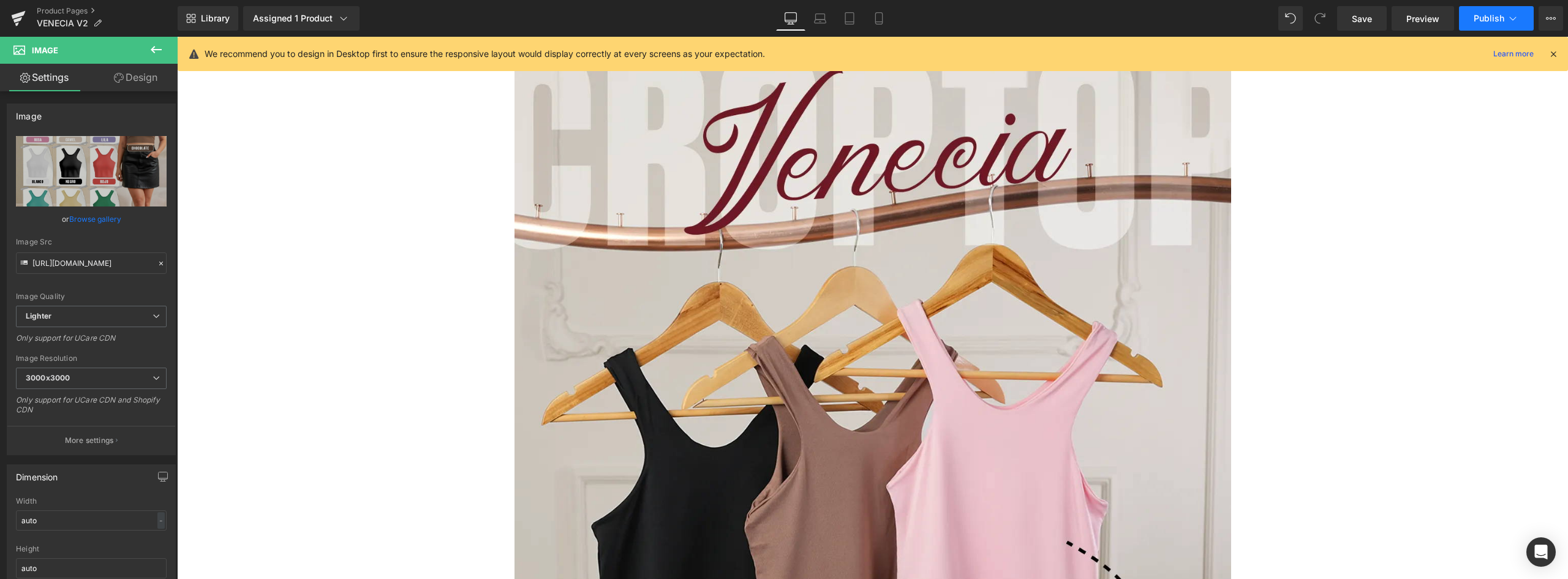
click at [1492, 14] on span "Publish" at bounding box center [1489, 18] width 31 height 10
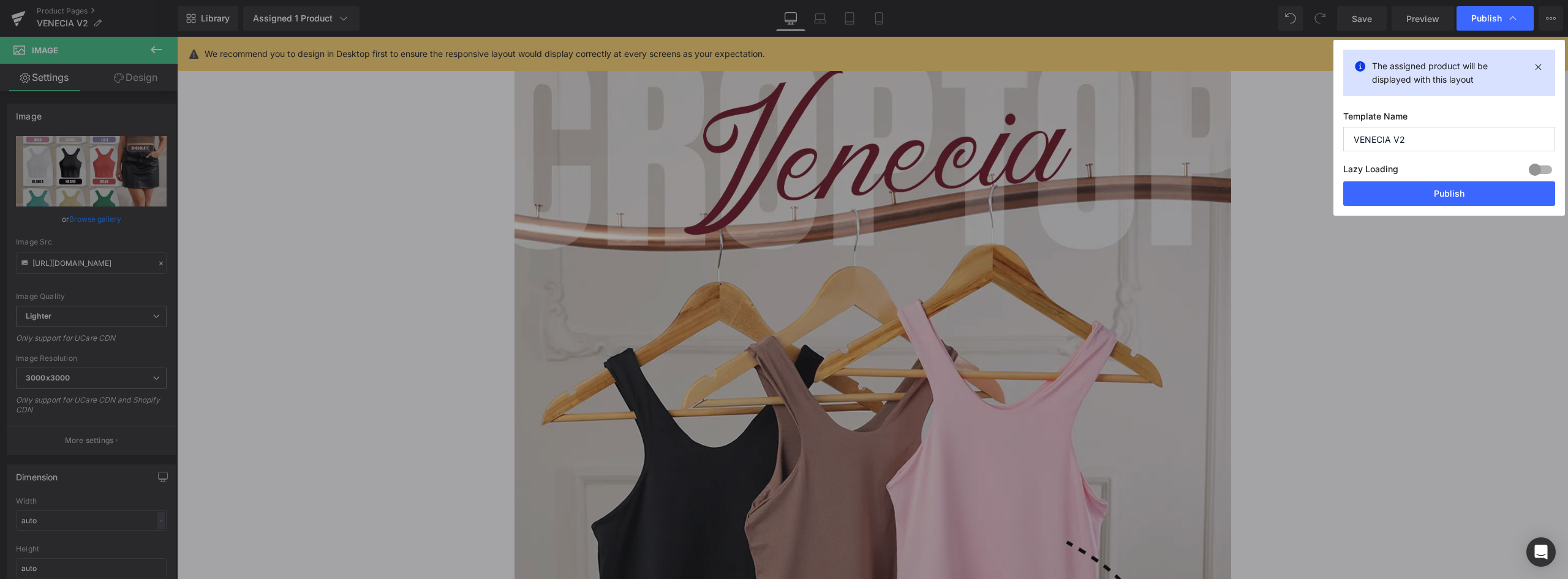
click at [1538, 71] on icon at bounding box center [1539, 67] width 14 height 15
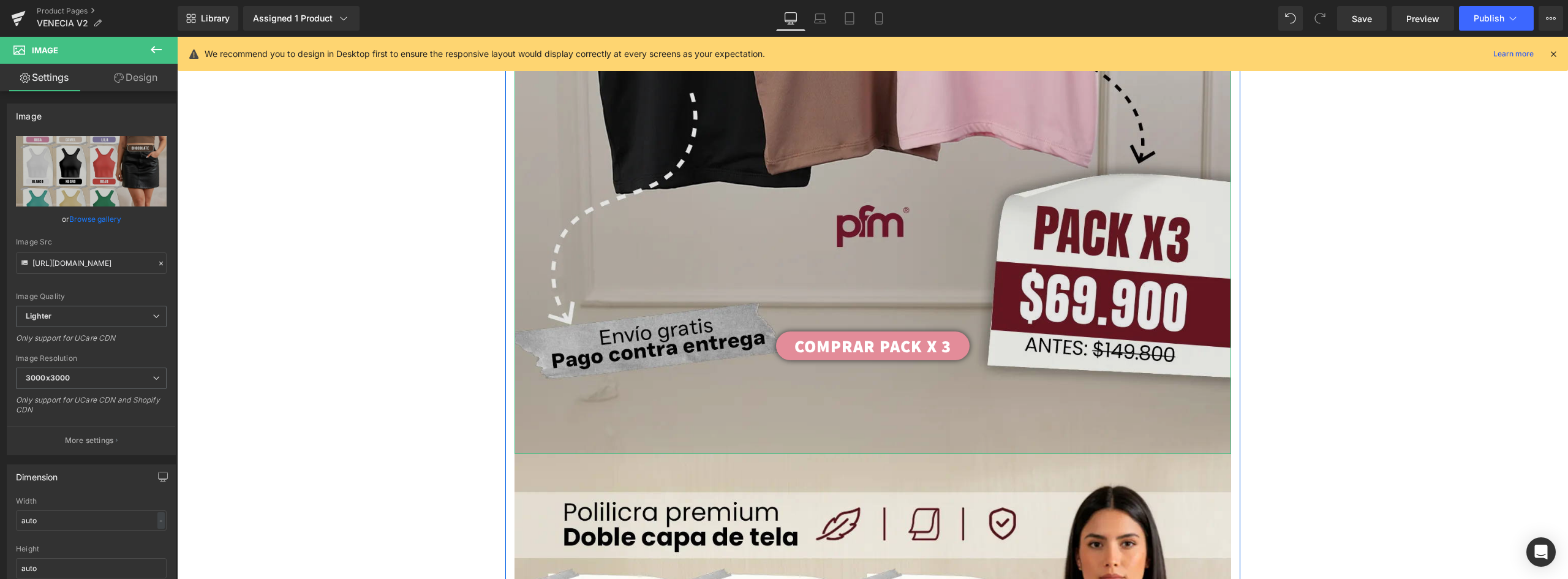
scroll to position [735, 0]
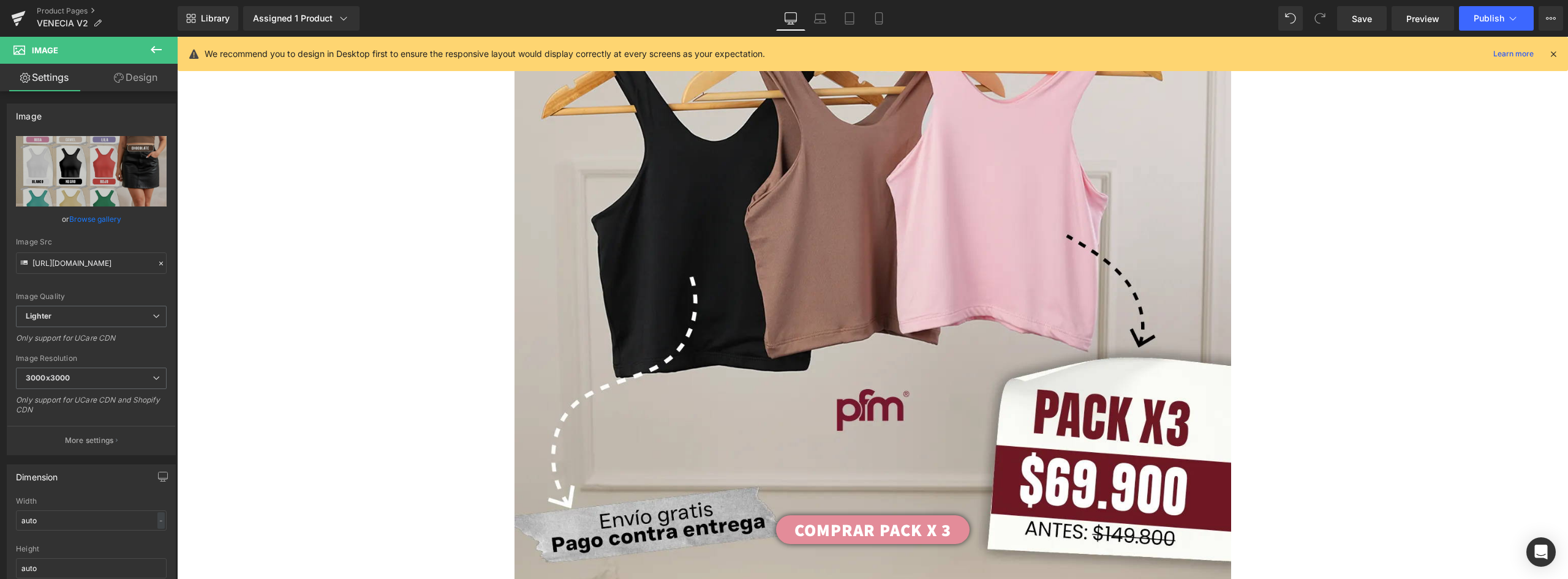
scroll to position [367, 0]
